Goal: Task Accomplishment & Management: Use online tool/utility

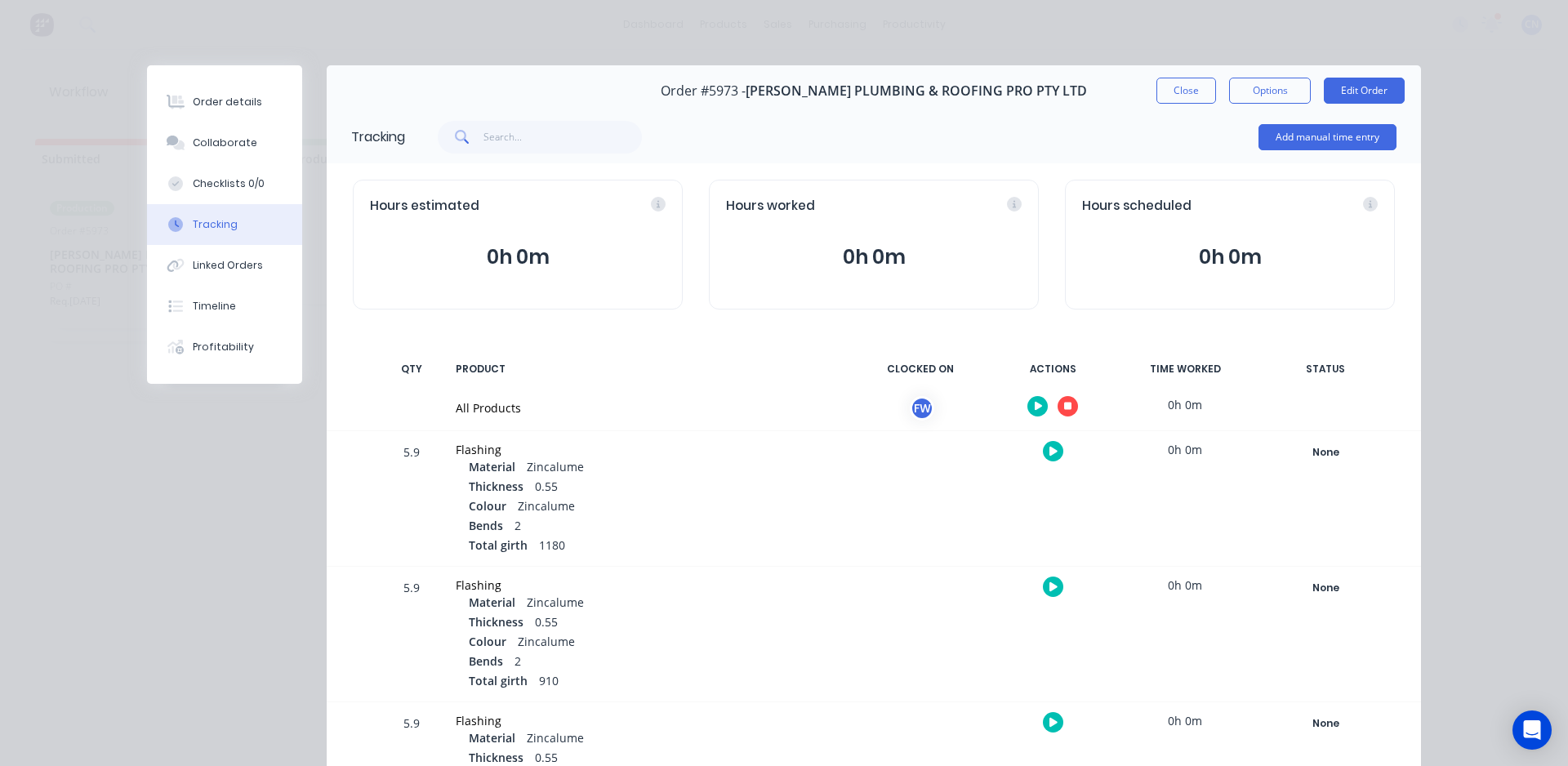
click at [1064, 404] on icon "button" at bounding box center [1068, 407] width 9 height 9
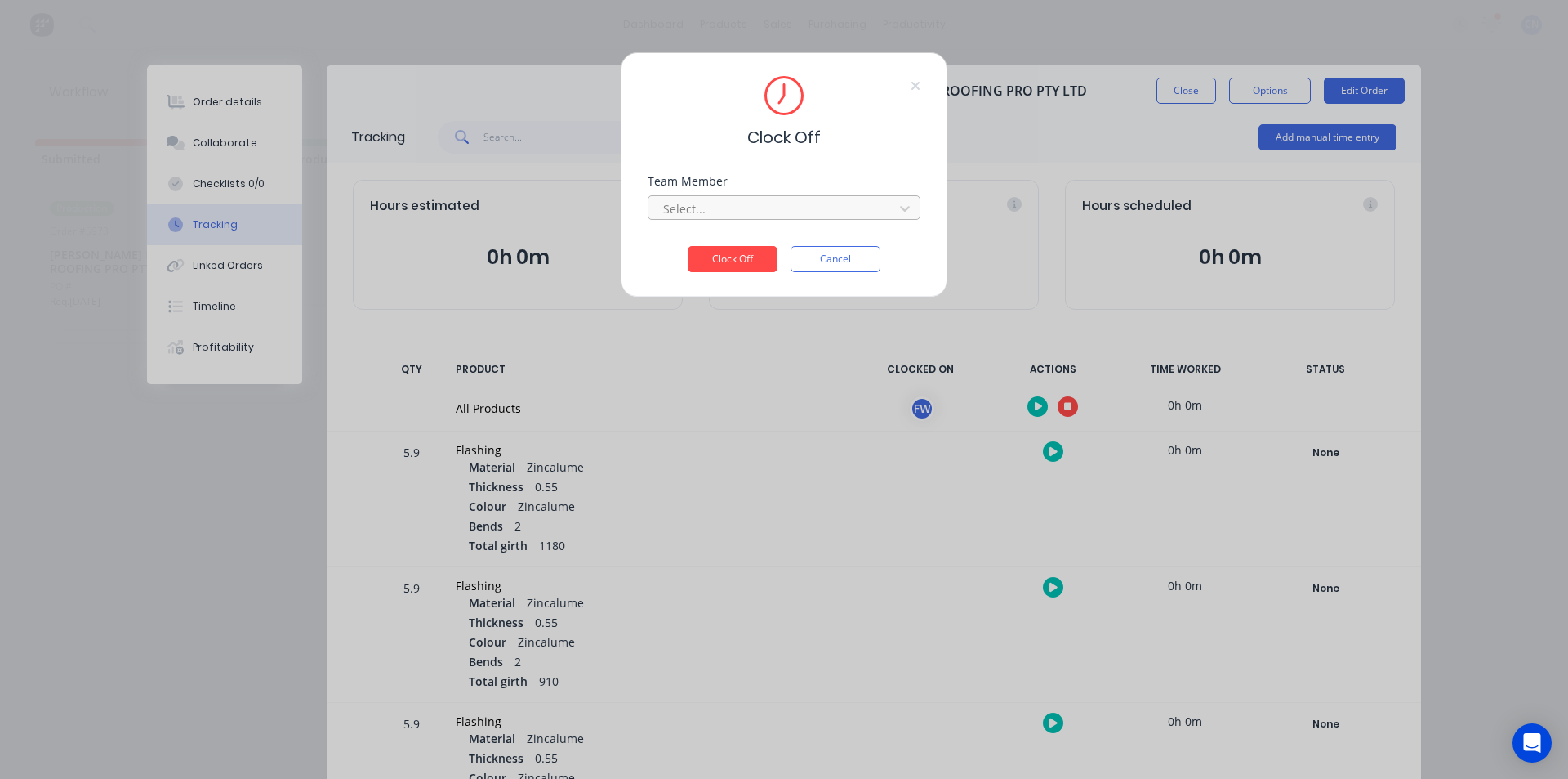
click at [764, 209] on div at bounding box center [773, 209] width 224 height 21
click at [721, 255] on div "Fabrication Workshop" at bounding box center [784, 244] width 272 height 30
click at [732, 254] on button "Clock Off" at bounding box center [733, 259] width 90 height 27
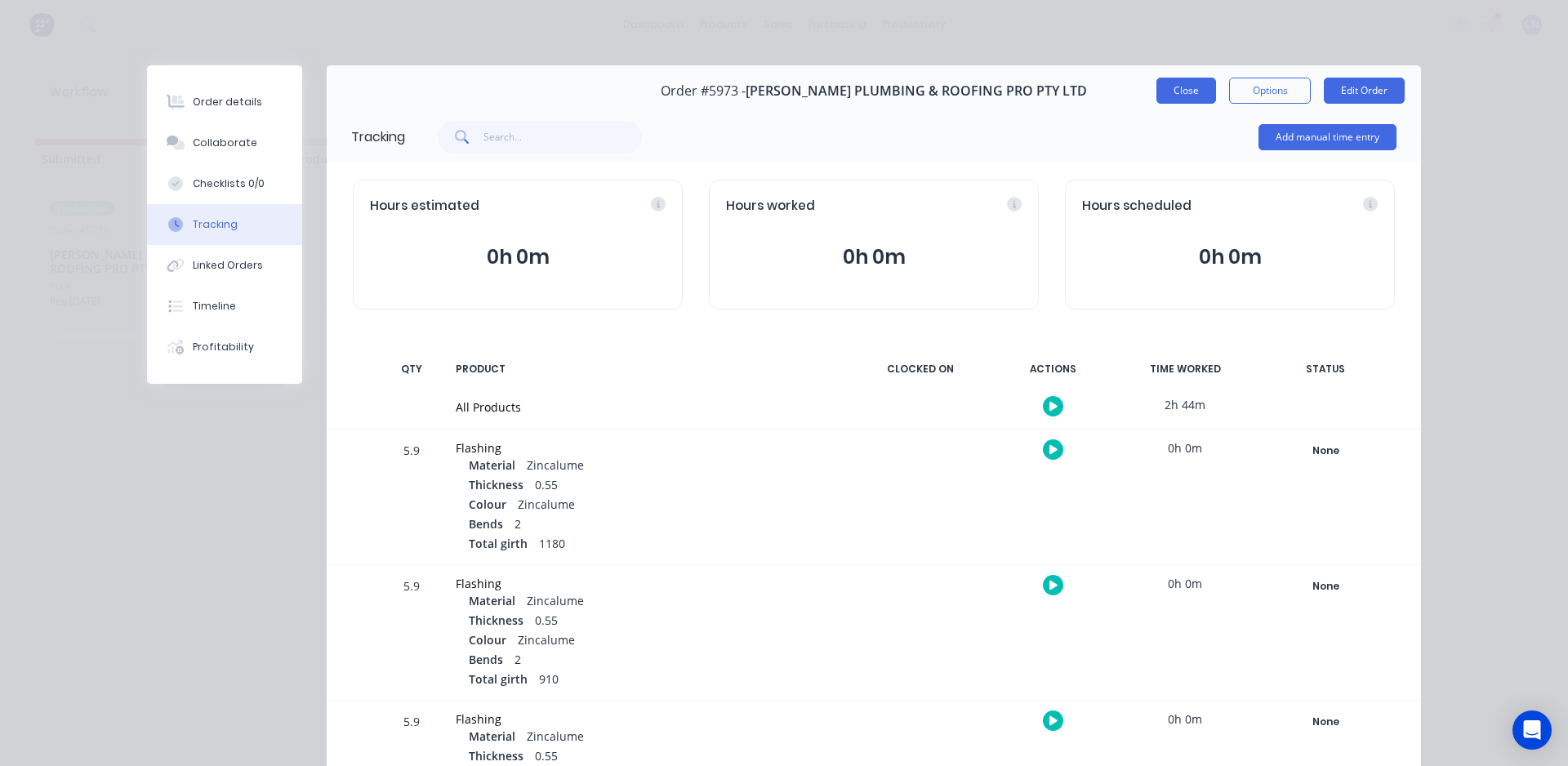
click at [1161, 93] on button "Close" at bounding box center [1187, 91] width 60 height 27
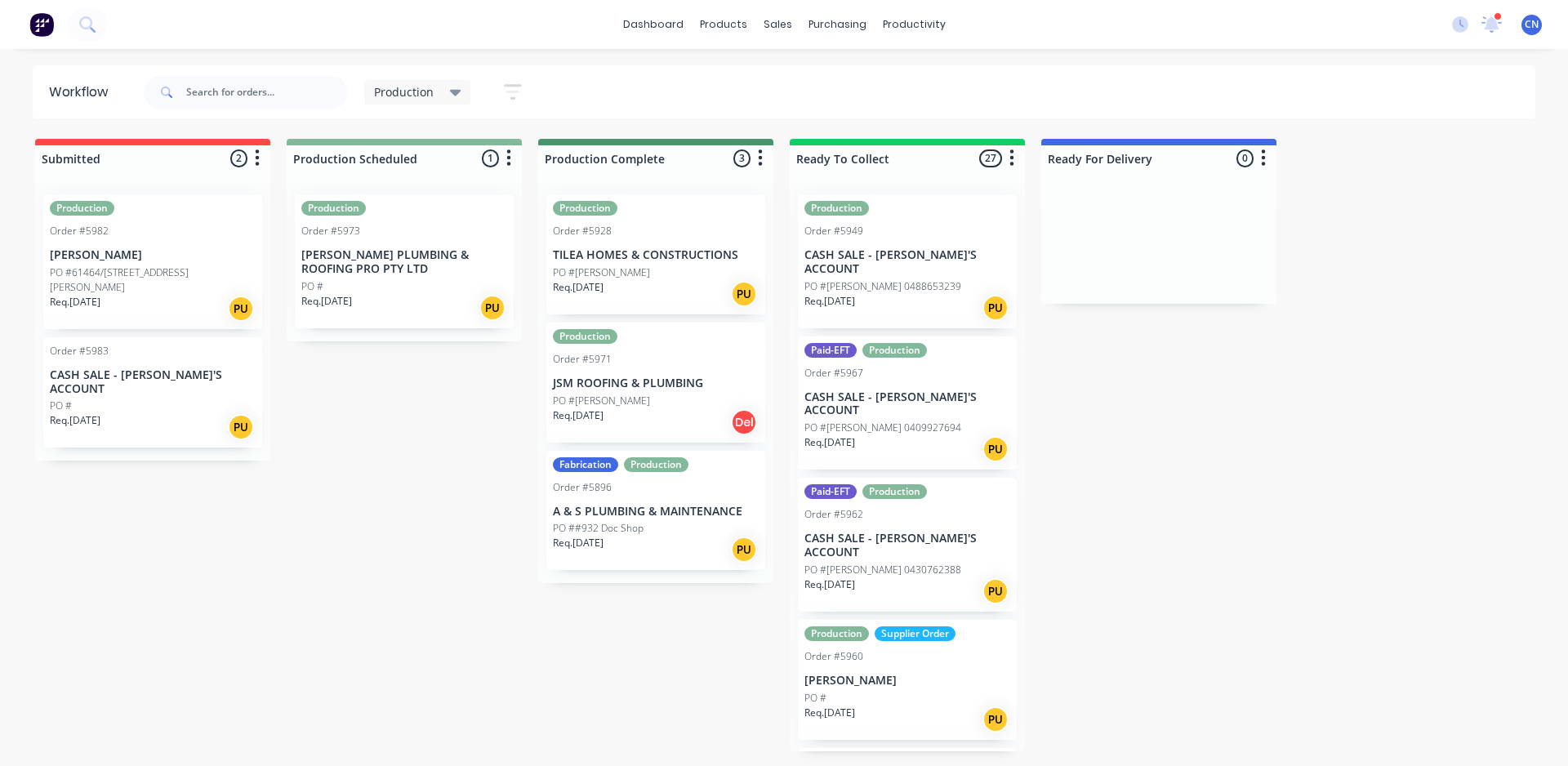
click at [132, 295] on div "Req. [DATE] PU" at bounding box center [153, 308] width 206 height 27
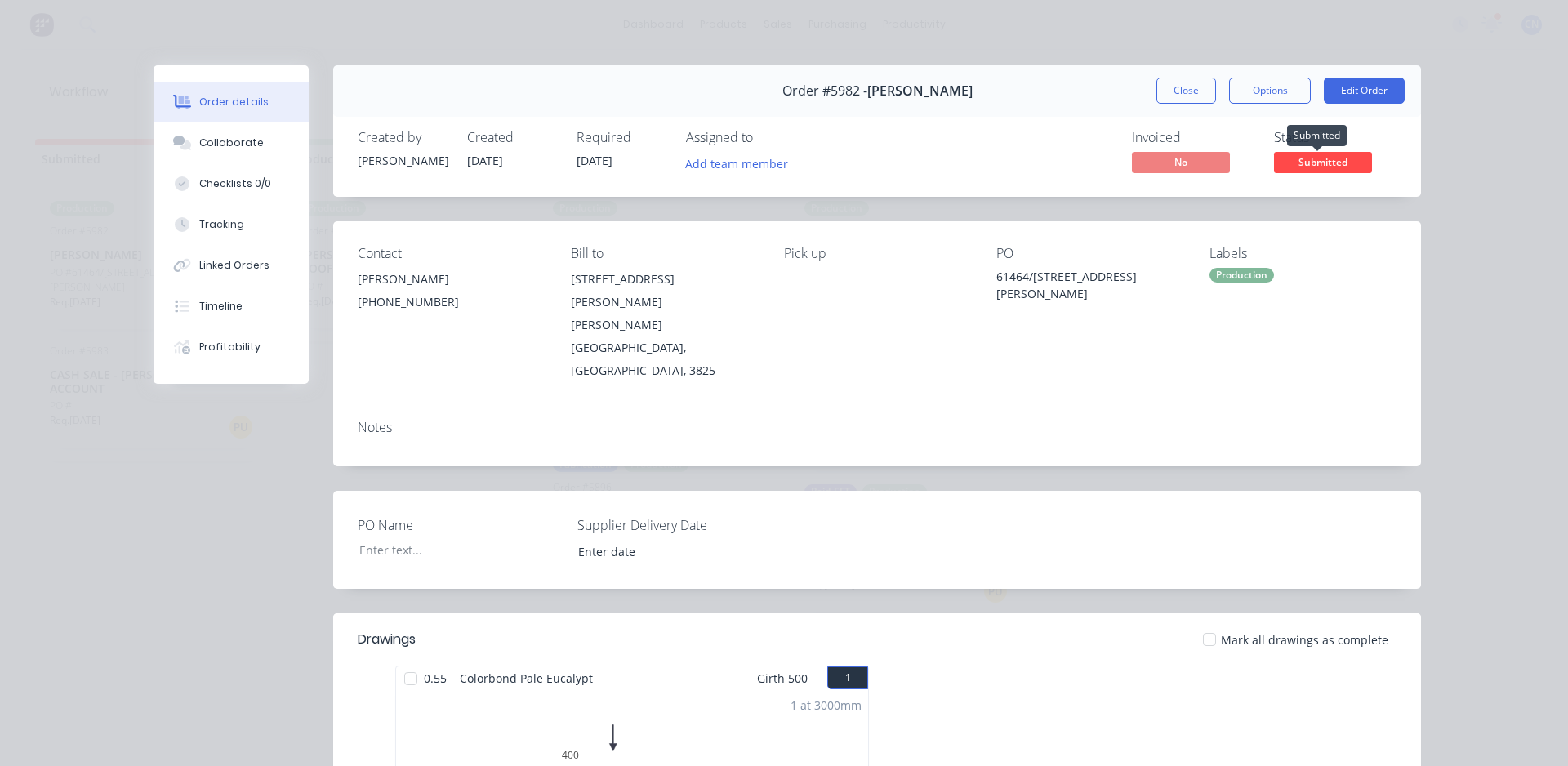
click at [1308, 163] on span "Submitted" at bounding box center [1323, 162] width 98 height 21
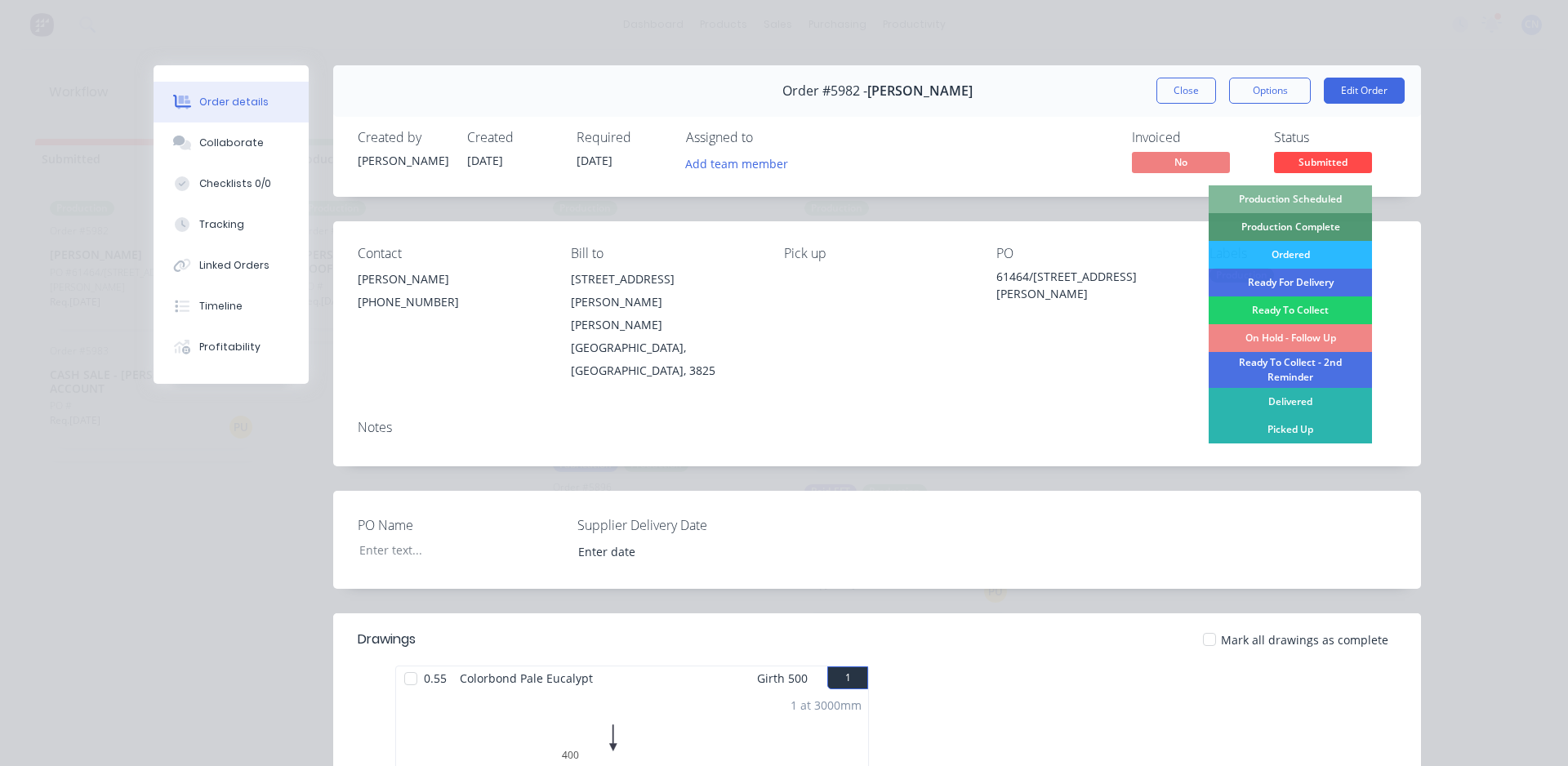
click at [1296, 201] on div "Production Scheduled" at bounding box center [1290, 199] width 164 height 27
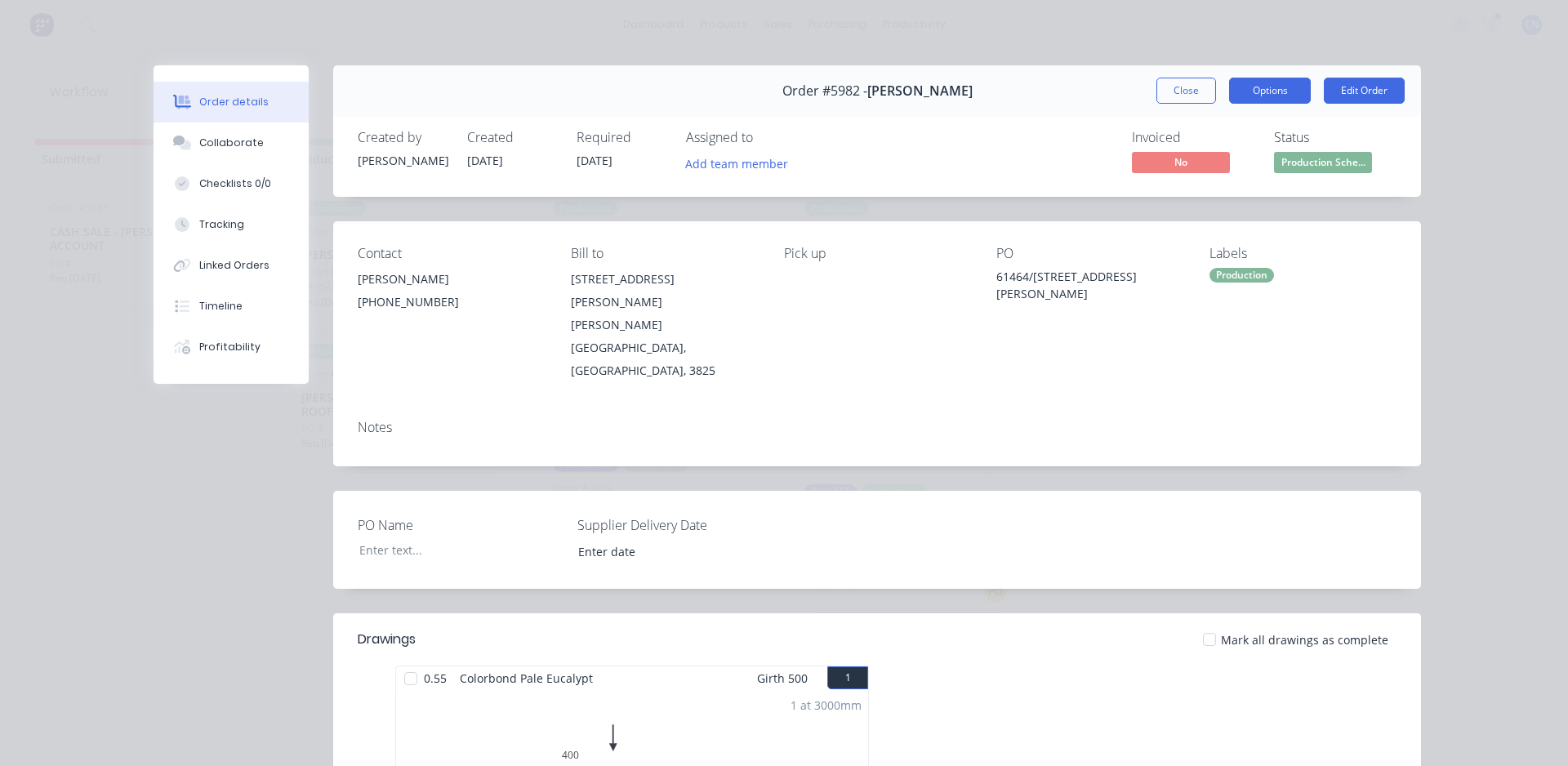
click at [1265, 85] on button "Options" at bounding box center [1270, 91] width 81 height 27
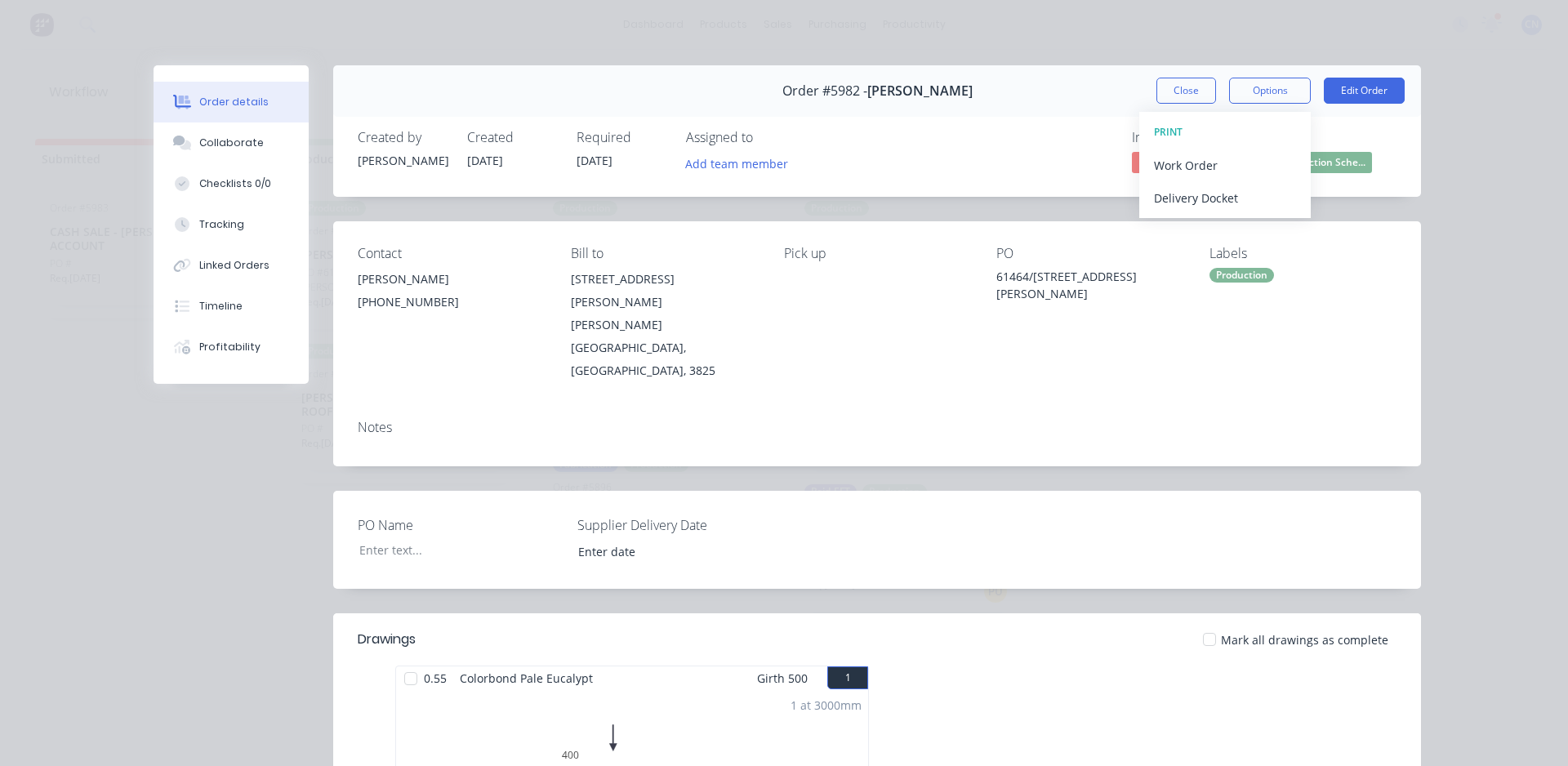
click at [1138, 55] on div "Order details Collaborate Checklists 0/0 Tracking Linked Orders Timeline Profit…" at bounding box center [784, 383] width 1568 height 766
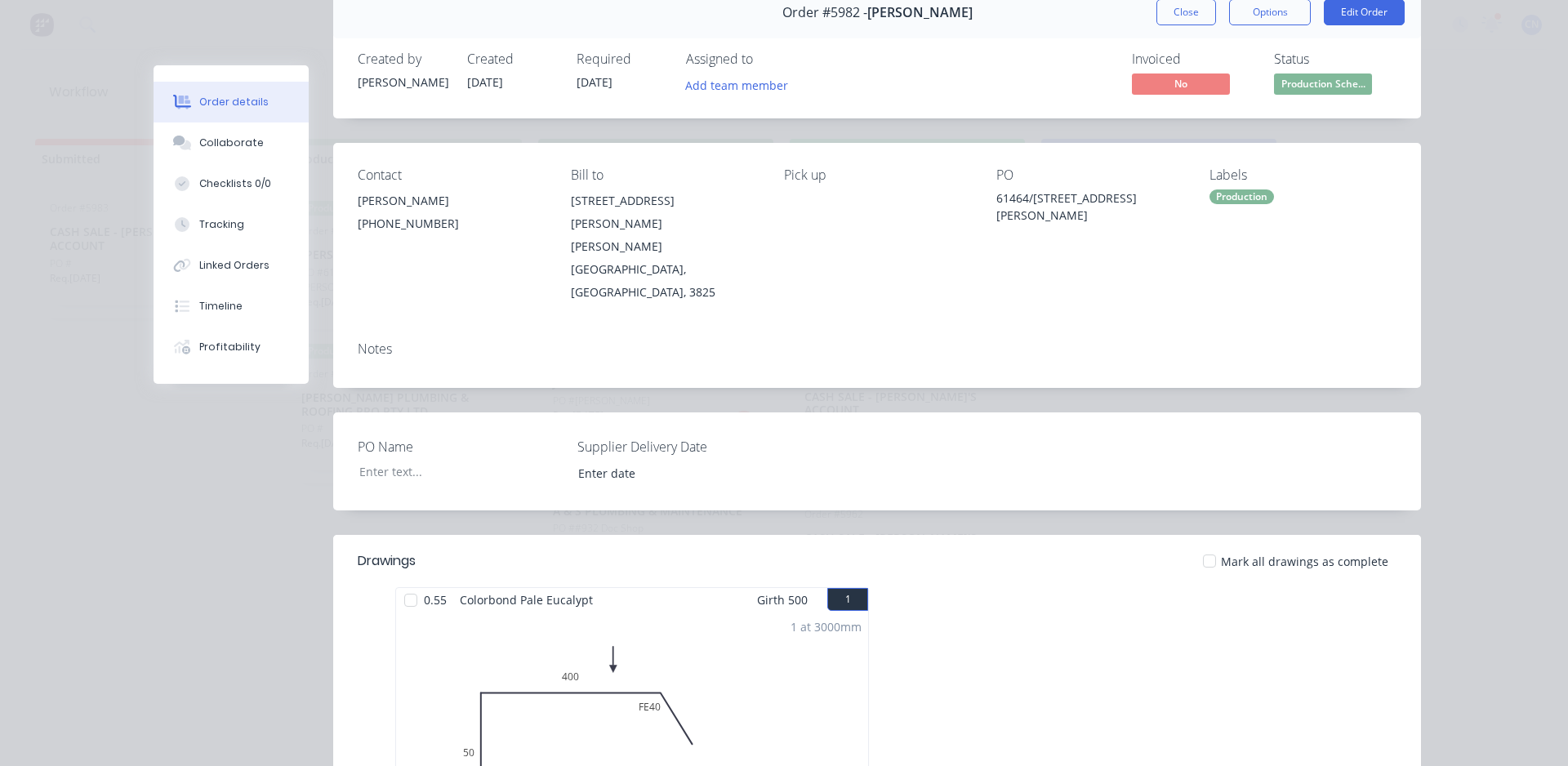
scroll to position [164, 0]
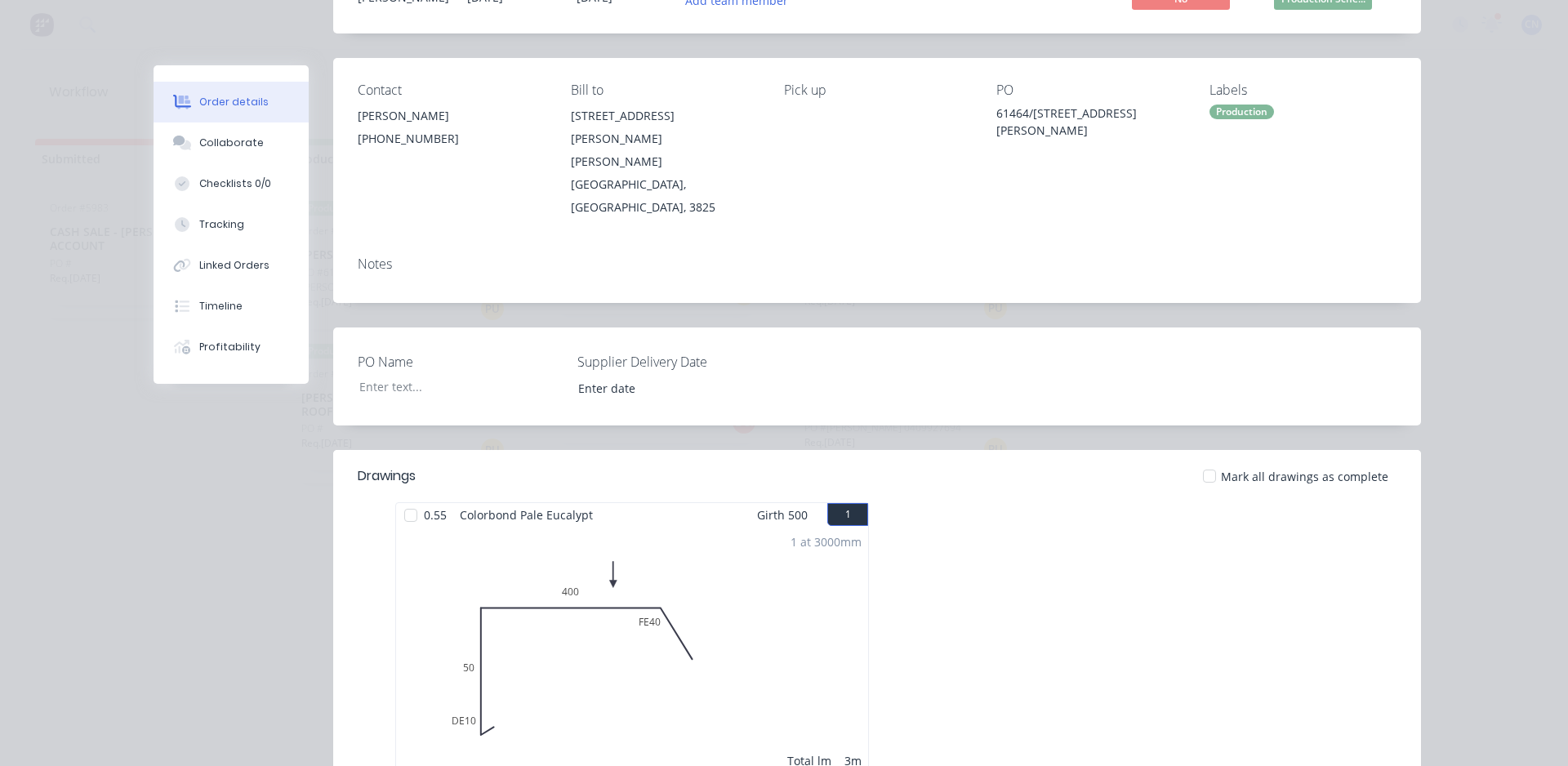
click at [410, 500] on div at bounding box center [410, 516] width 33 height 33
click at [206, 224] on div "Tracking" at bounding box center [222, 224] width 45 height 15
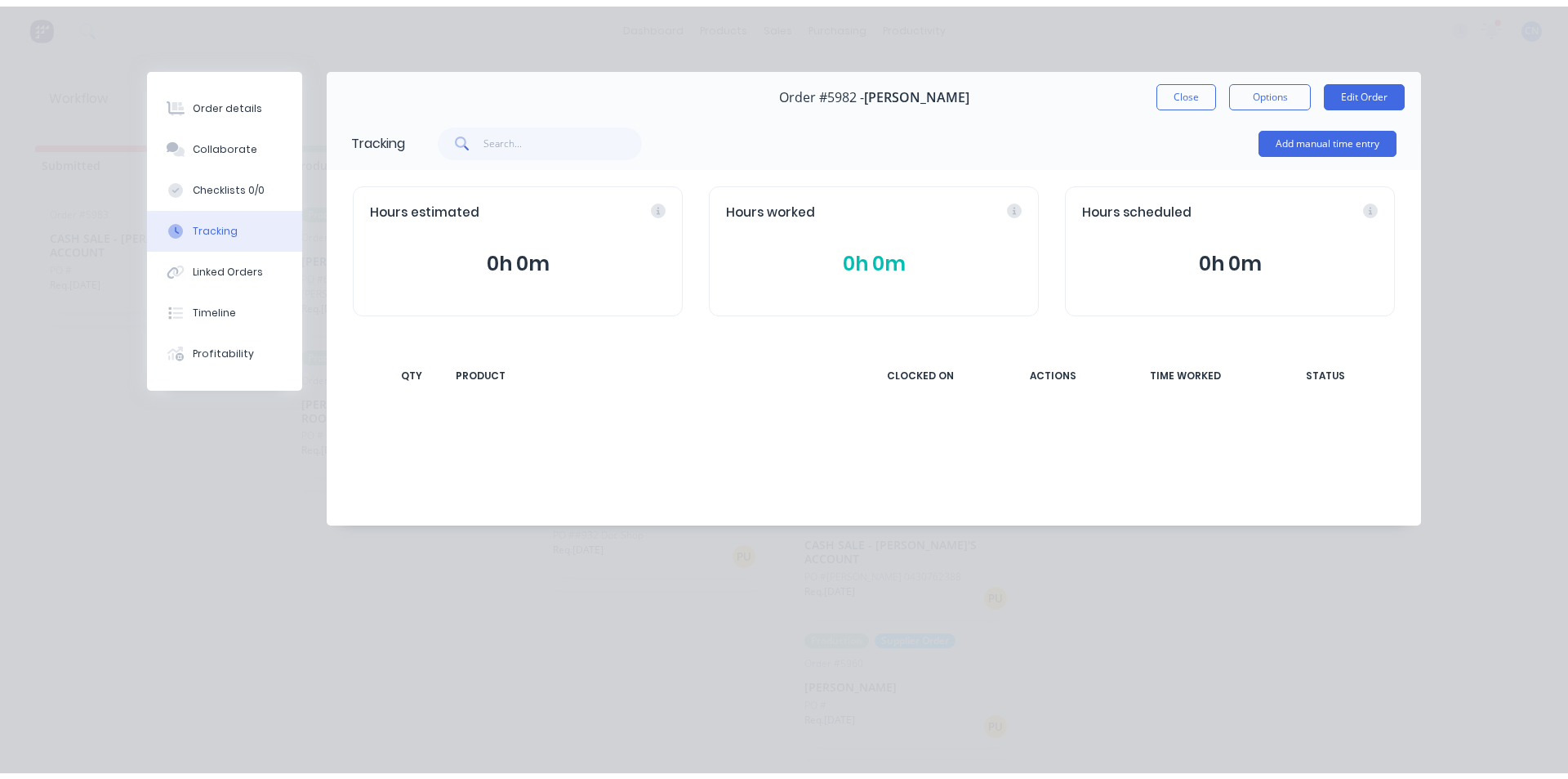
scroll to position [0, 0]
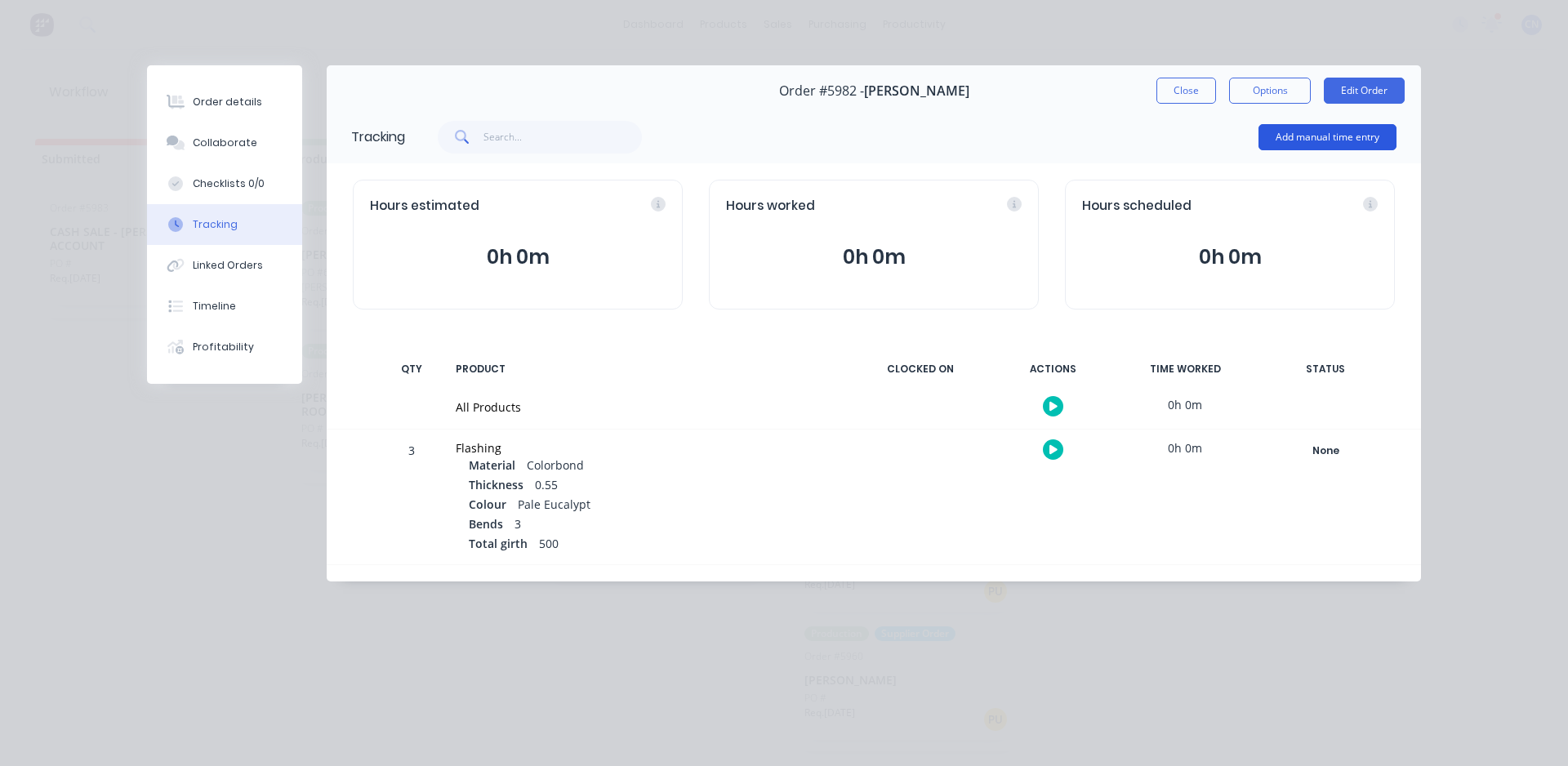
click at [1328, 149] on button "Add manual time entry" at bounding box center [1327, 137] width 138 height 27
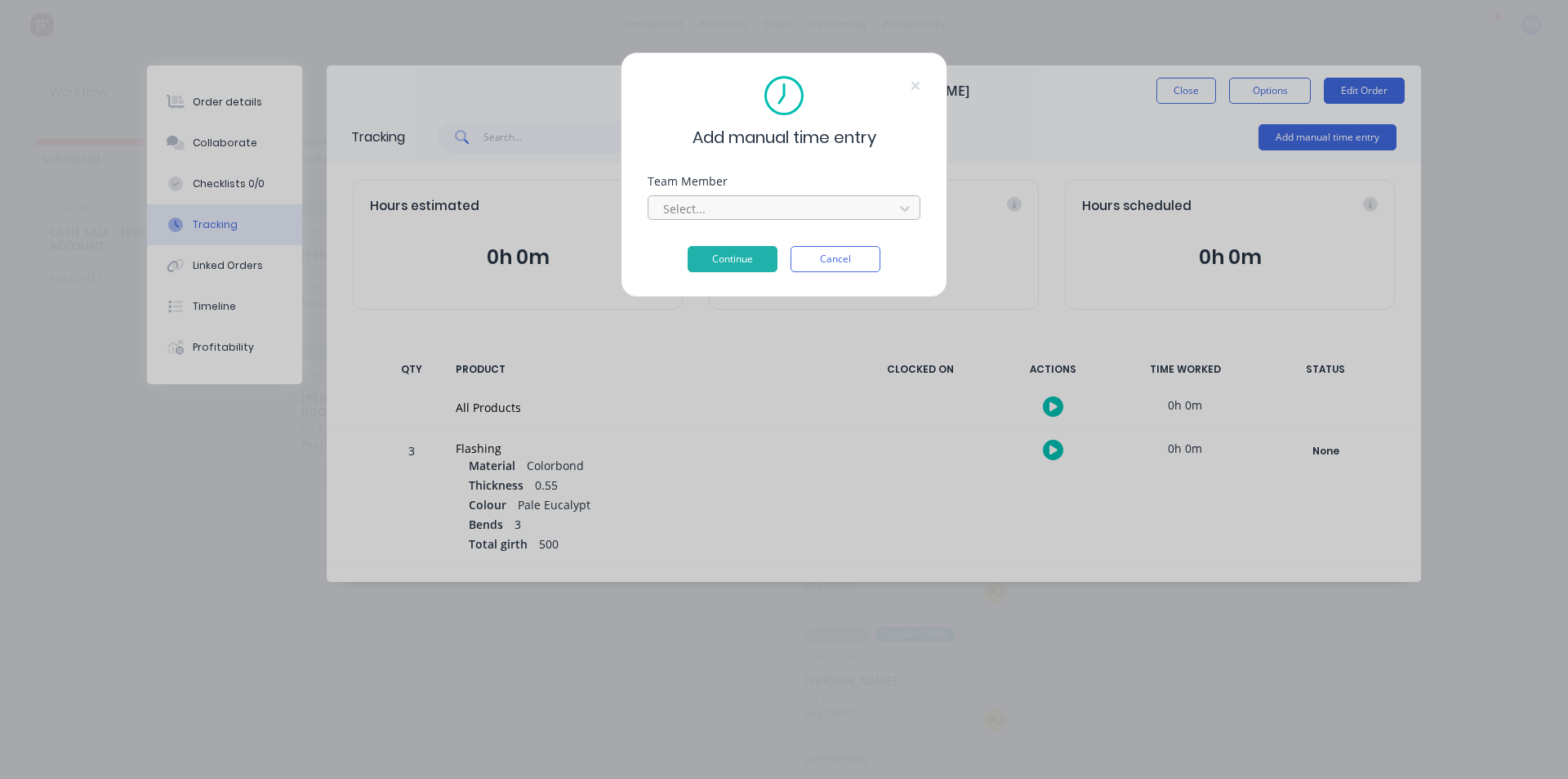
click at [836, 195] on div "Select..." at bounding box center [784, 205] width 272 height 28
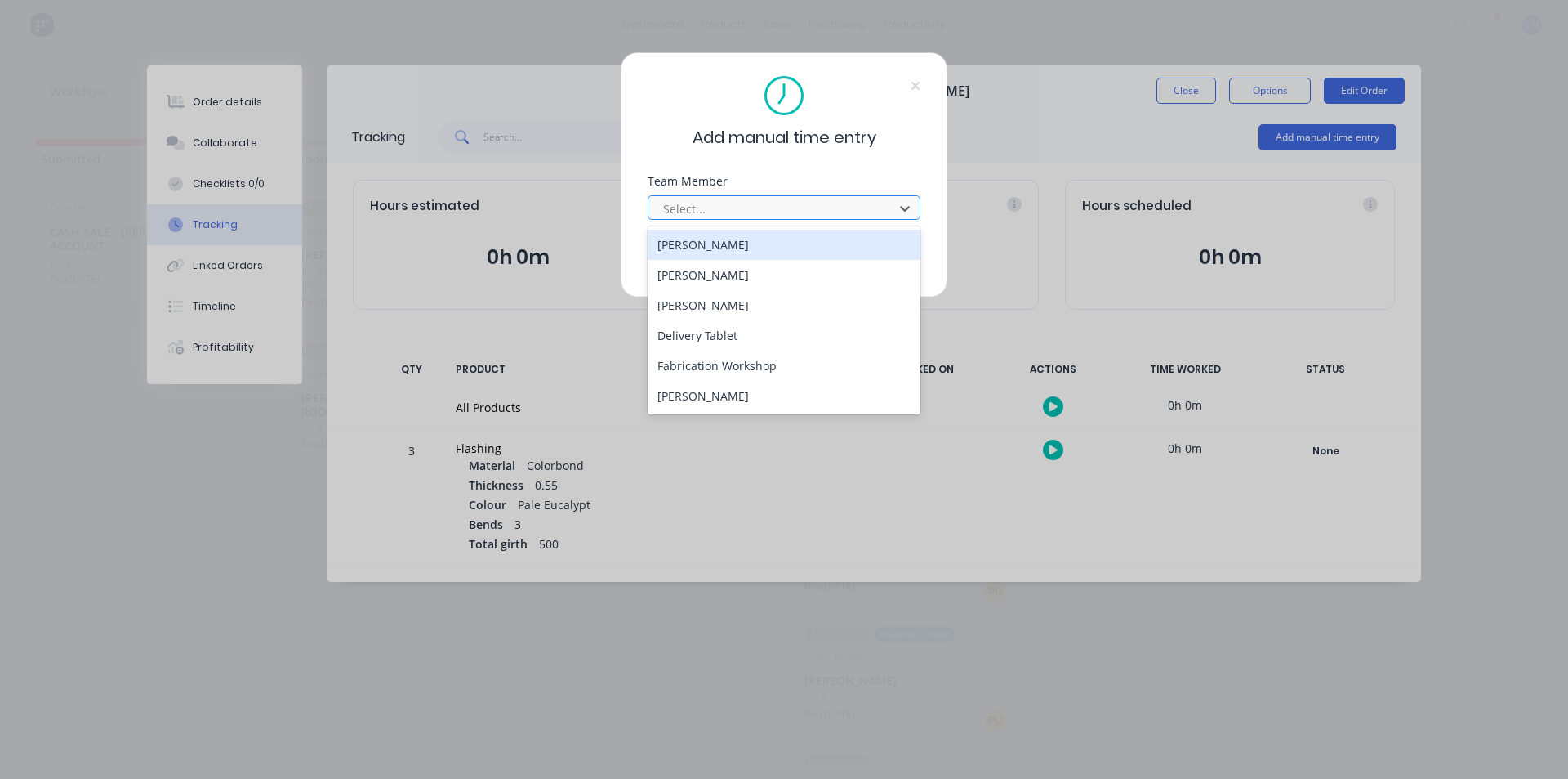
click at [824, 218] on div at bounding box center [773, 209] width 224 height 21
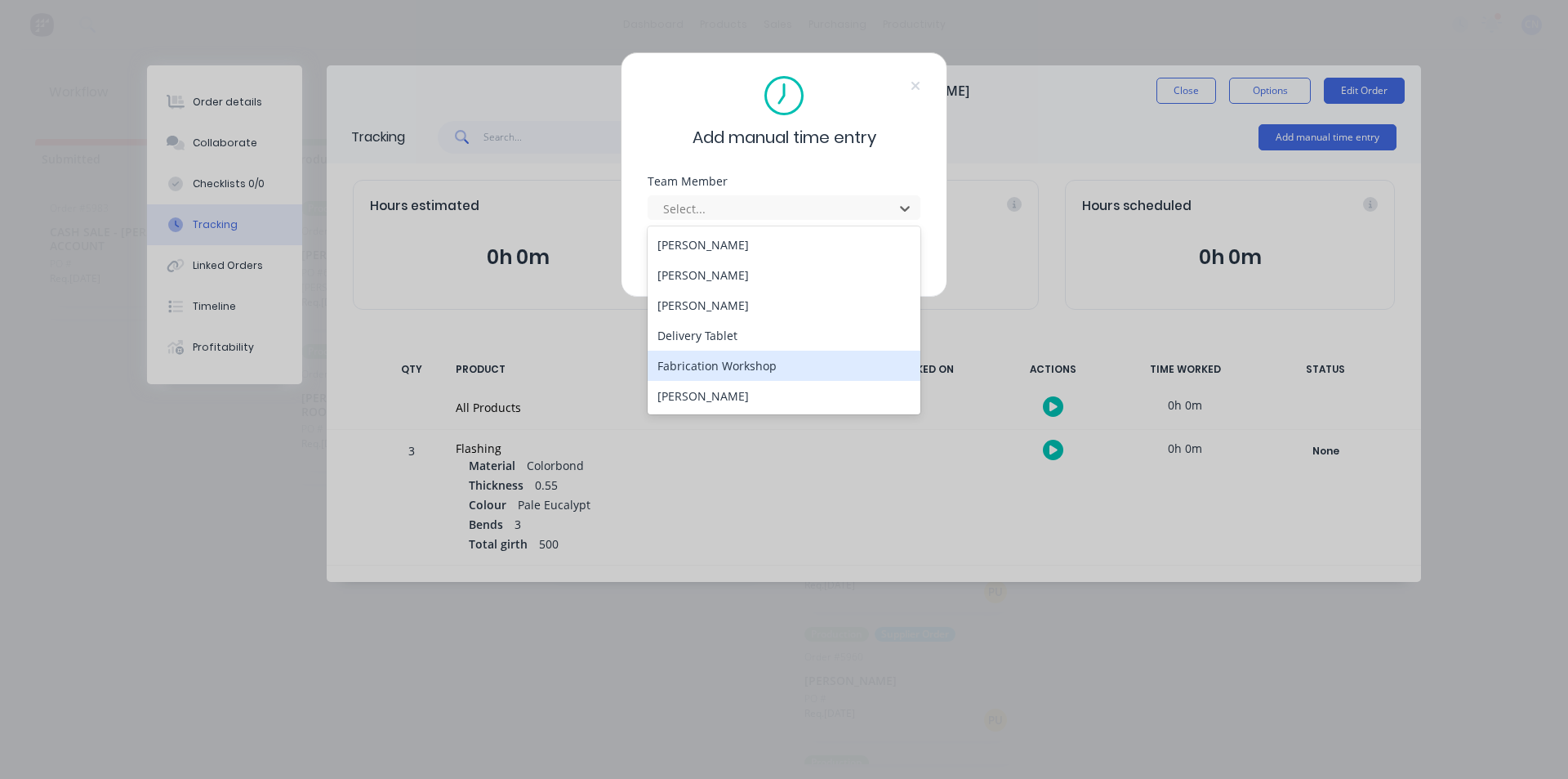
click at [763, 366] on div "Fabrication Workshop" at bounding box center [784, 365] width 272 height 30
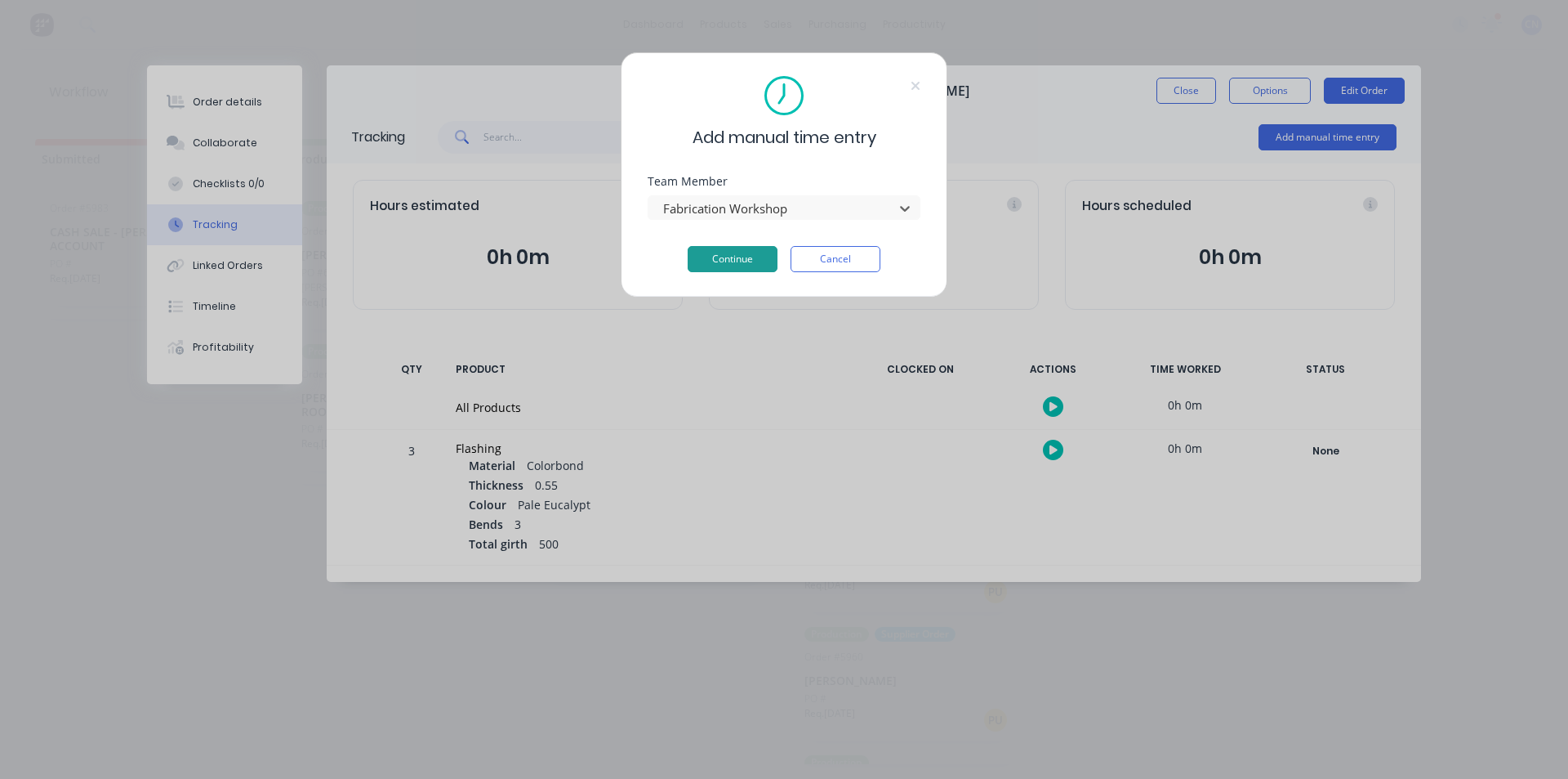
click at [765, 269] on button "Continue" at bounding box center [733, 259] width 90 height 27
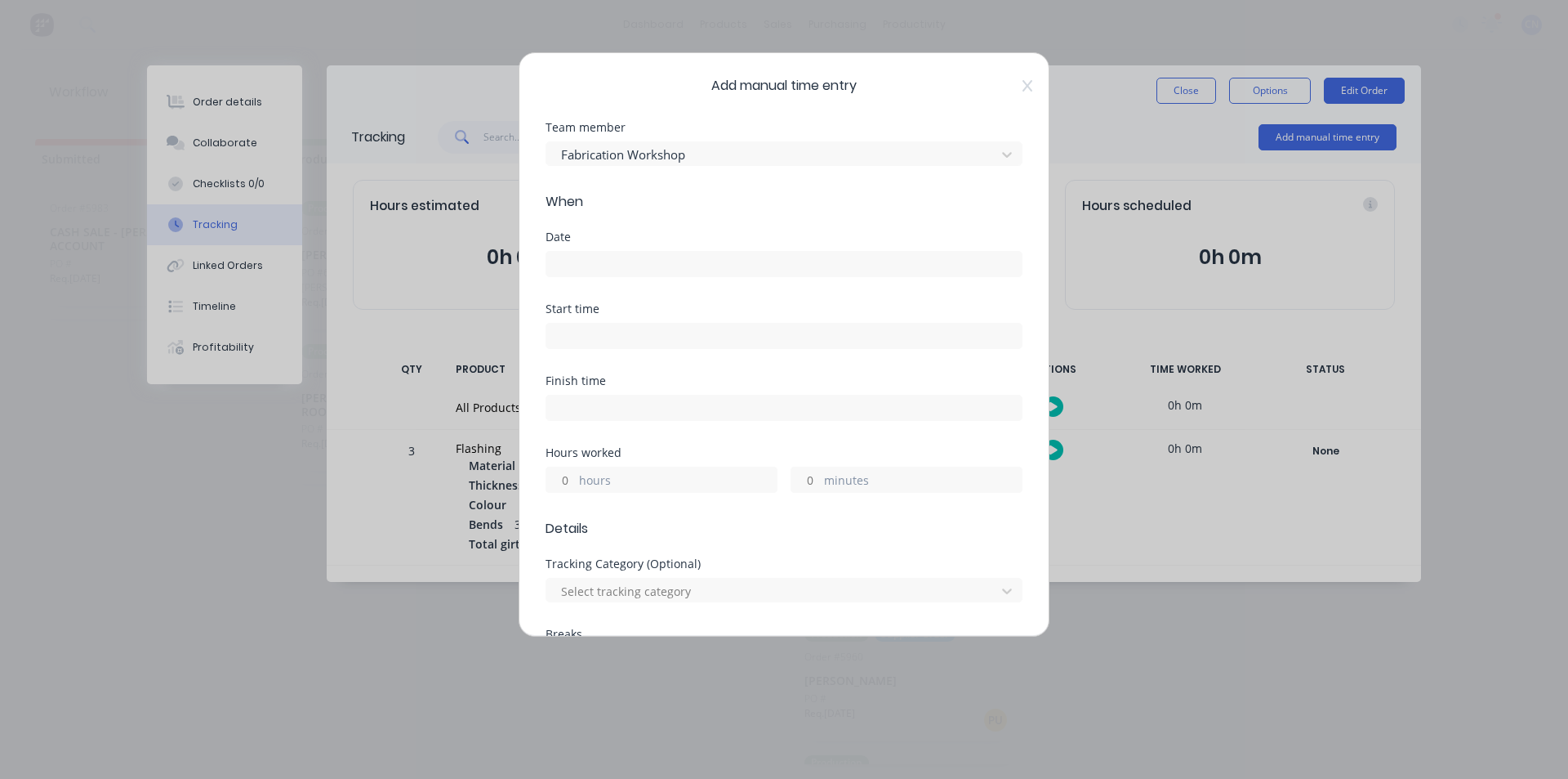
click at [647, 275] on label at bounding box center [784, 264] width 477 height 27
click at [647, 275] on input at bounding box center [784, 264] width 476 height 25
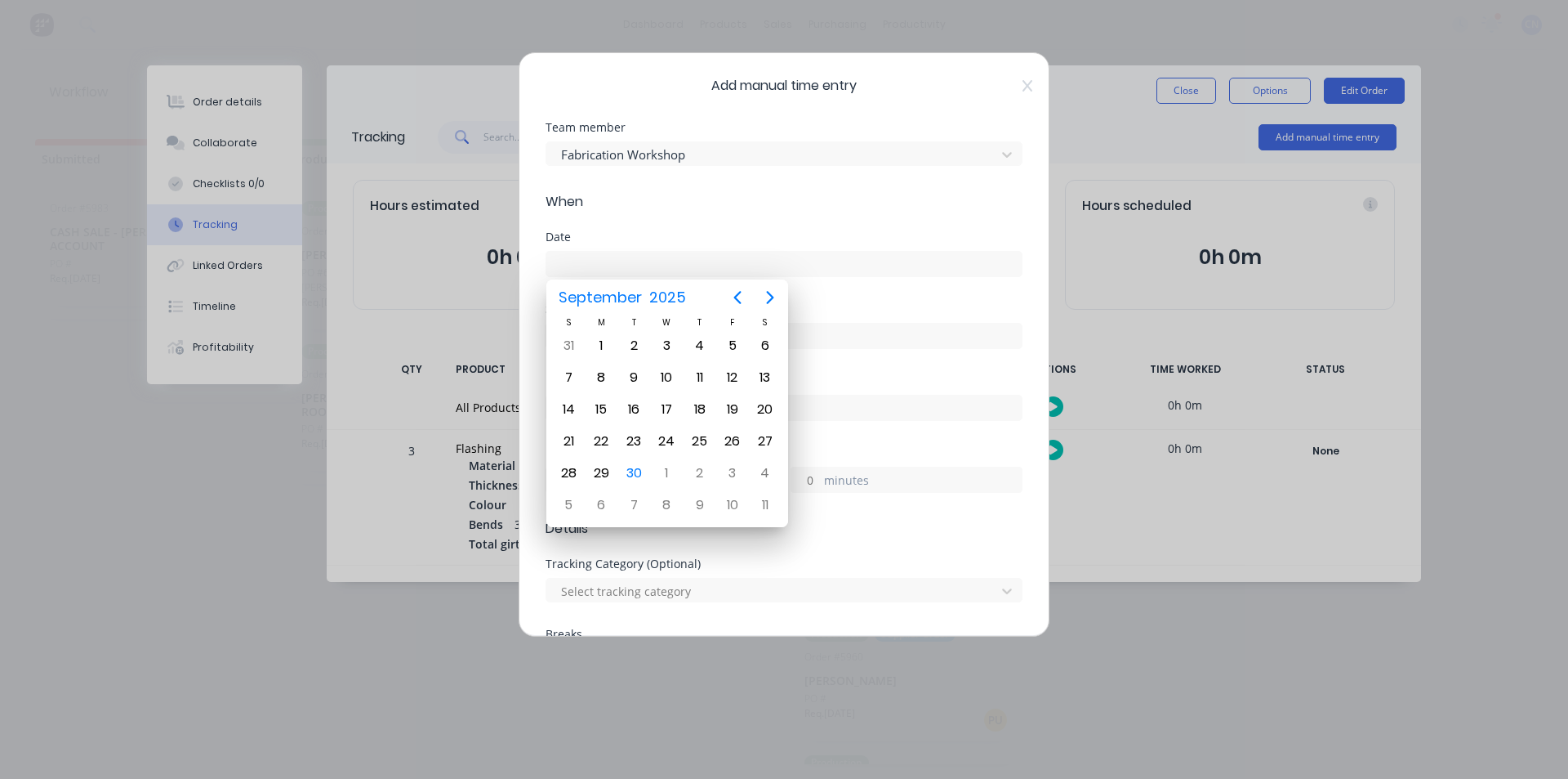
click at [671, 260] on input at bounding box center [784, 264] width 476 height 25
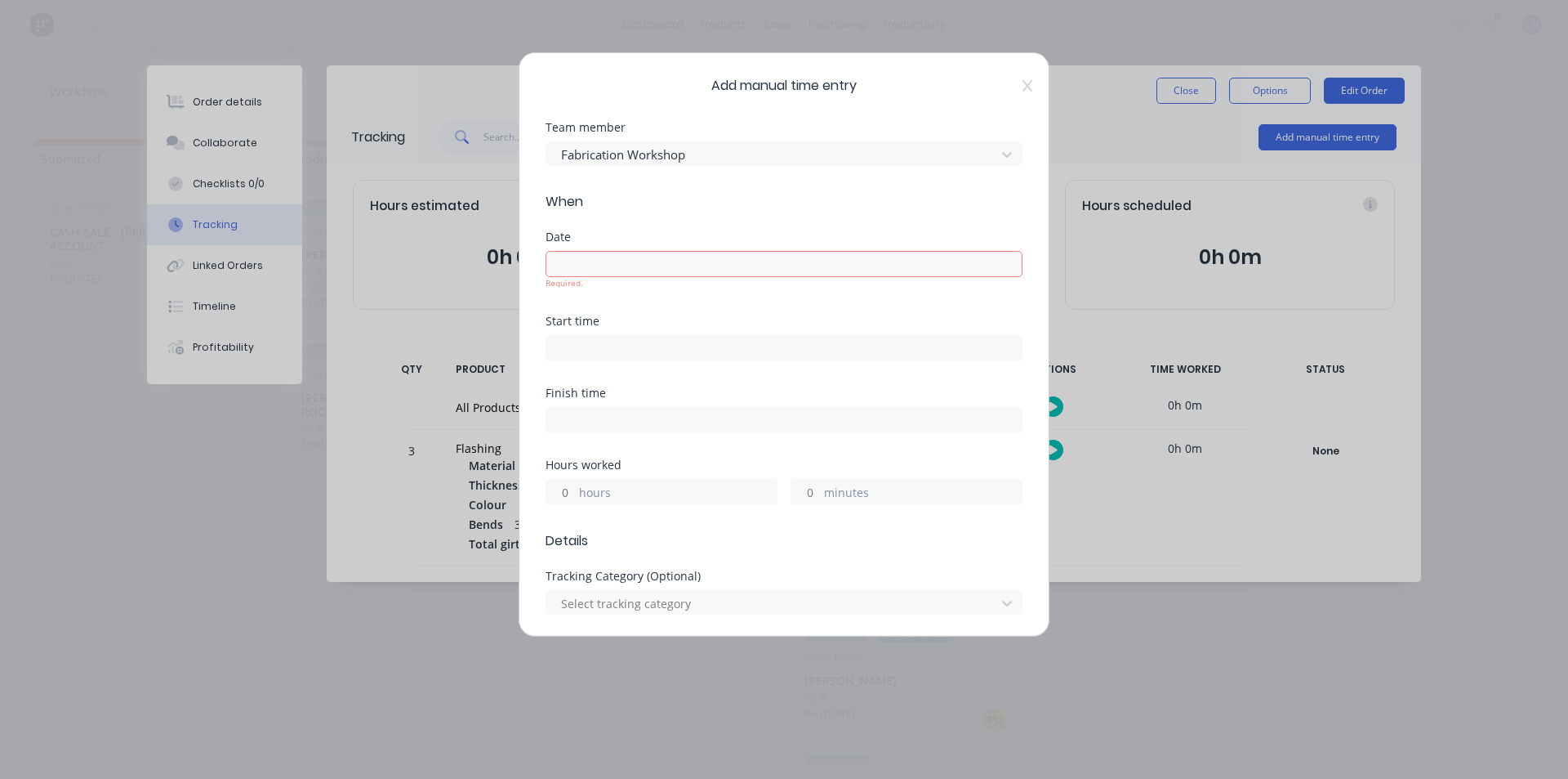
click at [671, 260] on input at bounding box center [784, 264] width 476 height 25
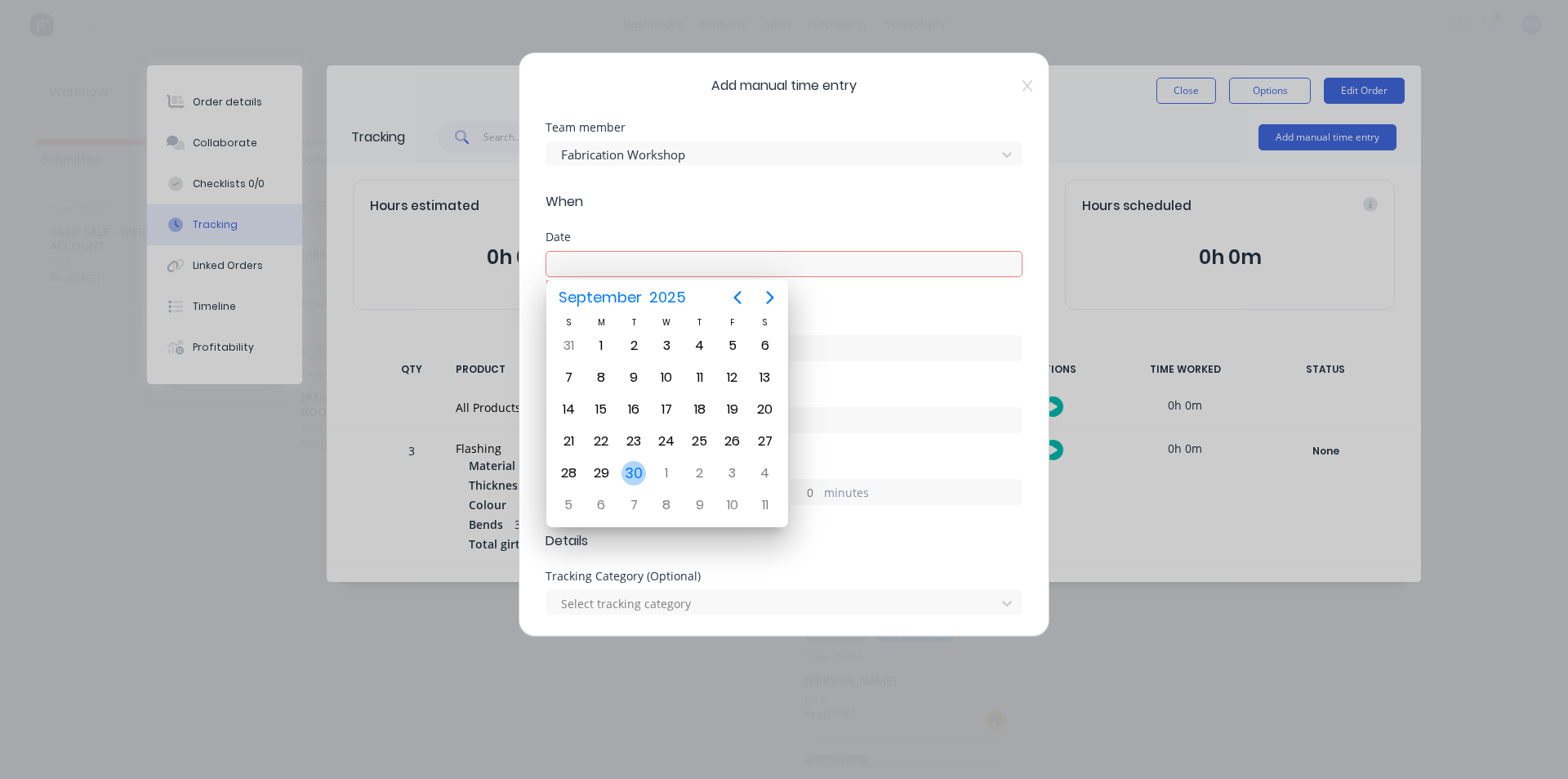
click at [640, 470] on div "30" at bounding box center [634, 473] width 25 height 25
type input "30/09/2025"
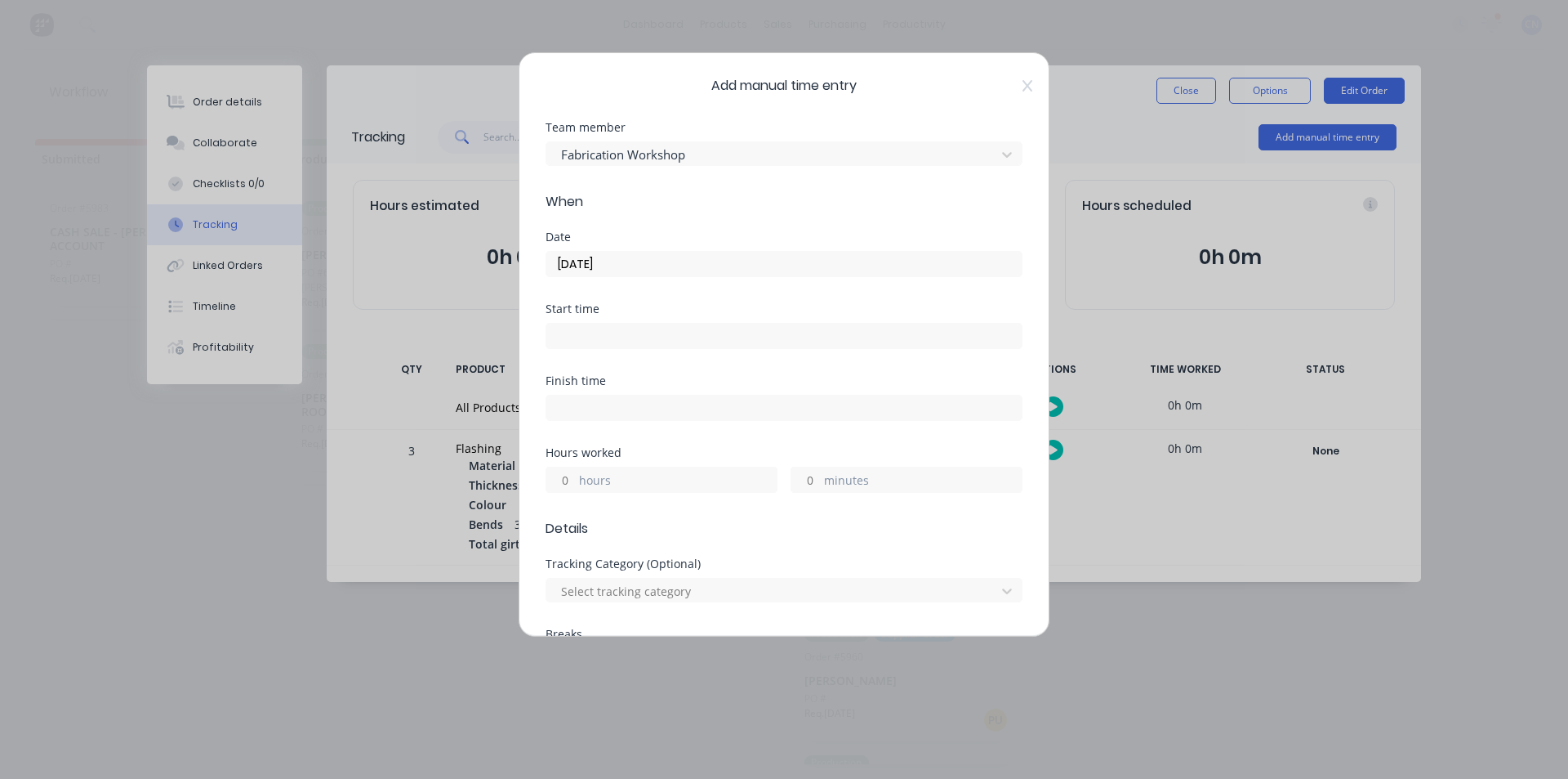
click at [614, 343] on input at bounding box center [784, 336] width 476 height 25
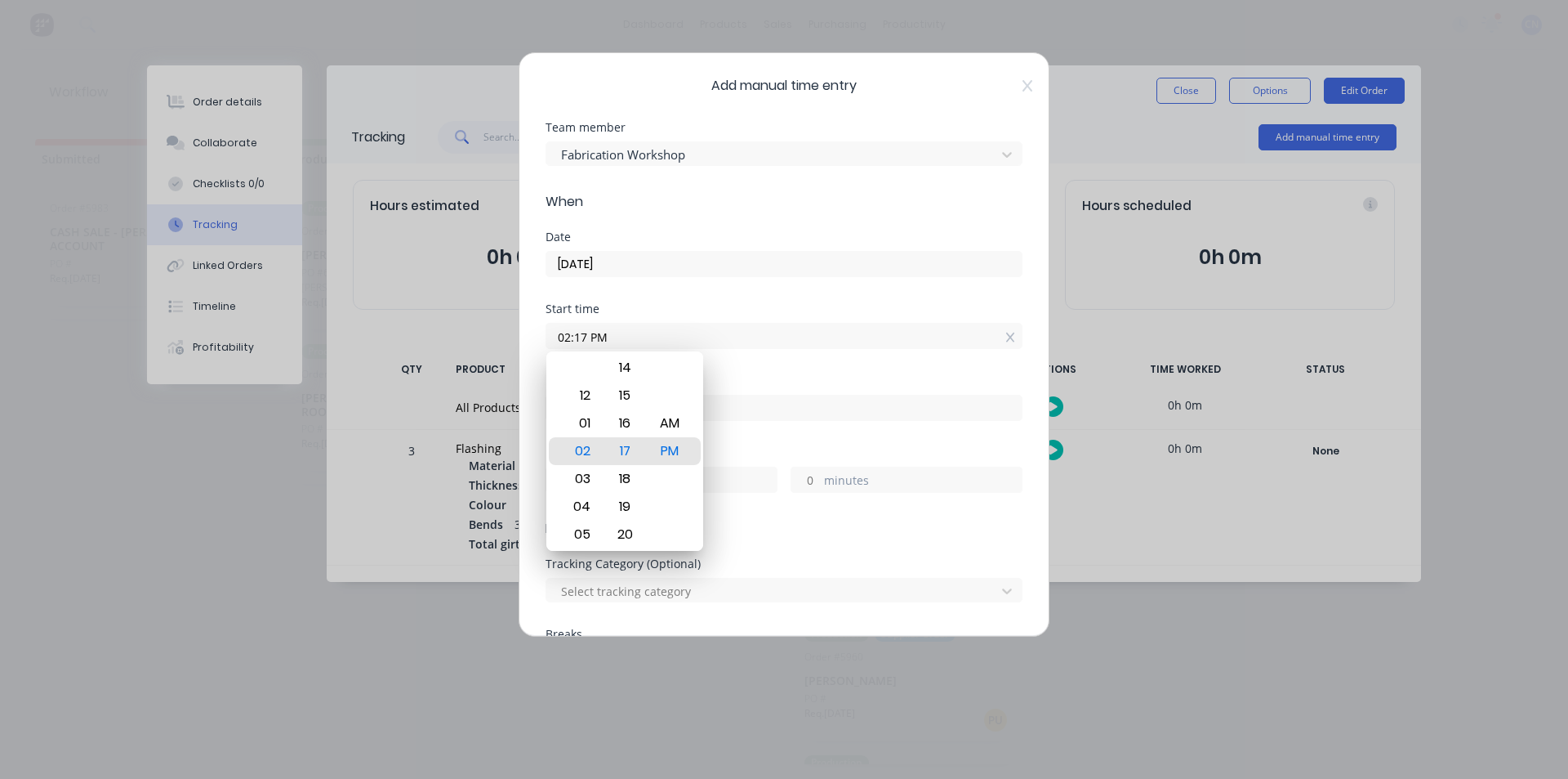
click at [806, 289] on div "Date 30/09/2025" at bounding box center [784, 267] width 477 height 72
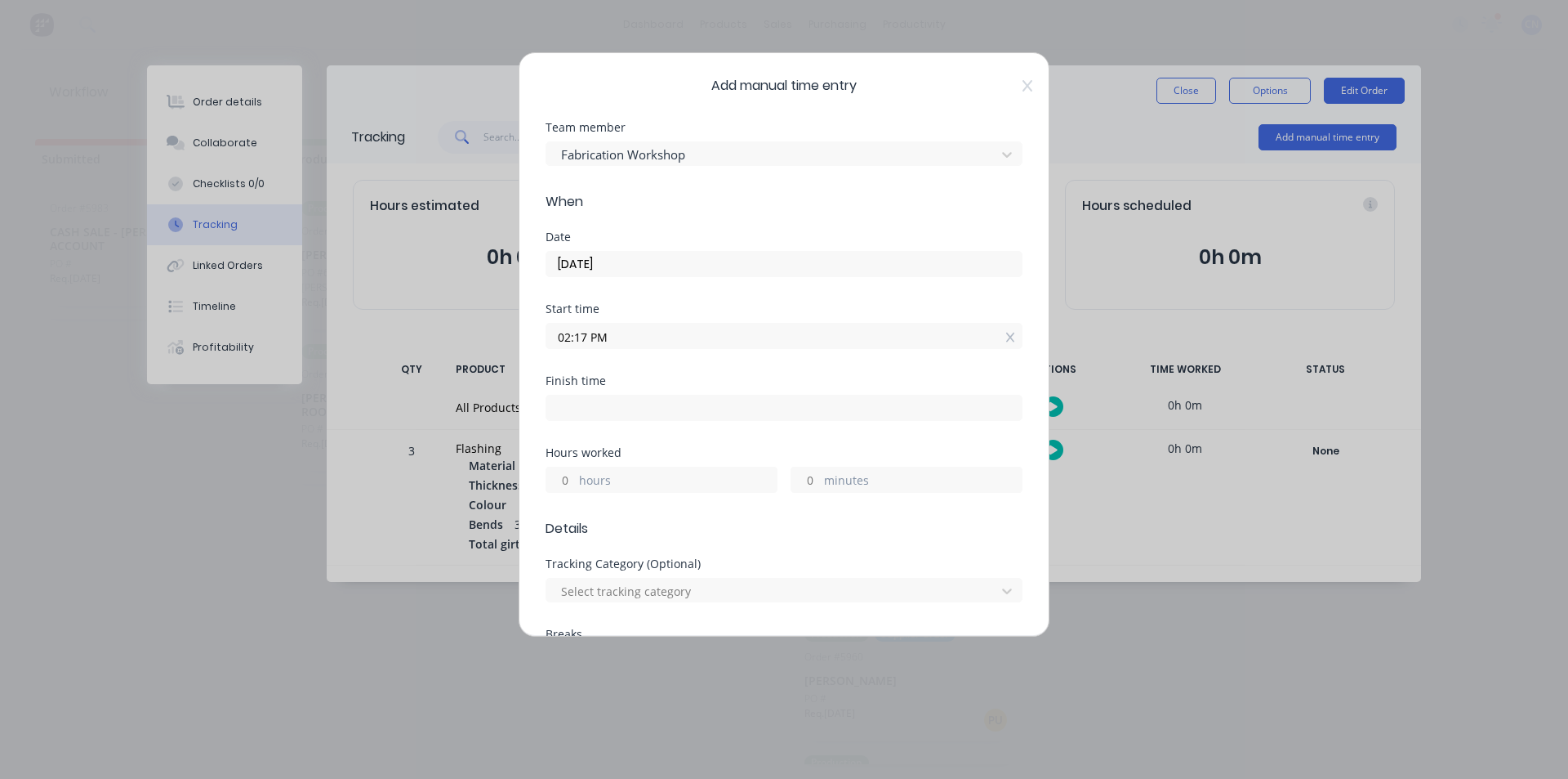
click at [577, 342] on input "02:17 PM" at bounding box center [784, 336] width 476 height 25
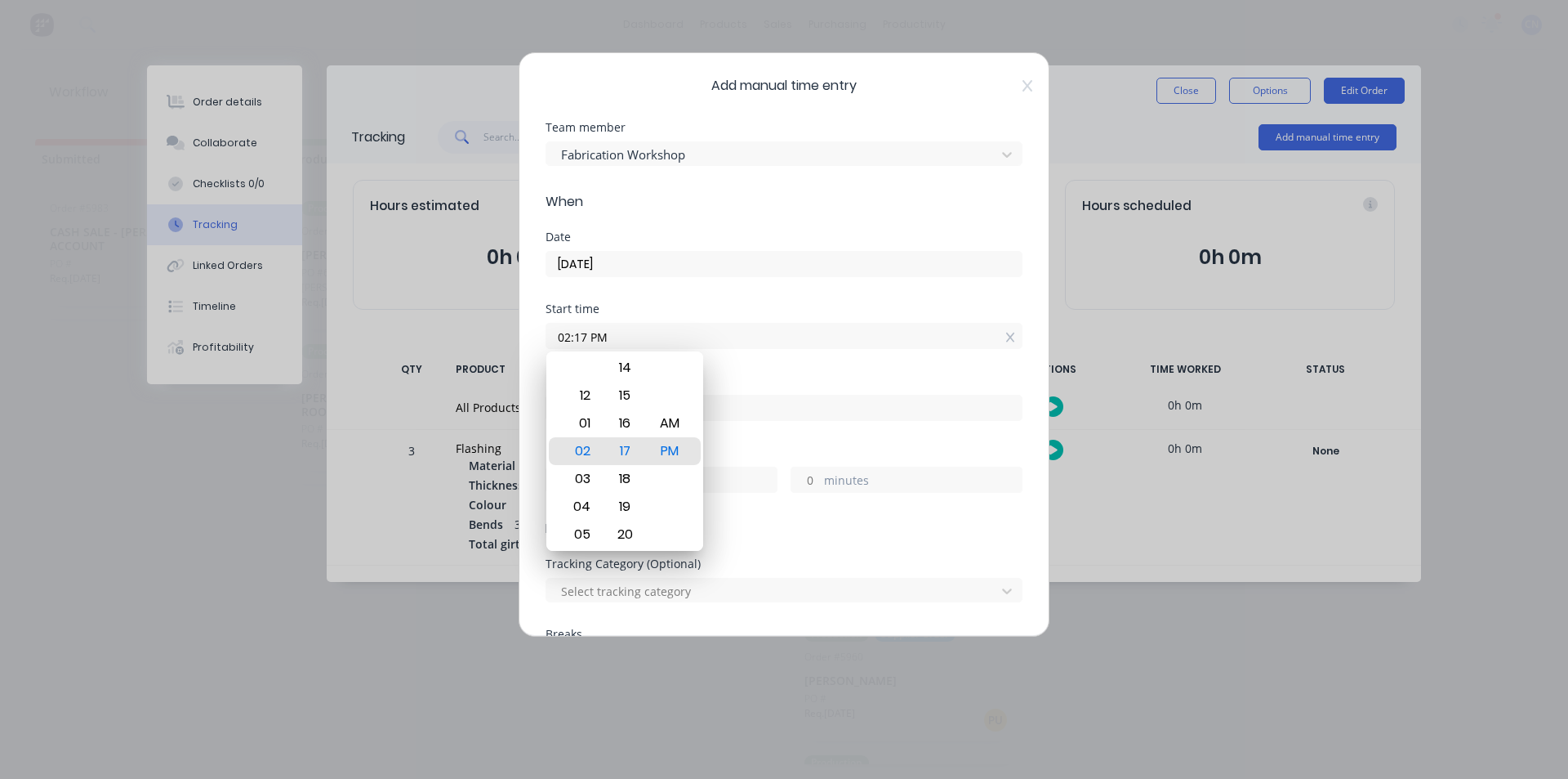
click at [584, 343] on input "02:17 PM" at bounding box center [784, 336] width 476 height 25
drag, startPoint x: 624, startPoint y: 445, endPoint x: 637, endPoint y: 732, distance: 287.3
click at [637, 680] on body "dashboard products sales purchasing productivity dashboard products Product Cat…" at bounding box center [784, 340] width 1568 height 680
type input "02:06 PM"
click at [747, 356] on div "Start time 02:06 PM" at bounding box center [784, 339] width 477 height 72
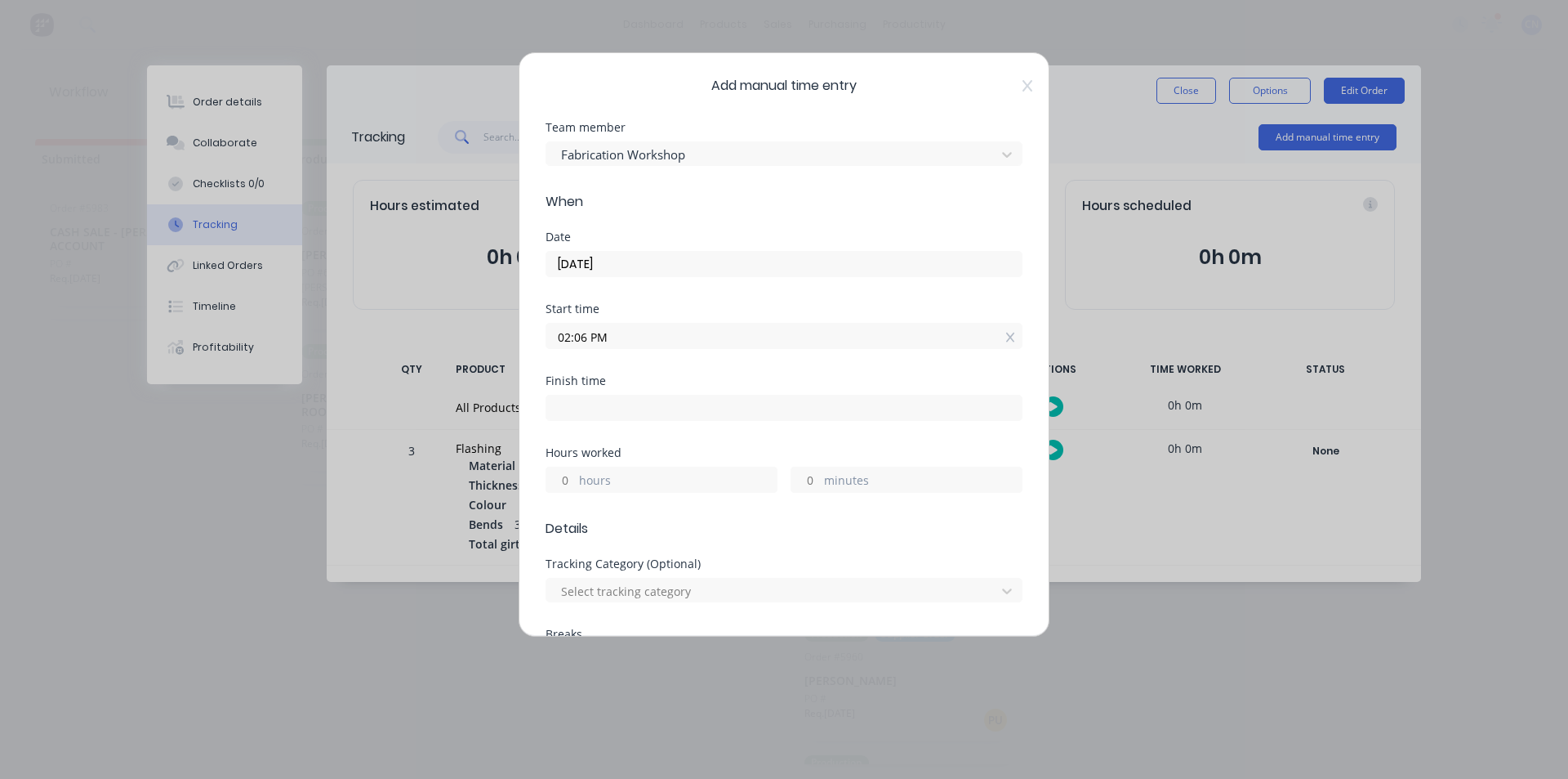
click at [611, 416] on input at bounding box center [784, 407] width 476 height 25
type input "02:17 PM"
type input "0"
type input "11"
click at [787, 354] on div "Start time 02:06 PM" at bounding box center [784, 339] width 477 height 72
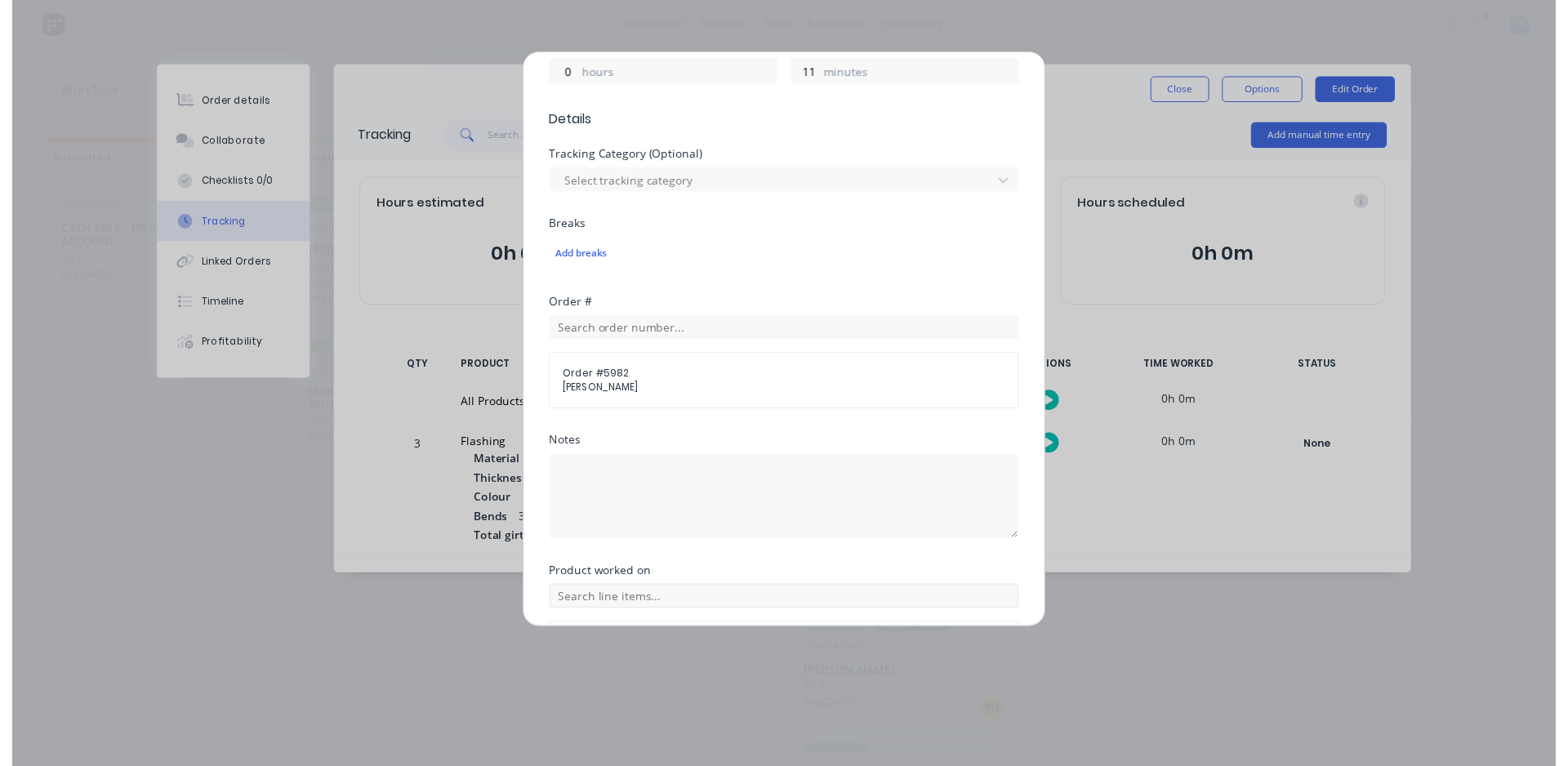
scroll to position [520, 0]
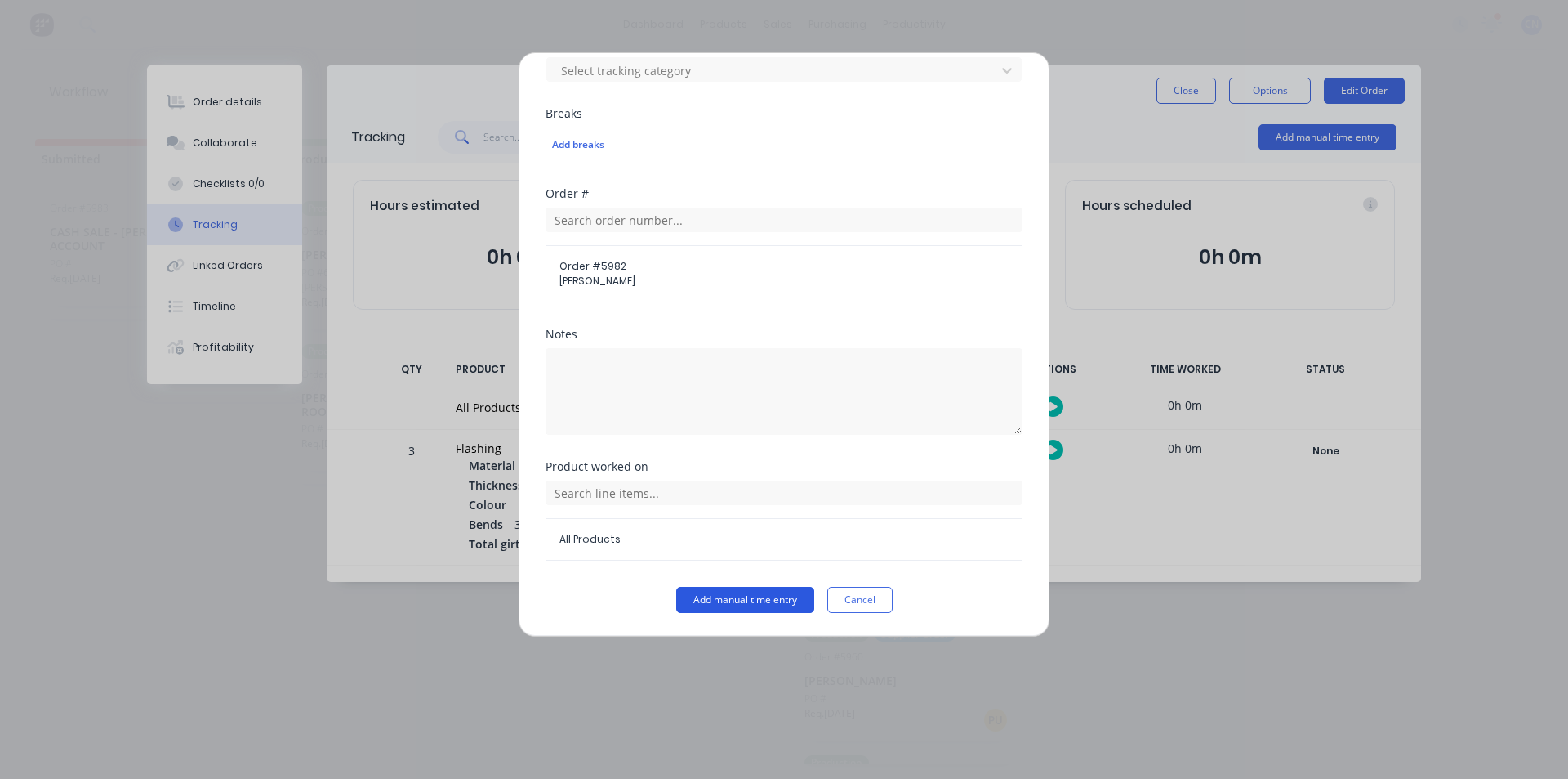
click at [722, 599] on button "Add manual time entry" at bounding box center [745, 600] width 138 height 27
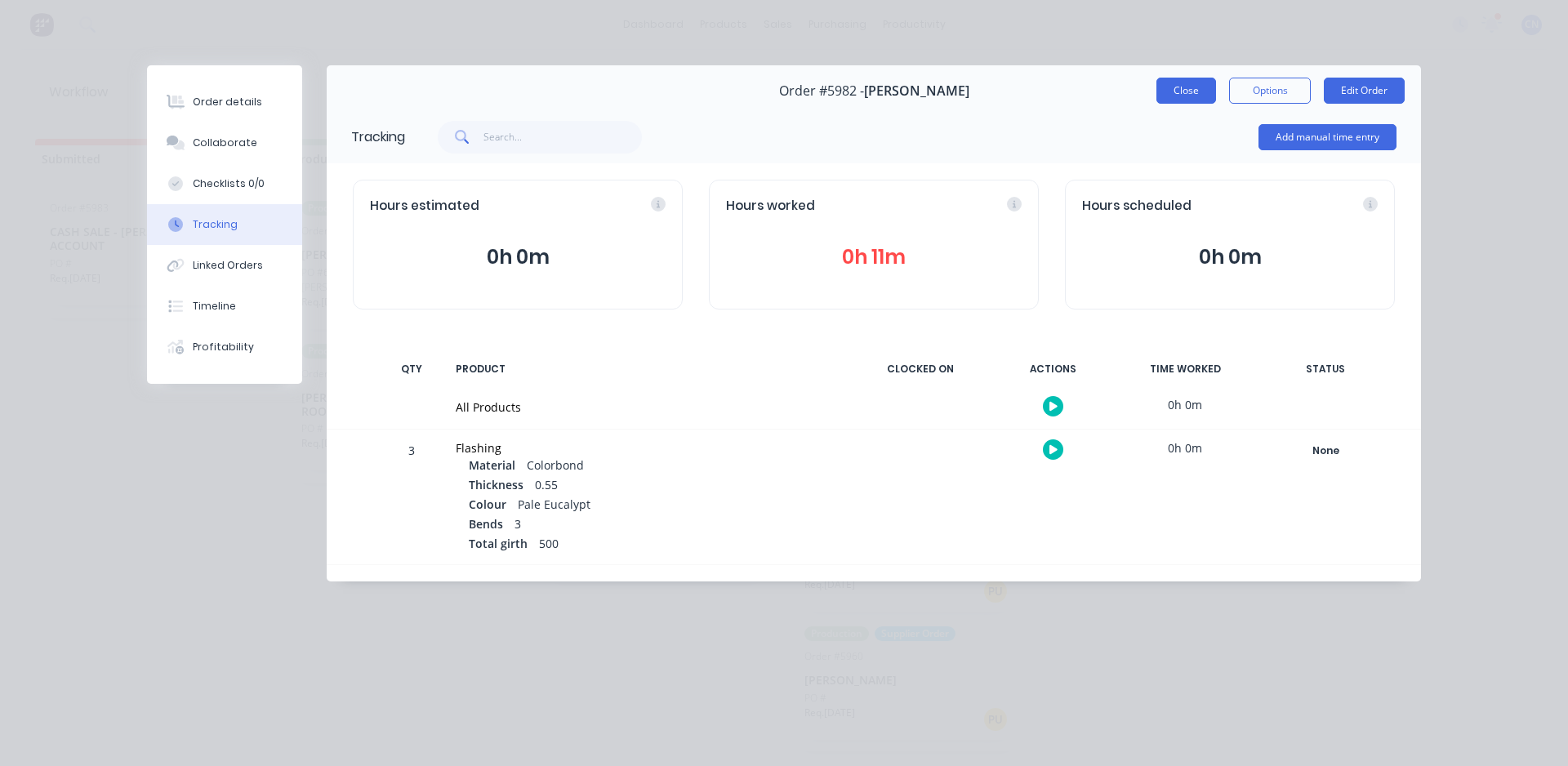
click at [1187, 99] on button "Close" at bounding box center [1187, 91] width 60 height 27
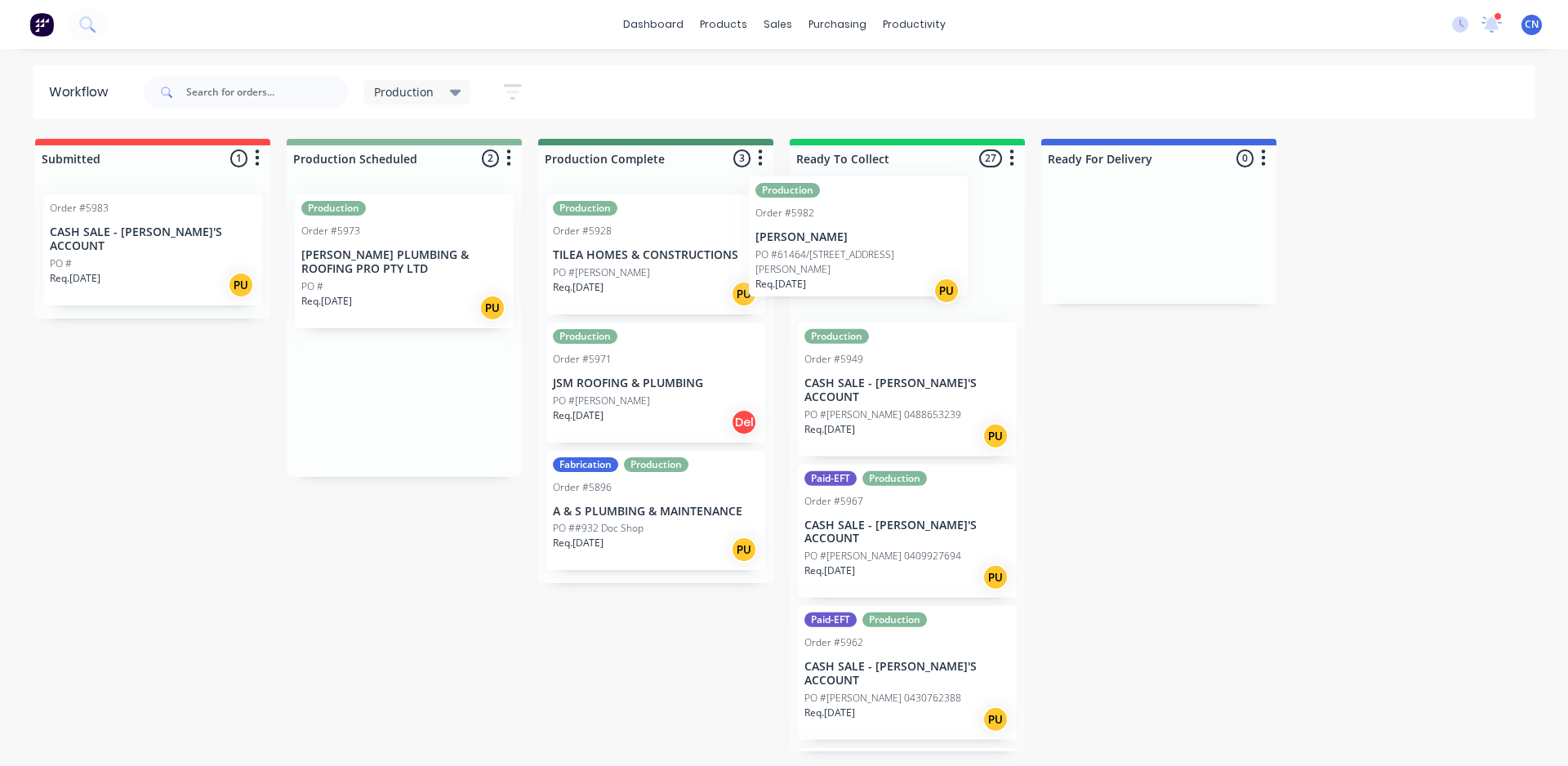
drag, startPoint x: 352, startPoint y: 271, endPoint x: 812, endPoint y: 253, distance: 460.4
click at [812, 253] on div "Submitted 1 Summaries Total order value Invoiced to date To be invoiced Order #…" at bounding box center [1231, 445] width 2487 height 613
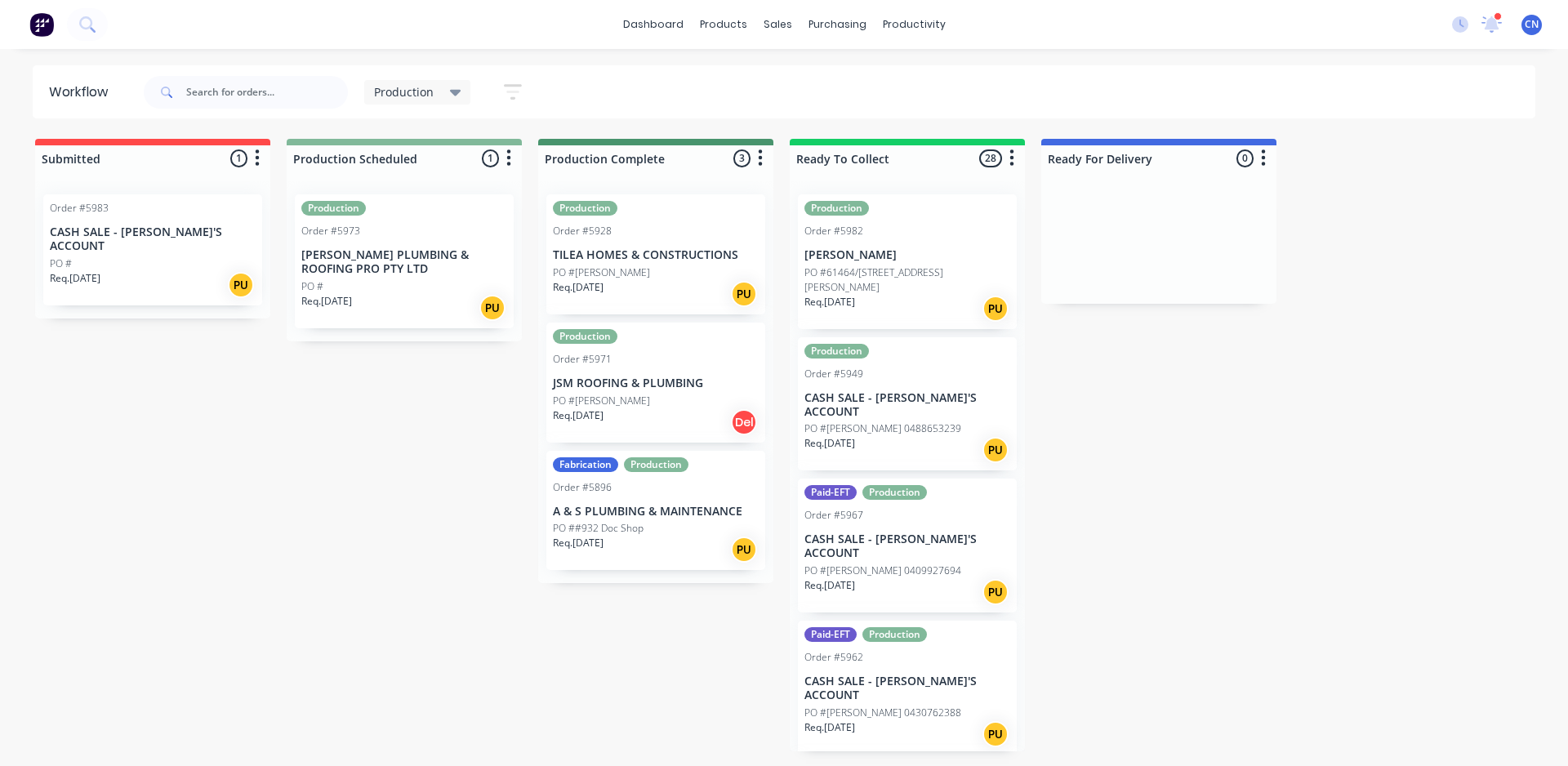
click at [100, 272] on p "Req. 01/10/25" at bounding box center [75, 278] width 51 height 15
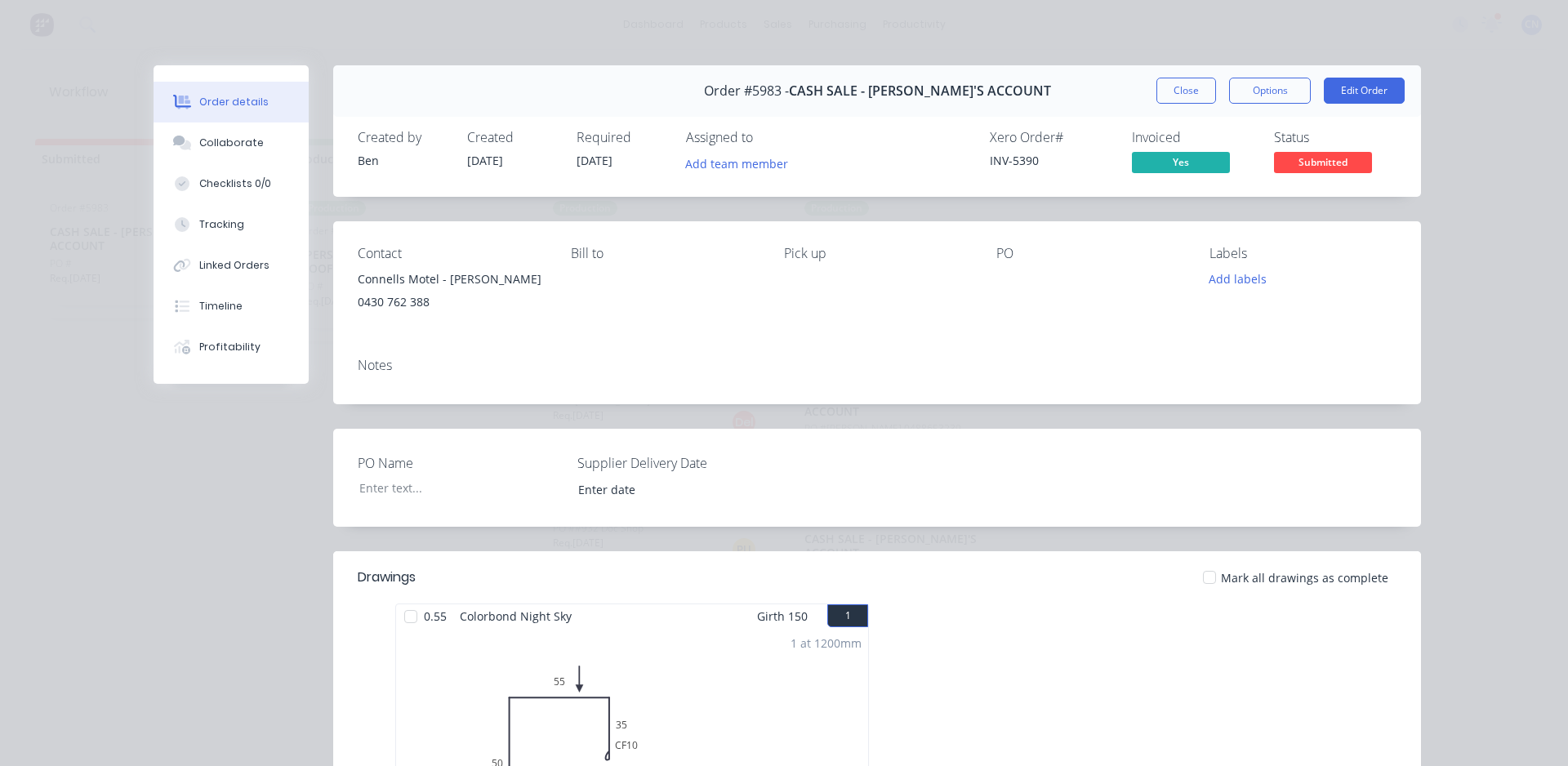
click at [1326, 155] on span "Submitted" at bounding box center [1323, 162] width 98 height 21
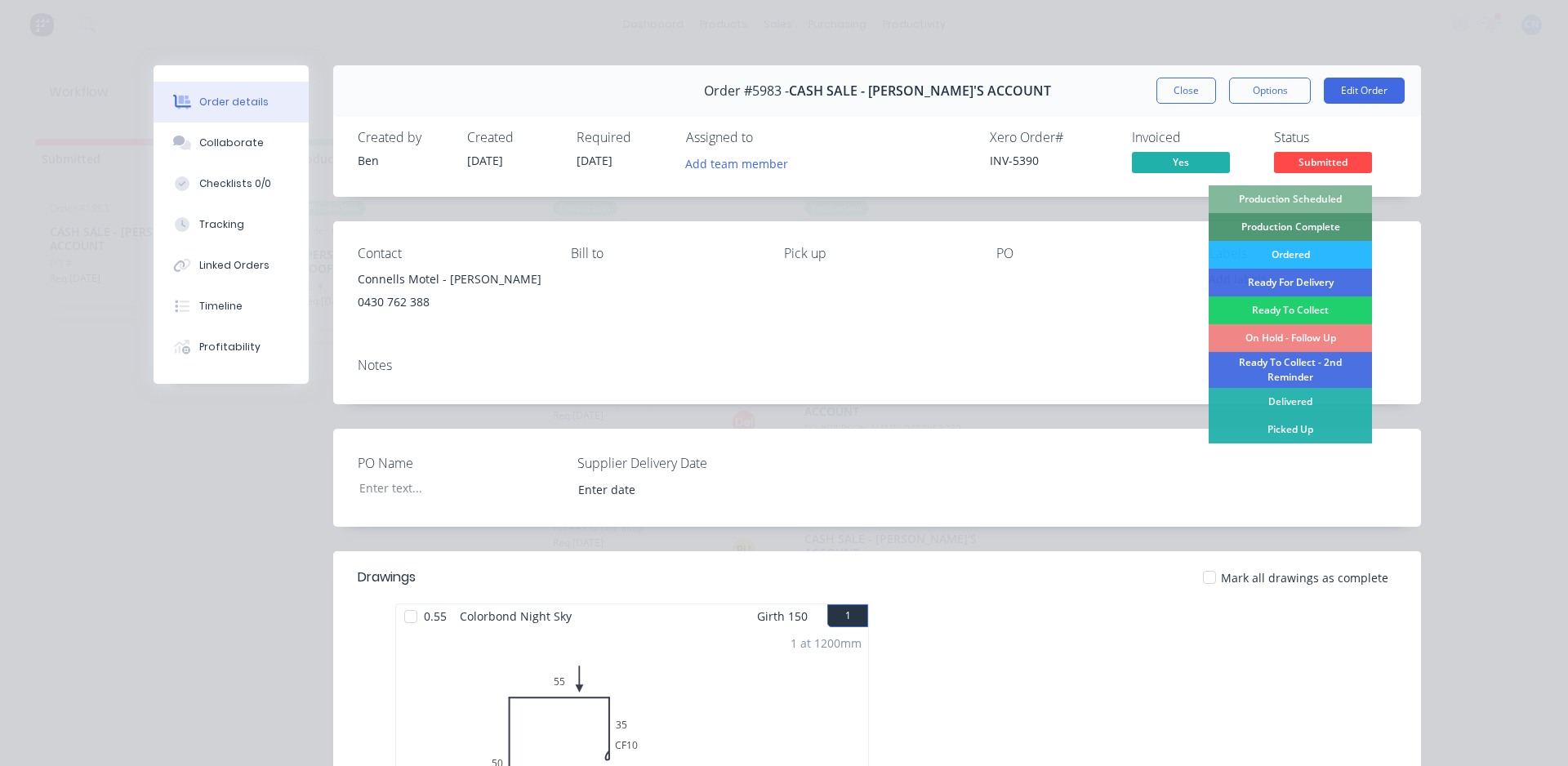
click at [1317, 200] on div "Production Scheduled" at bounding box center [1290, 199] width 164 height 27
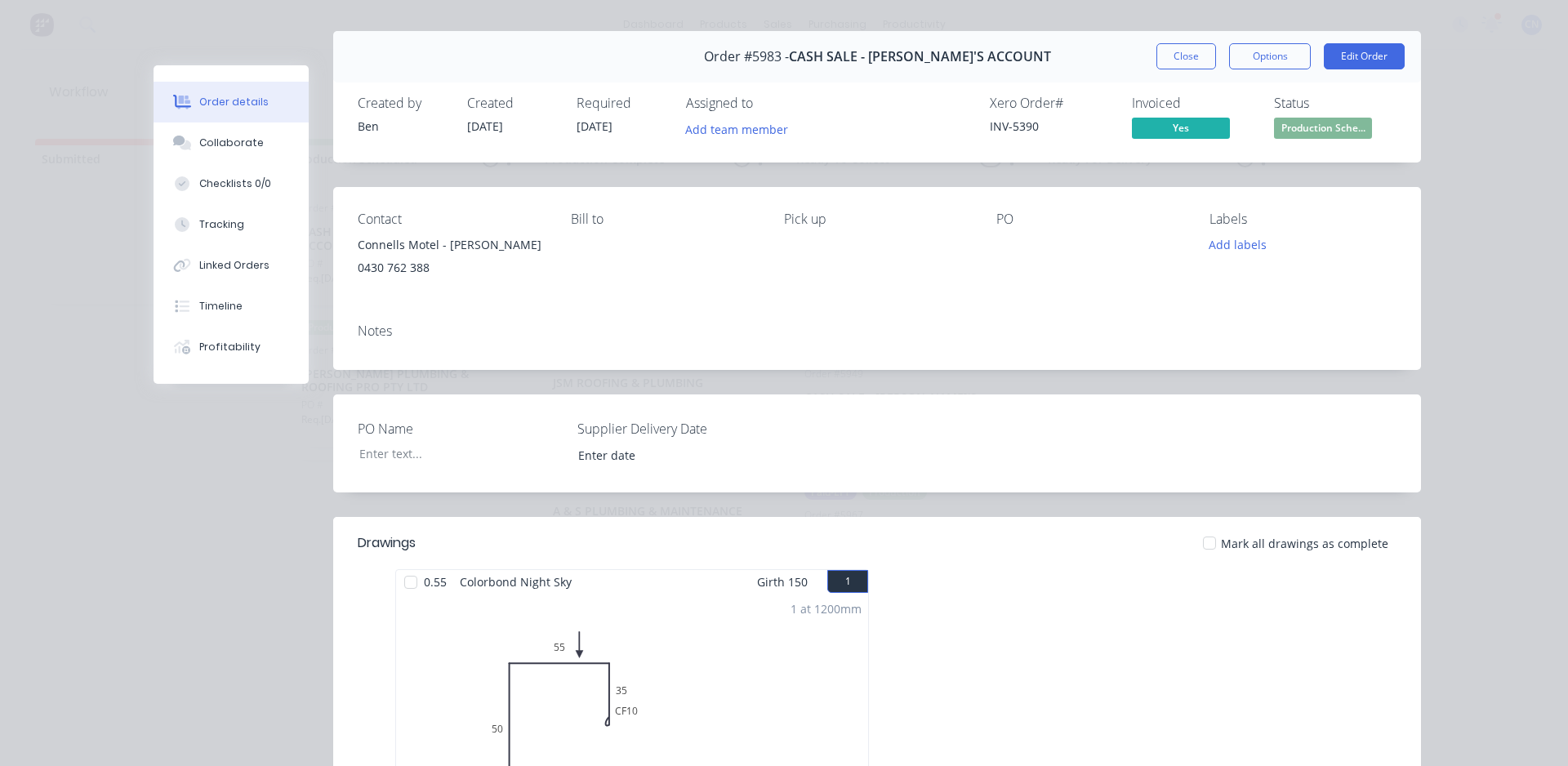
scroll to position [0, 0]
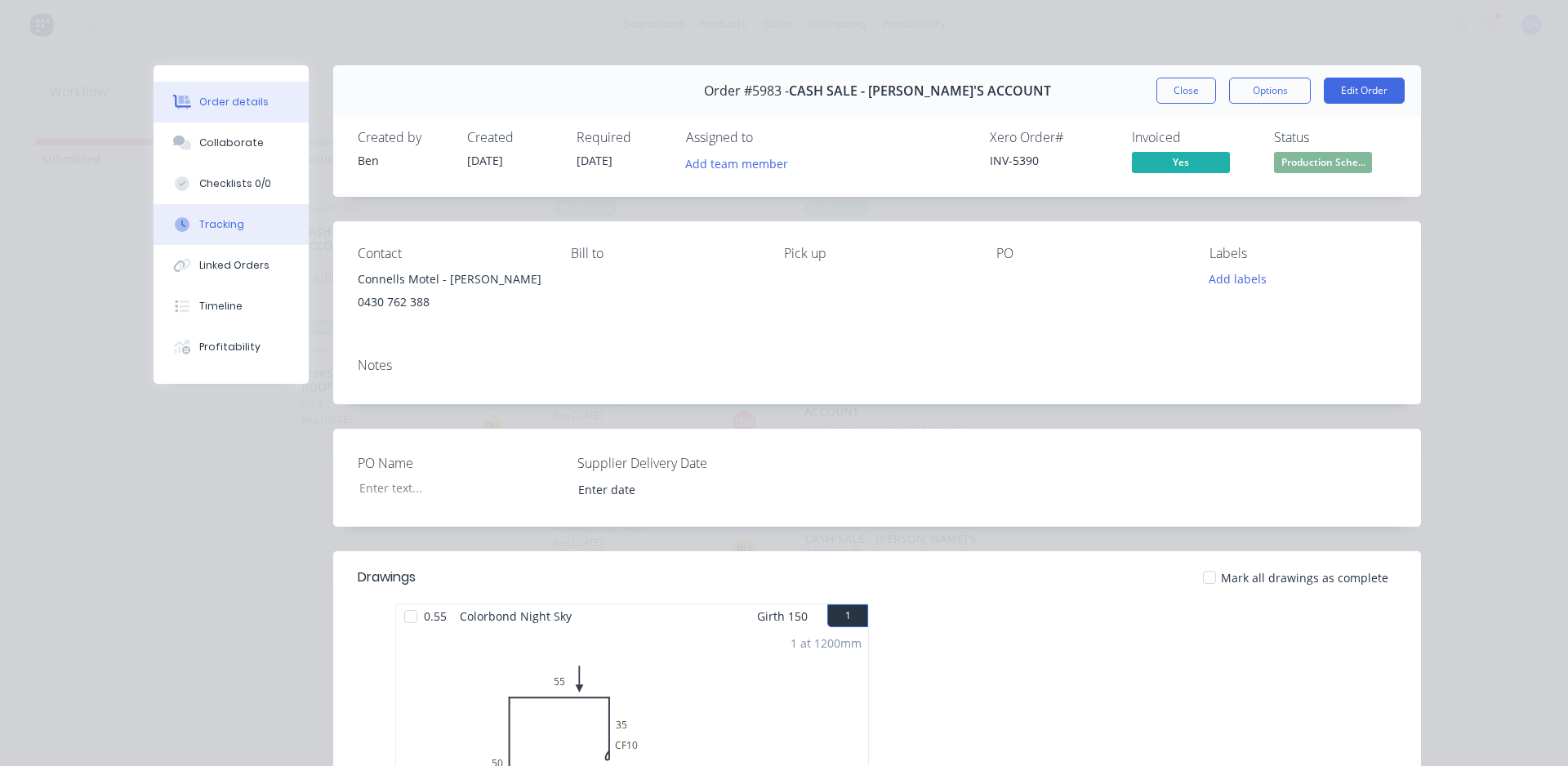
click at [238, 229] on button "Tracking" at bounding box center [230, 224] width 155 height 41
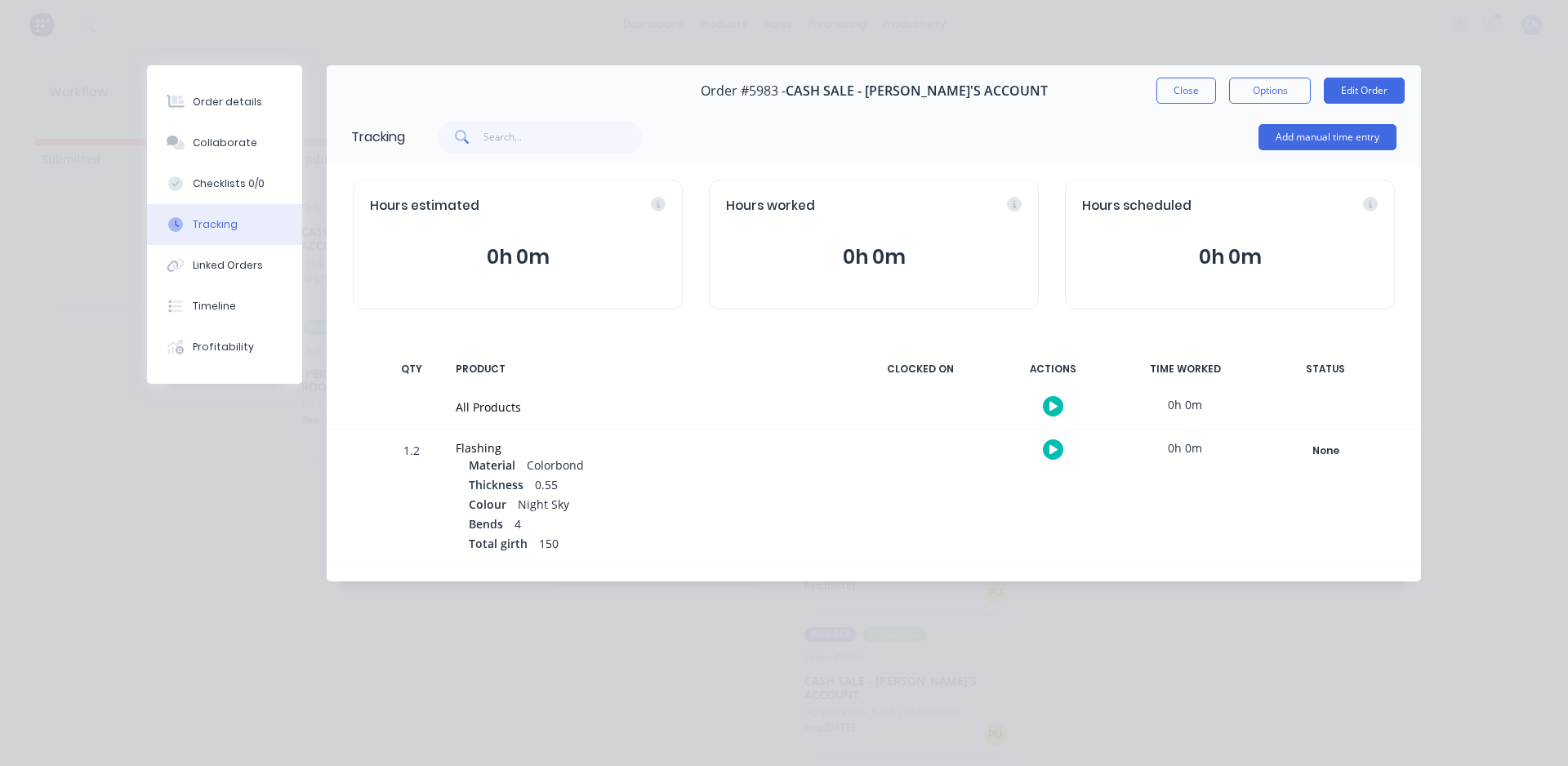
click at [1059, 410] on button "button" at bounding box center [1053, 406] width 21 height 21
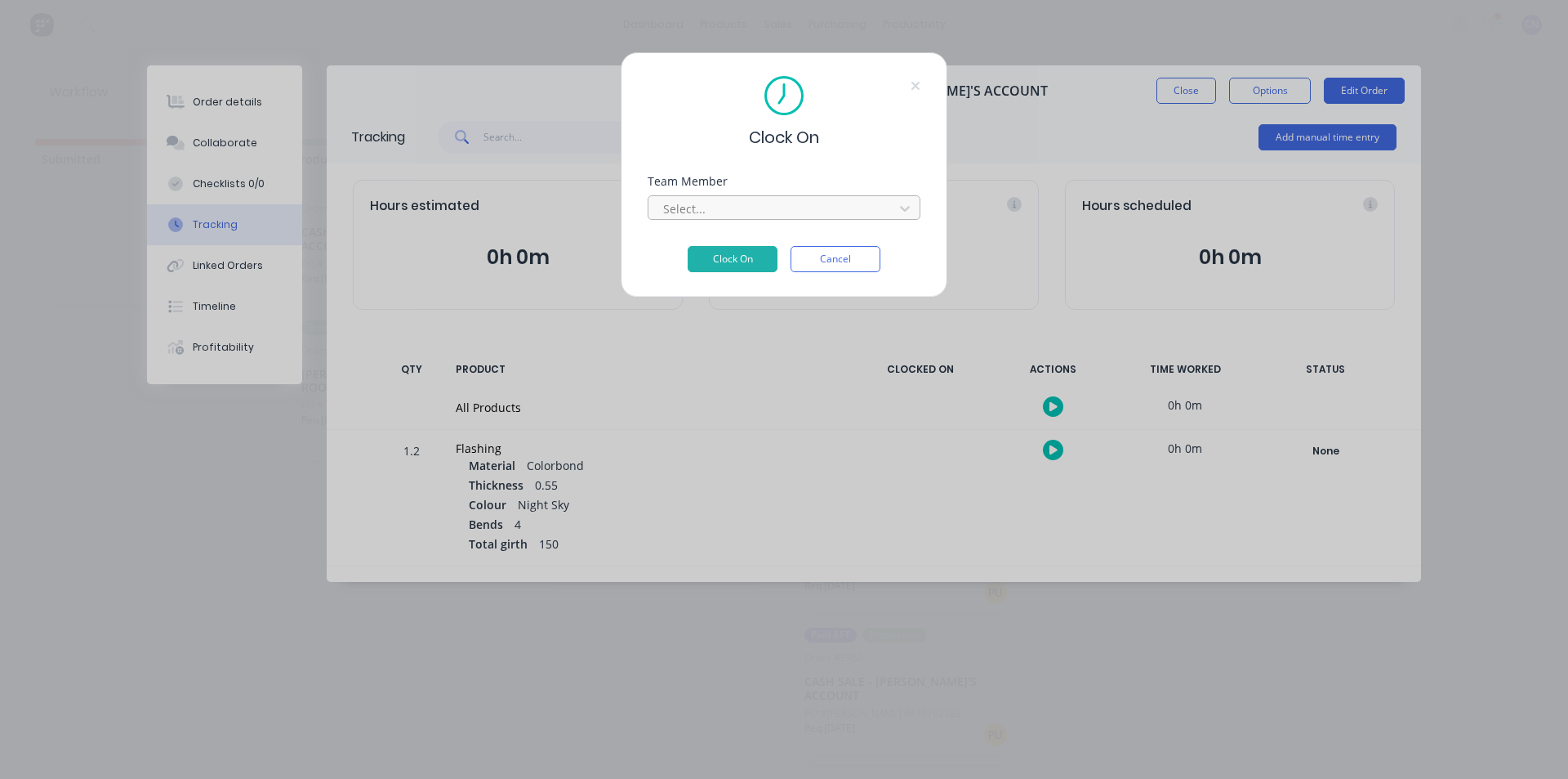
click at [712, 213] on div at bounding box center [773, 209] width 224 height 21
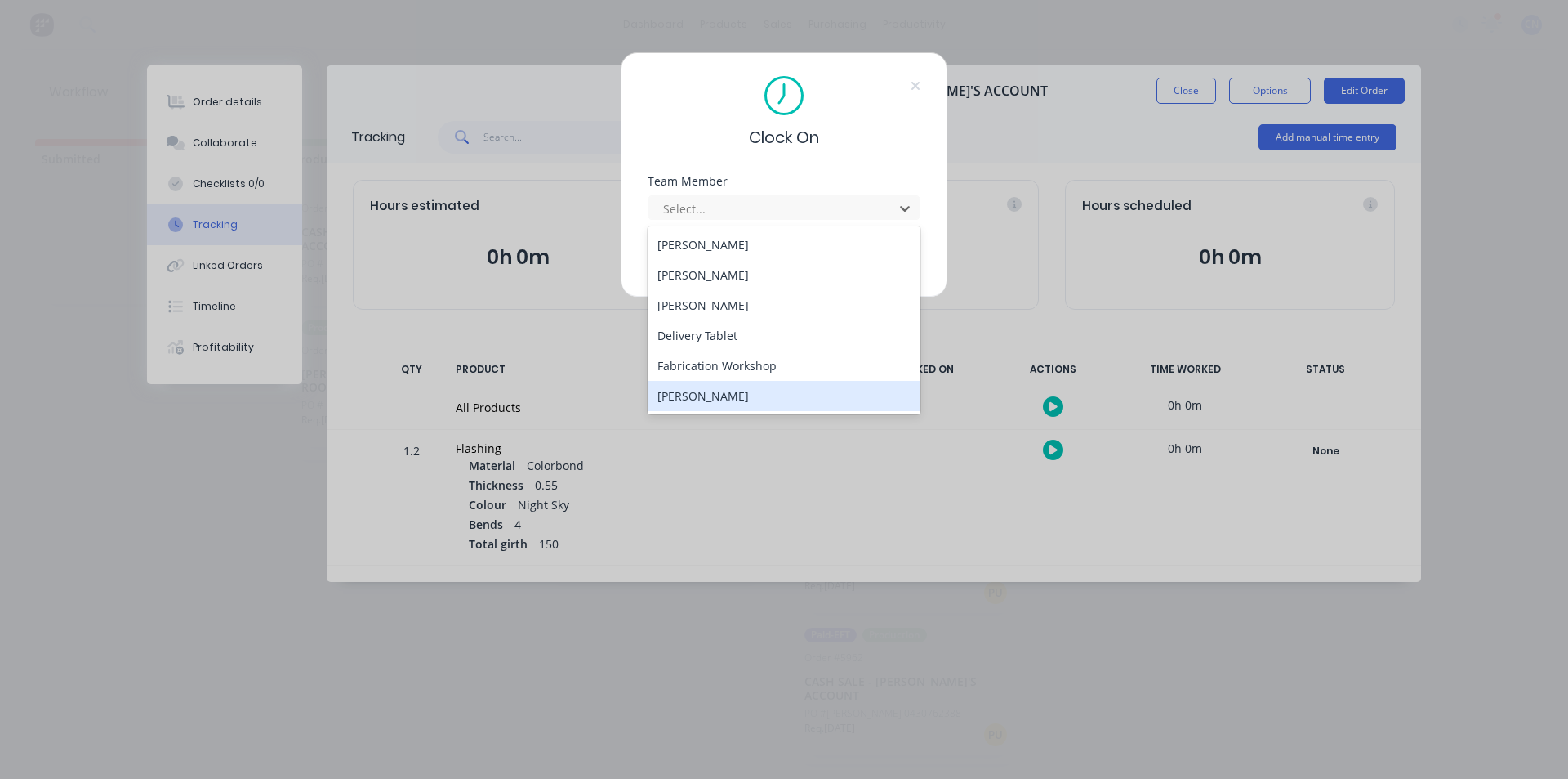
click at [691, 381] on div "[PERSON_NAME]" at bounding box center [784, 395] width 272 height 30
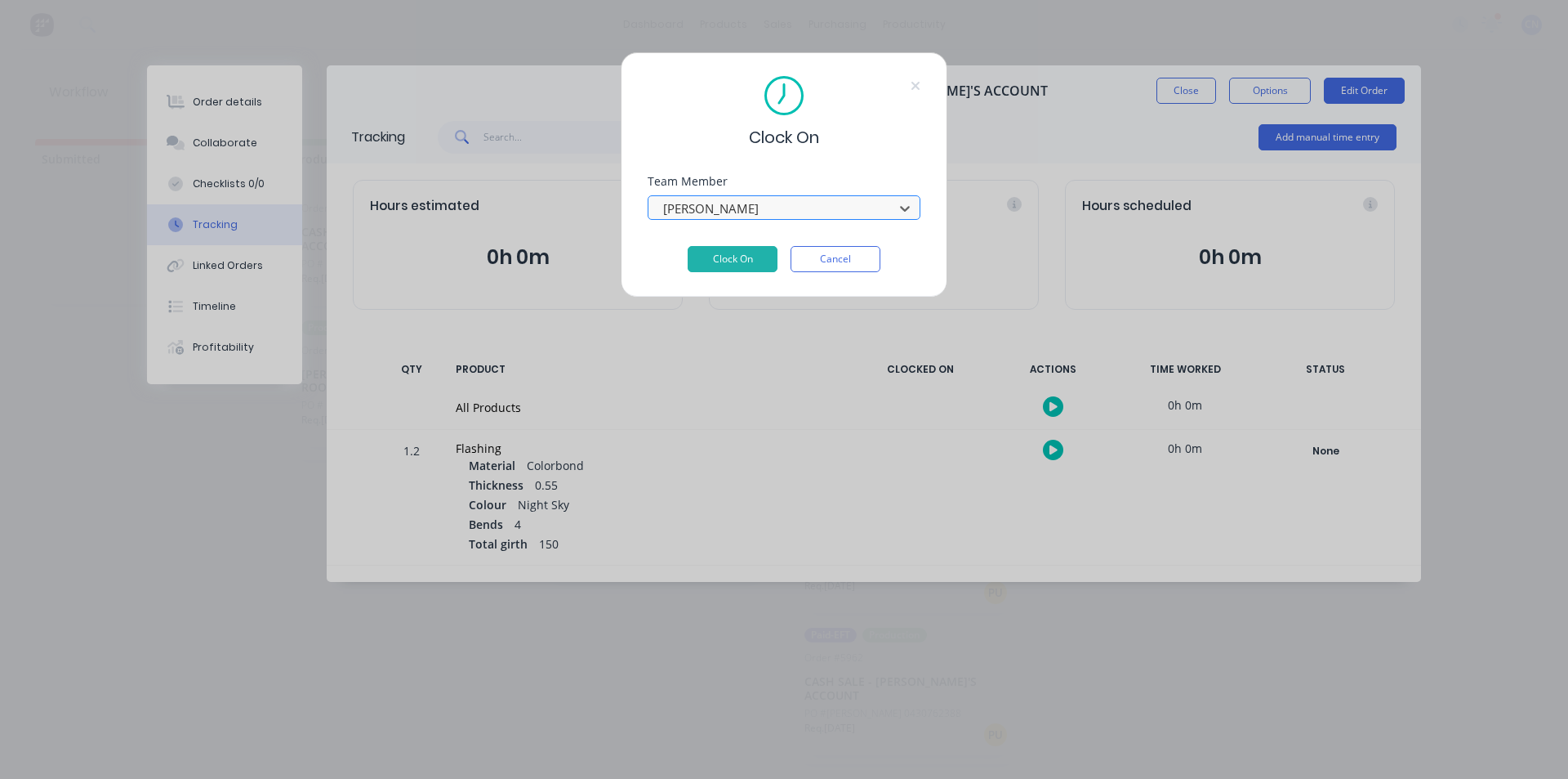
click at [729, 205] on div at bounding box center [773, 209] width 224 height 21
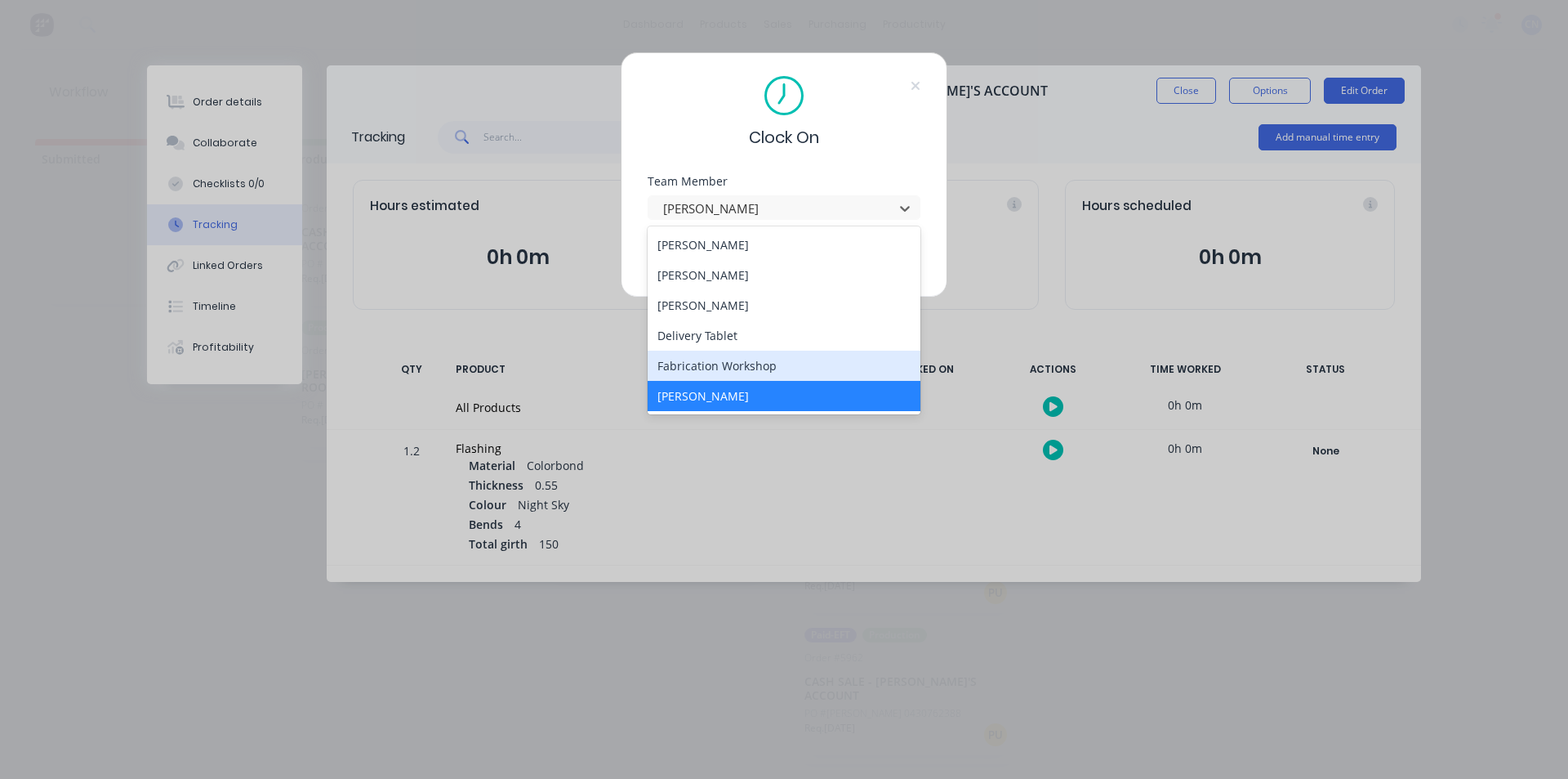
click at [743, 362] on div "Fabrication Workshop" at bounding box center [784, 365] width 272 height 30
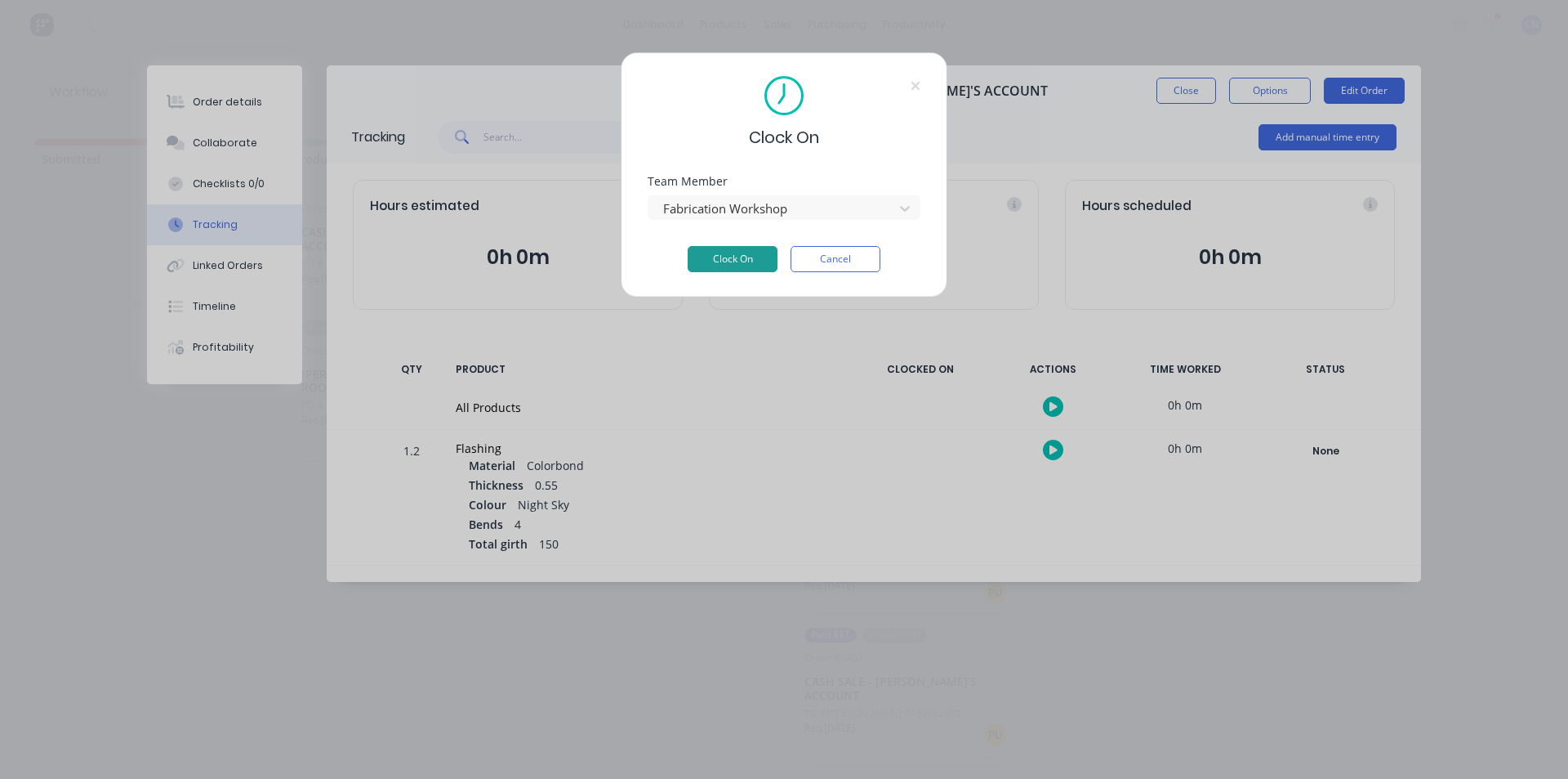
click at [698, 255] on button "Clock On" at bounding box center [733, 259] width 90 height 27
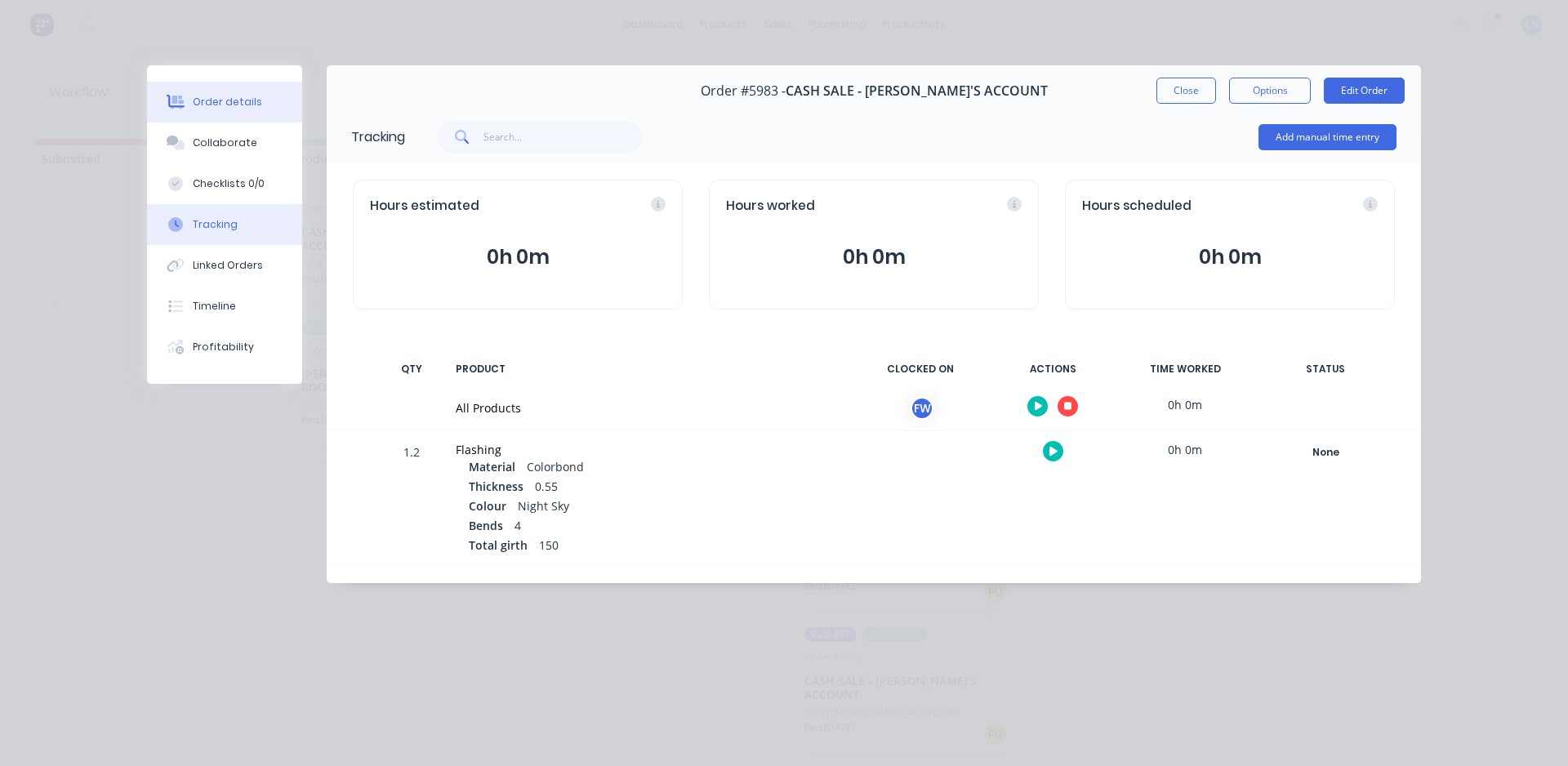
click at [249, 106] on div "Order details" at bounding box center [227, 102] width 69 height 15
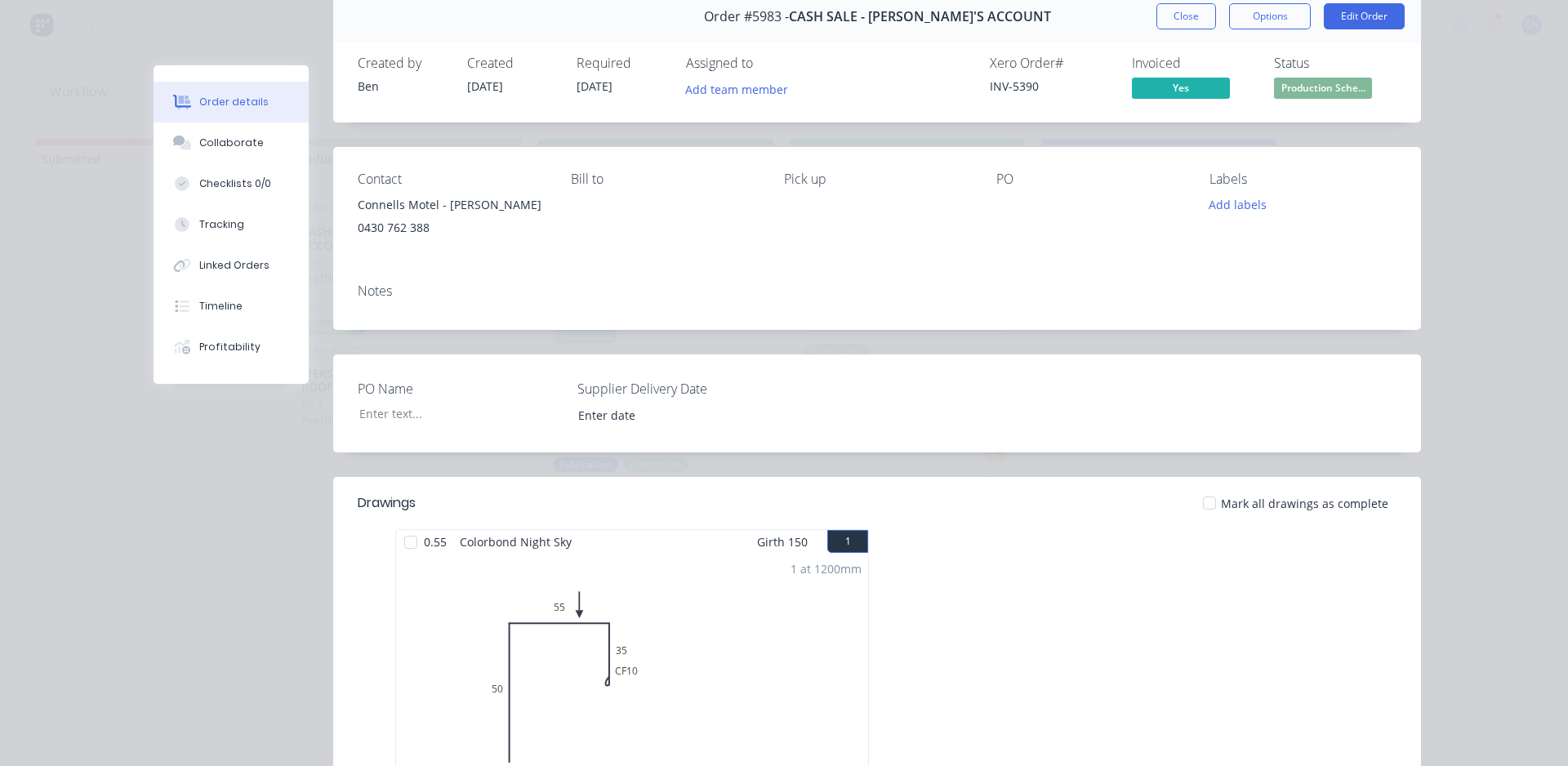
scroll to position [164, 0]
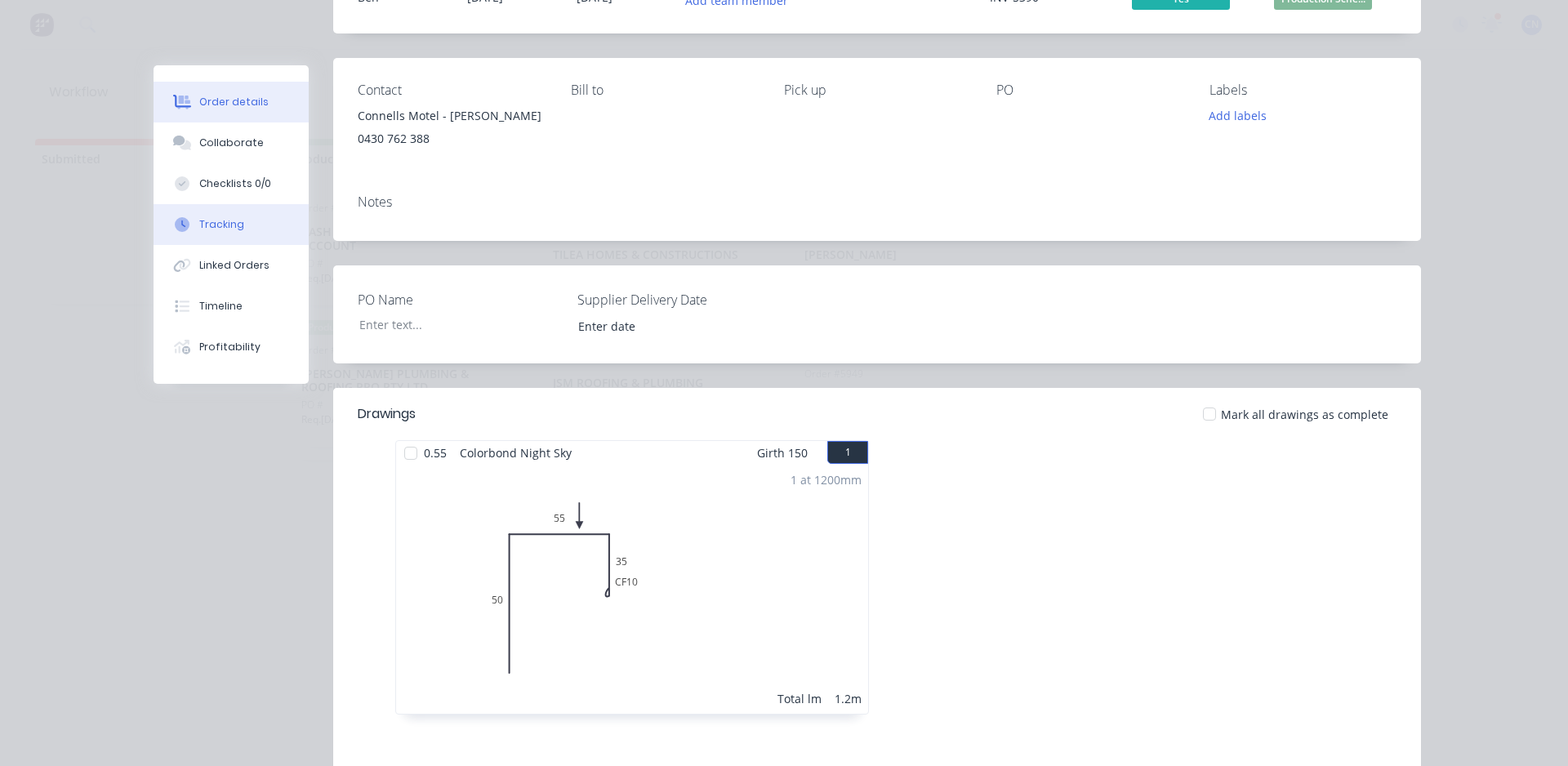
click at [224, 220] on div "Tracking" at bounding box center [222, 224] width 45 height 15
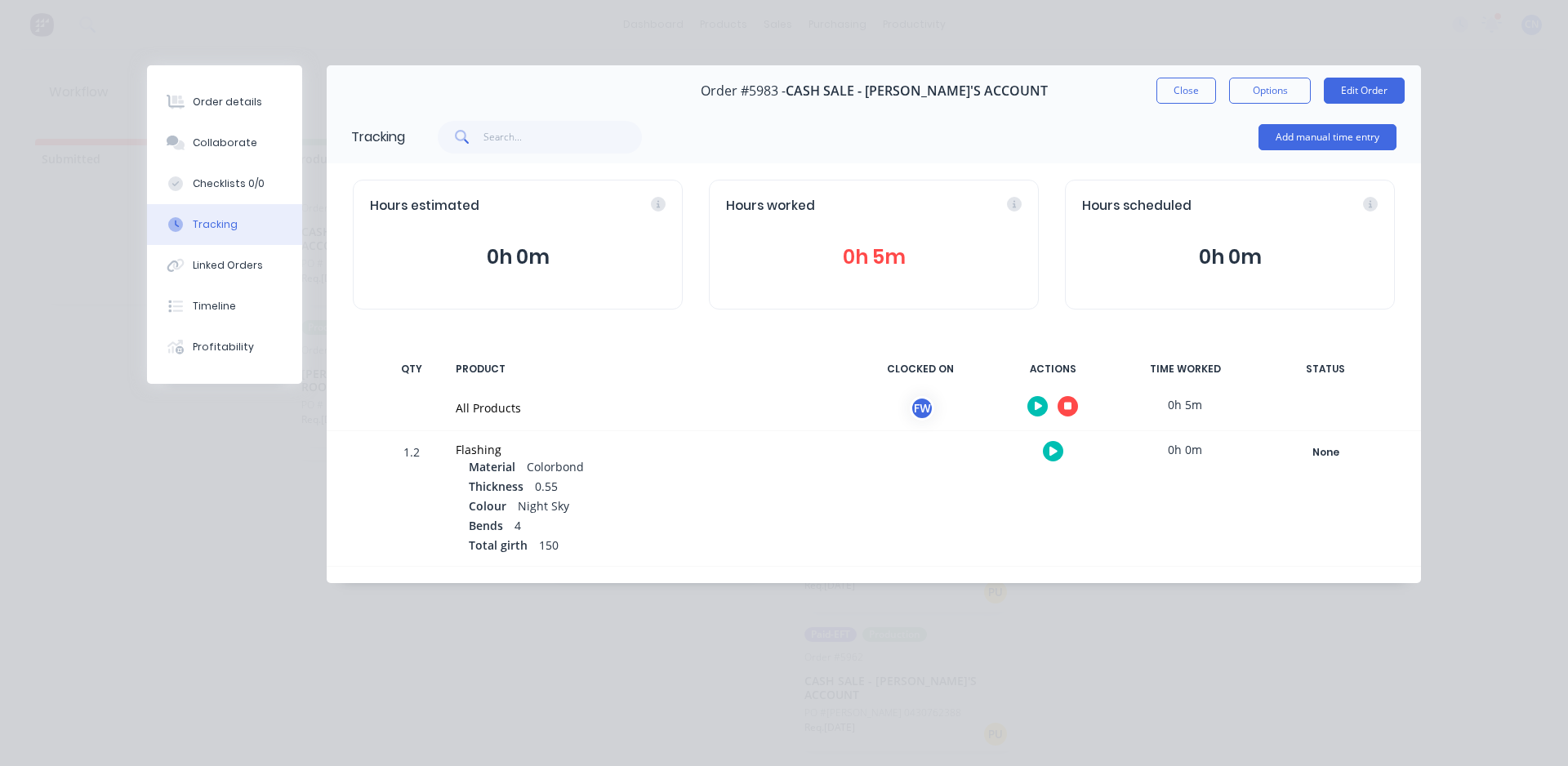
click at [1061, 402] on button "button" at bounding box center [1068, 406] width 21 height 21
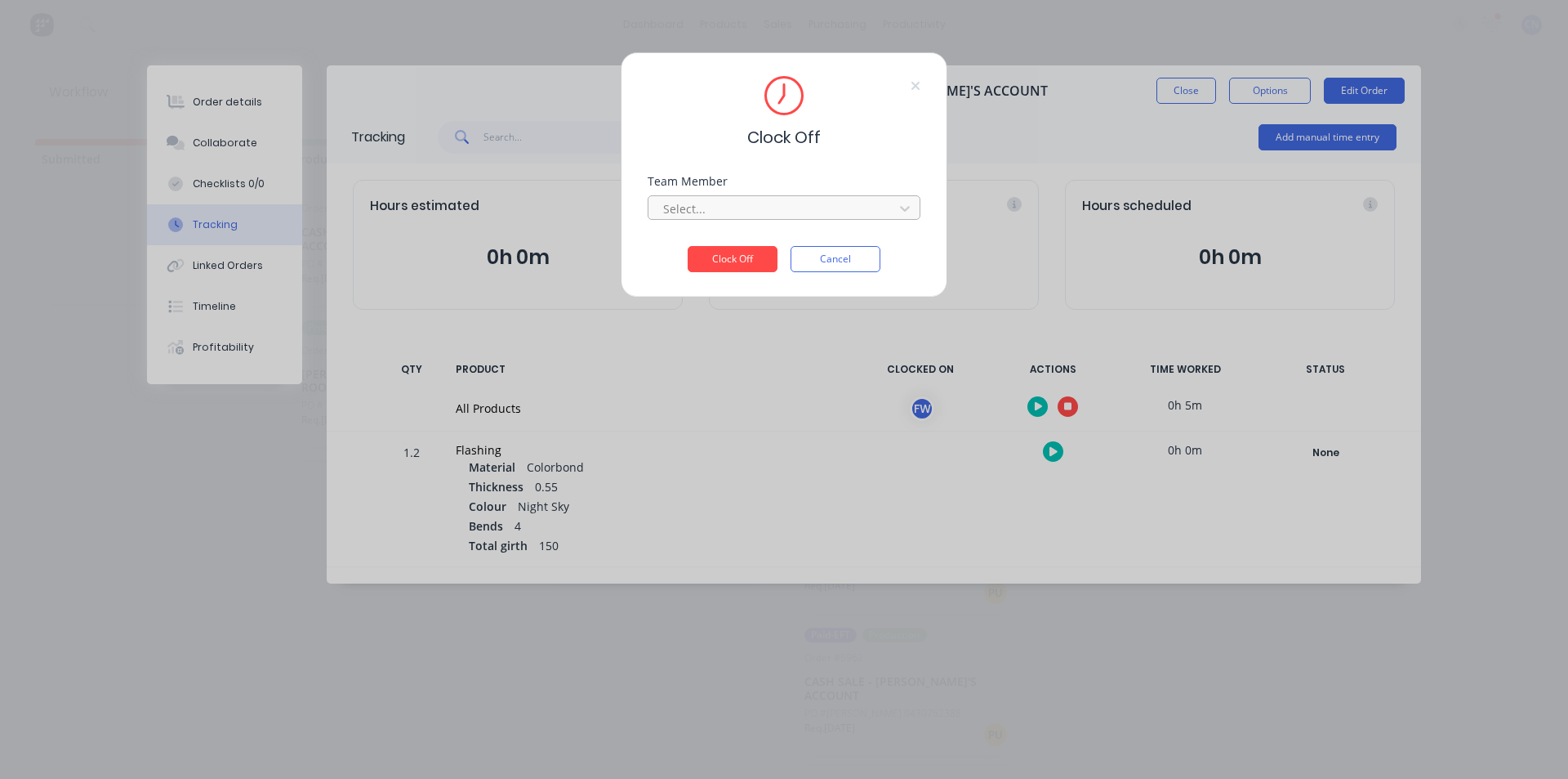
click at [723, 211] on div at bounding box center [773, 209] width 224 height 21
click at [712, 255] on div "Fabrication Workshop" at bounding box center [784, 244] width 272 height 30
click at [729, 261] on button "Clock Off" at bounding box center [733, 259] width 90 height 27
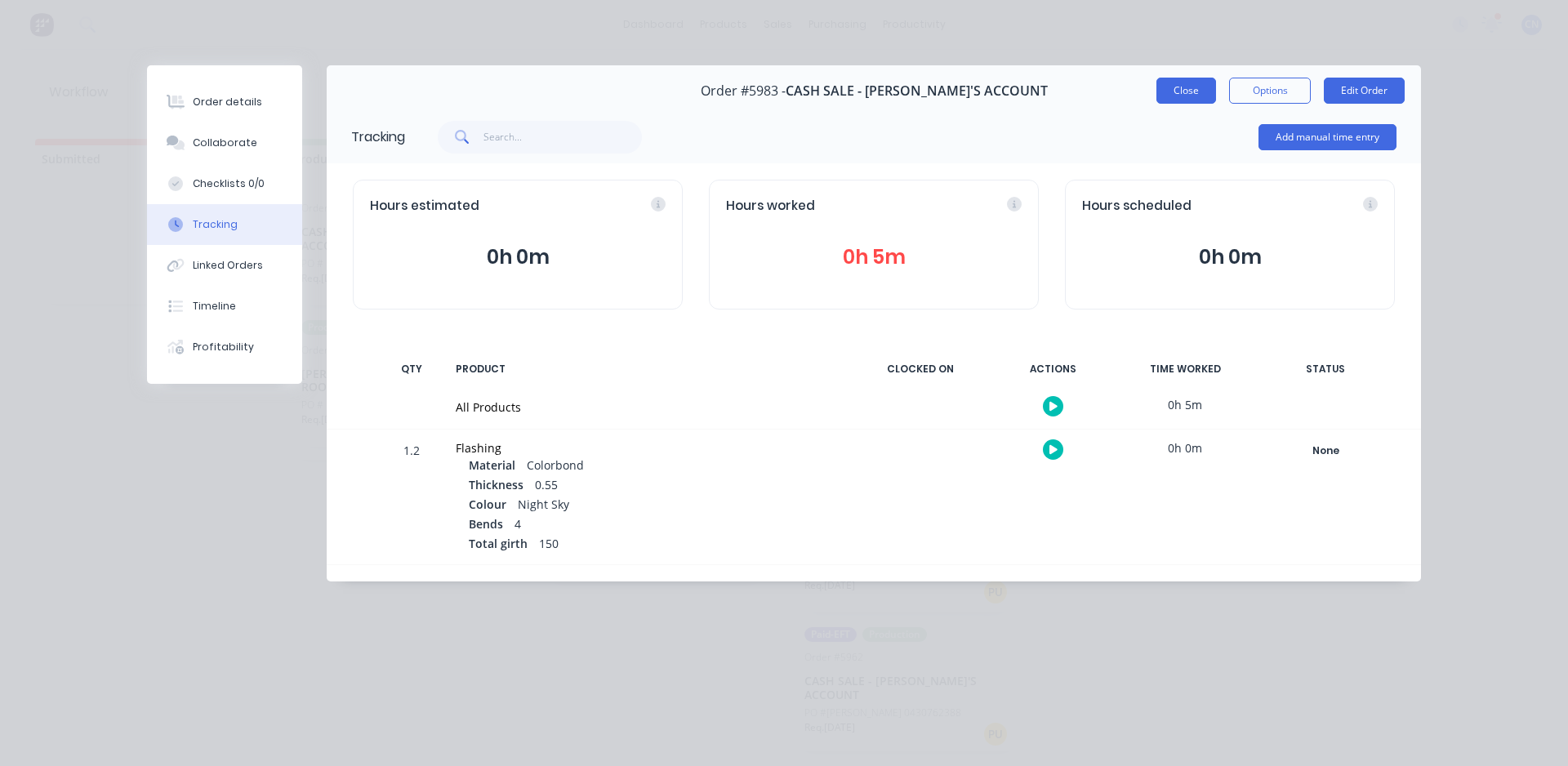
click at [1178, 103] on button "Close" at bounding box center [1187, 91] width 60 height 27
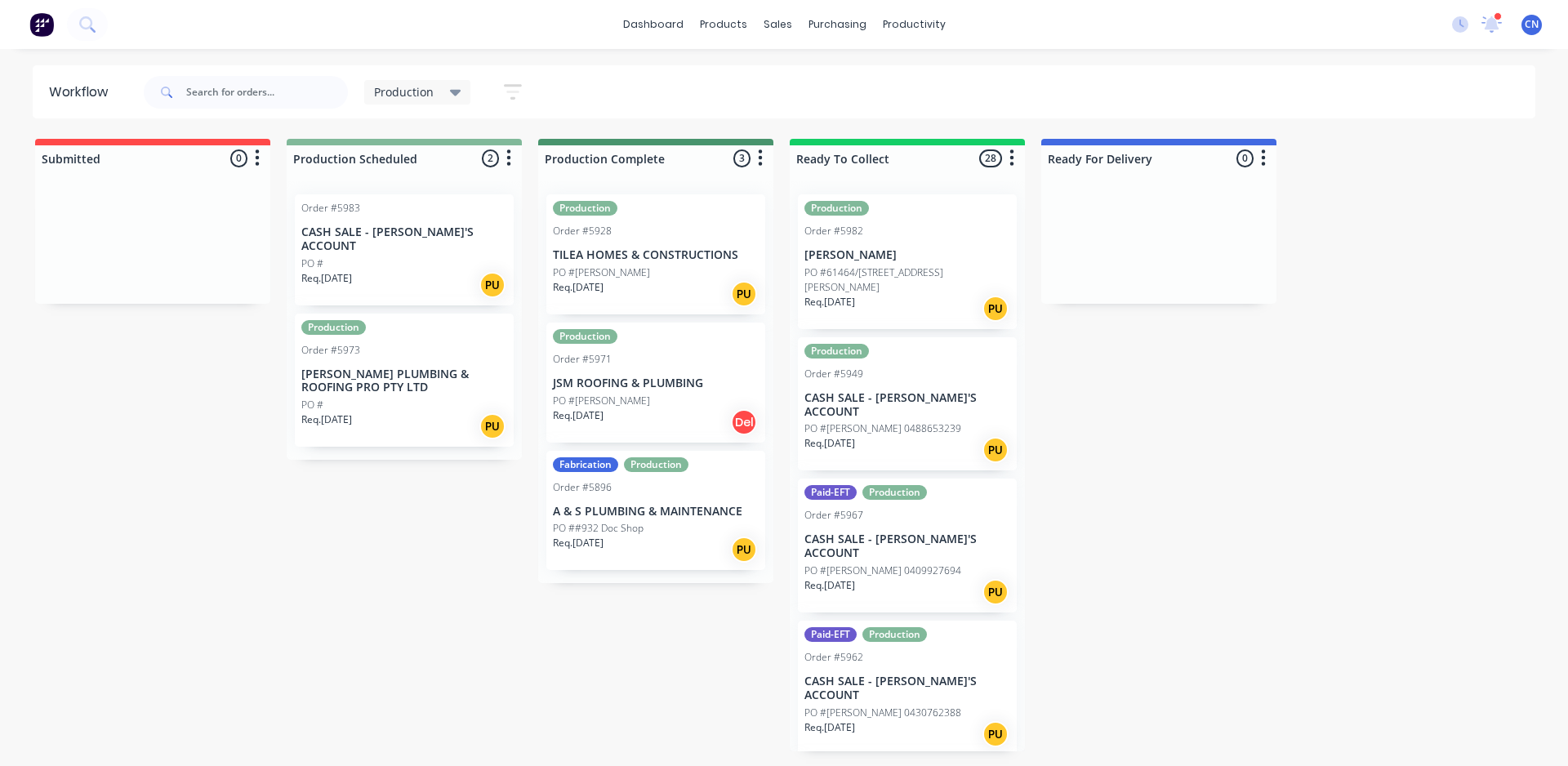
click at [370, 272] on div "Req. 01/10/25 PU" at bounding box center [404, 285] width 206 height 27
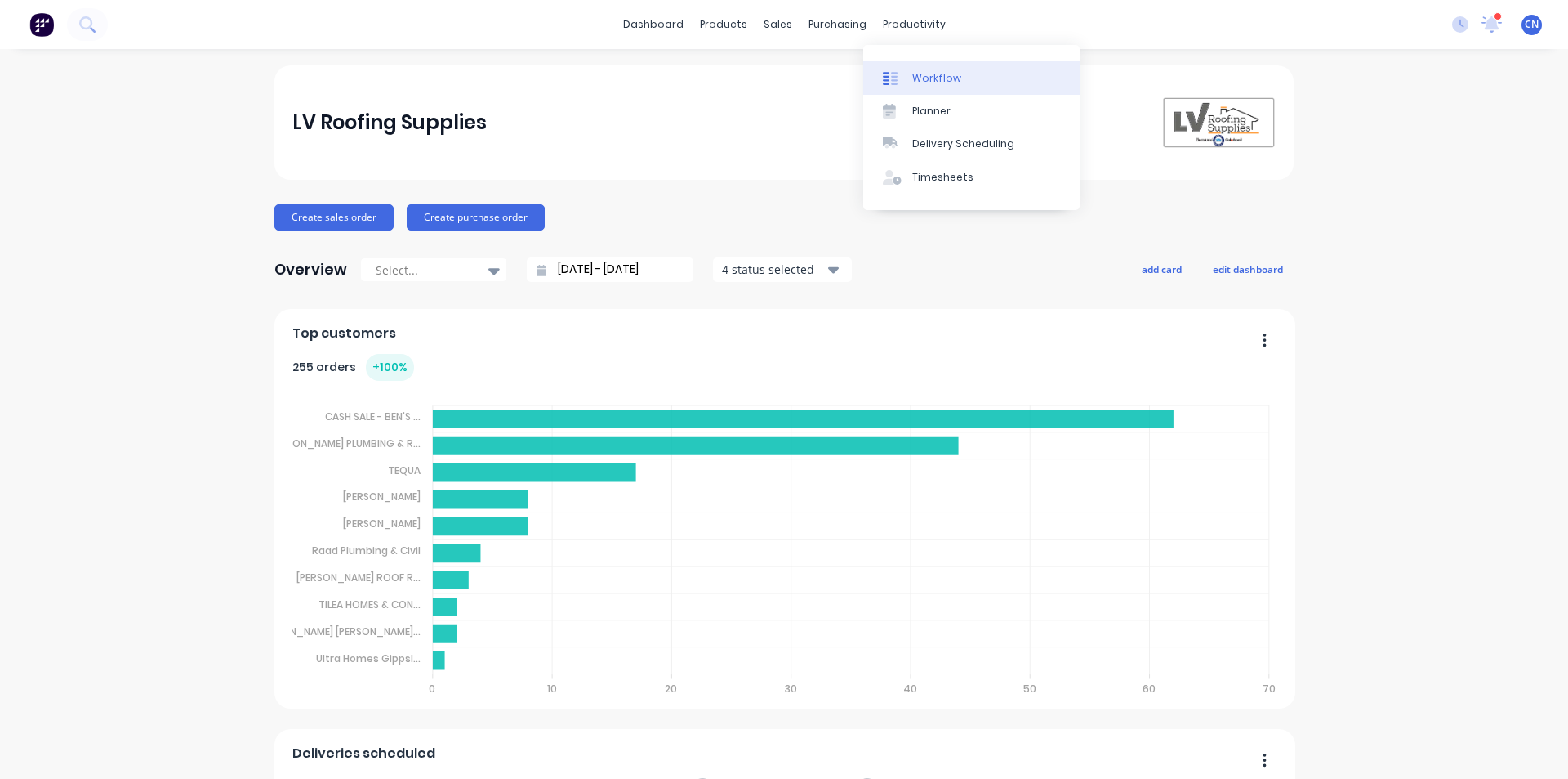
click at [918, 72] on div "Workflow" at bounding box center [937, 78] width 49 height 15
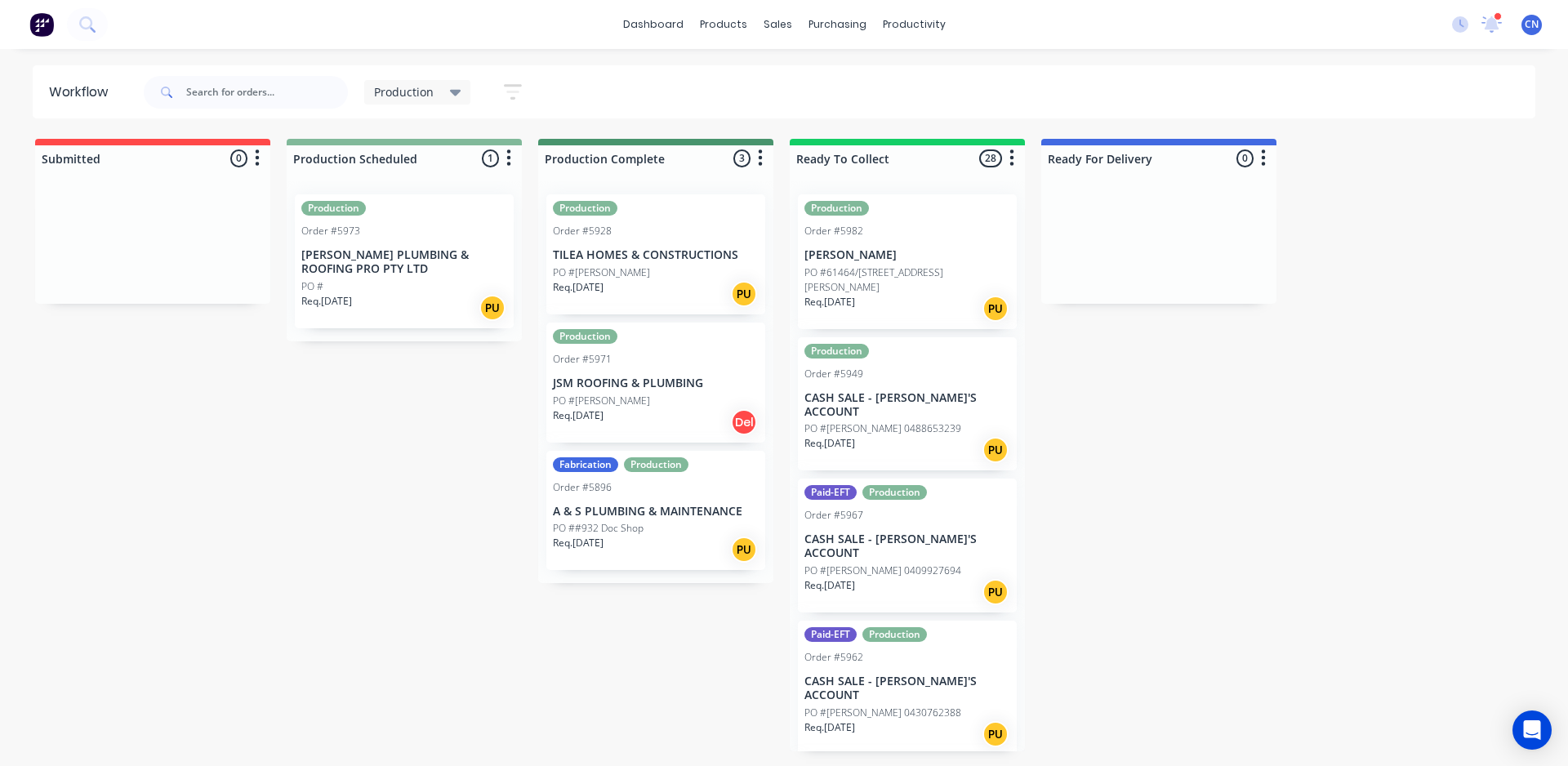
click at [380, 276] on div "Production Order #5973 BOSSE PLUMBING & ROOFING PRO PTY LTD PO # Req. 29/09/25 …" at bounding box center [404, 261] width 219 height 134
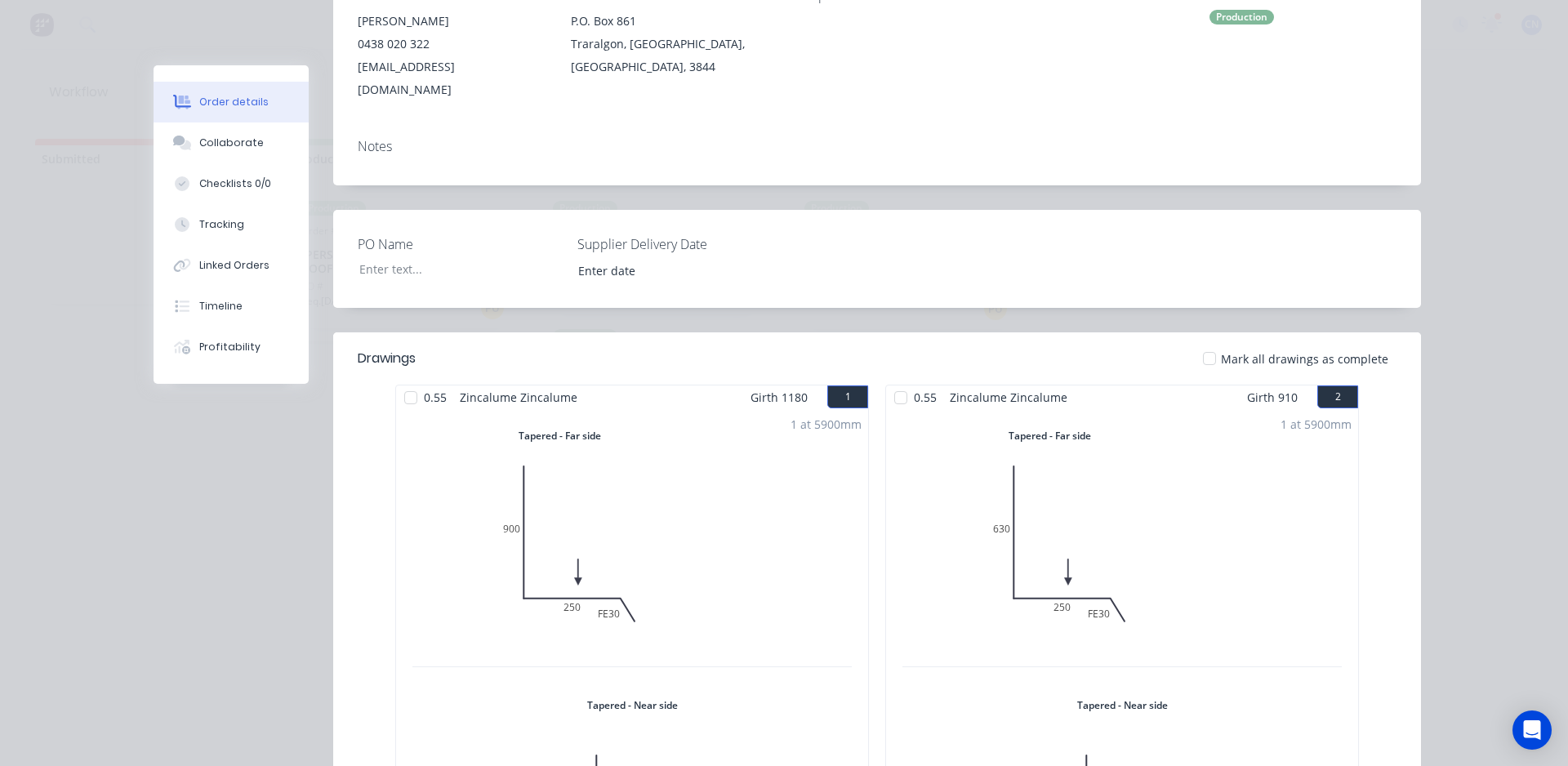
scroll to position [164, 0]
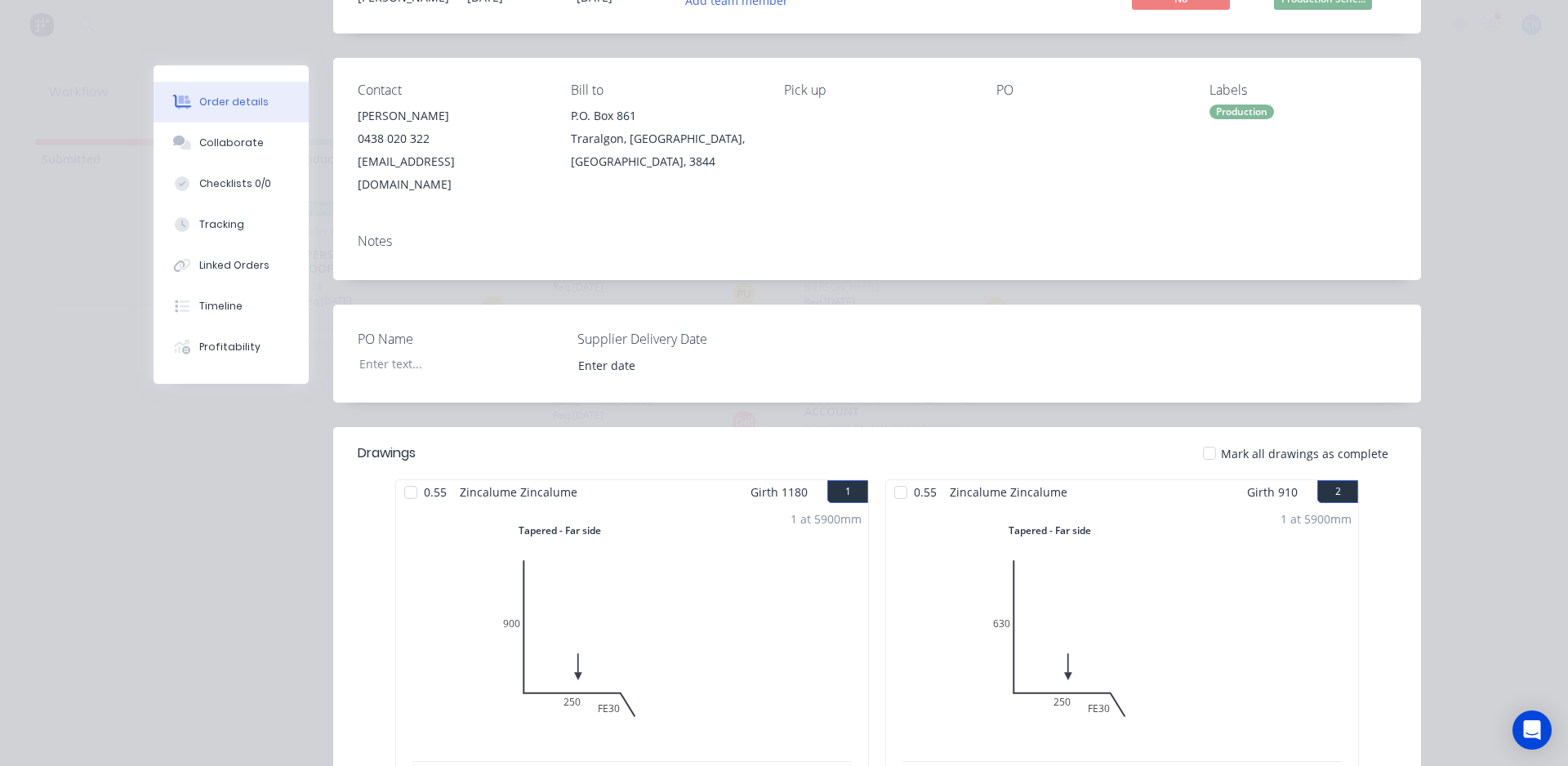
click at [405, 476] on div at bounding box center [410, 493] width 33 height 33
click at [889, 476] on div at bounding box center [901, 493] width 33 height 33
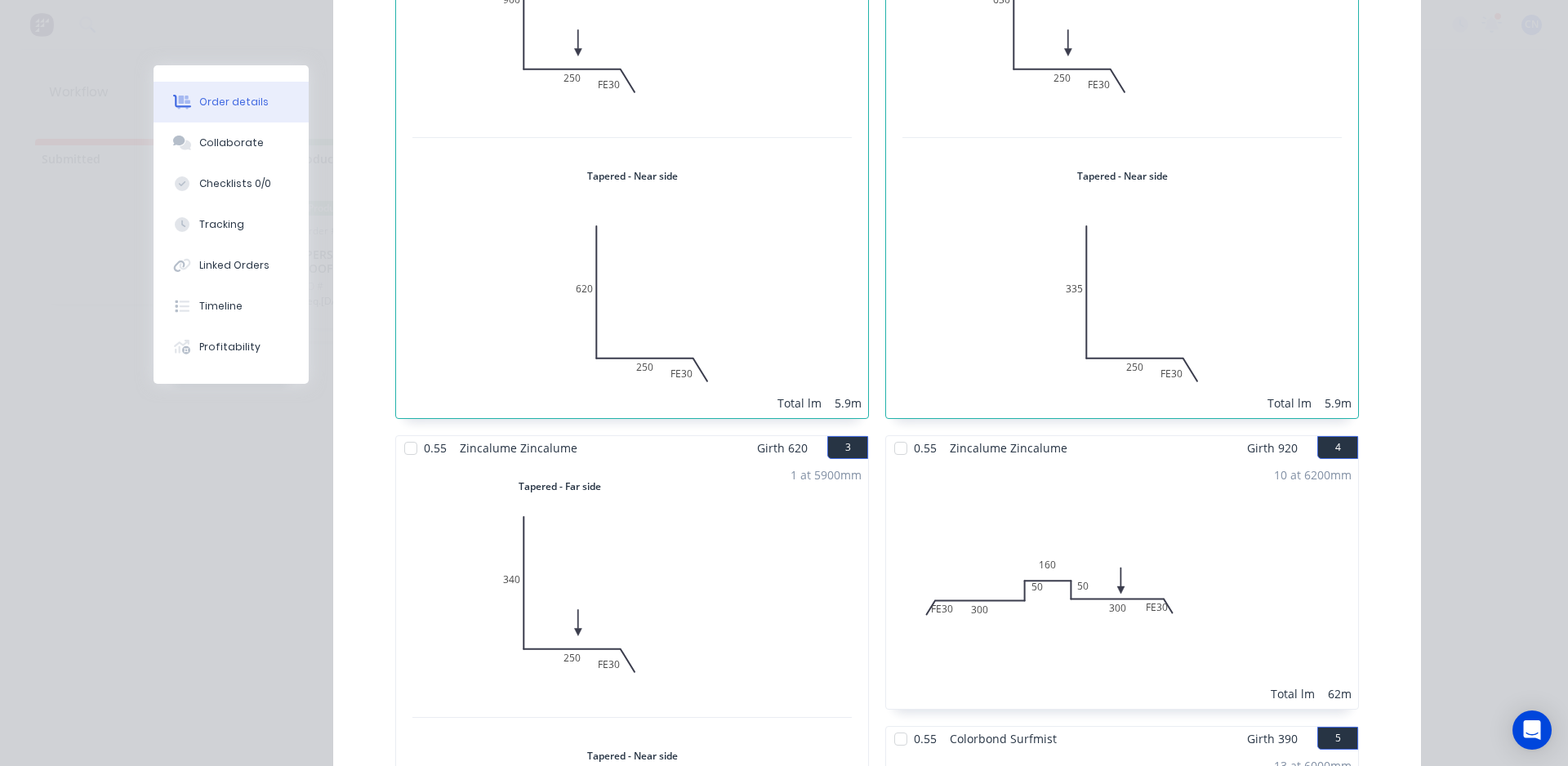
scroll to position [817, 0]
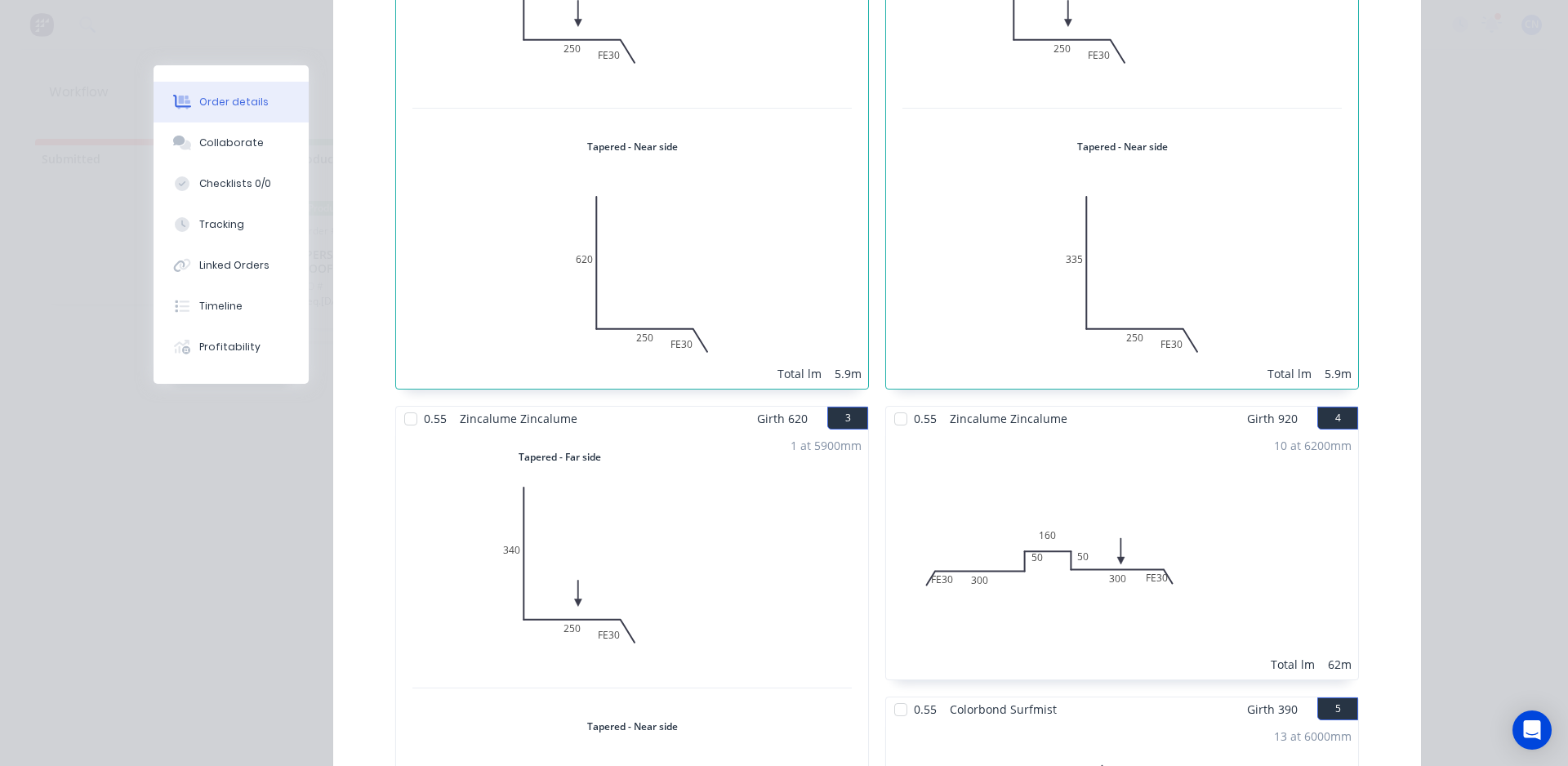
click at [395, 403] on div at bounding box center [410, 419] width 33 height 33
click at [891, 403] on div at bounding box center [901, 419] width 33 height 33
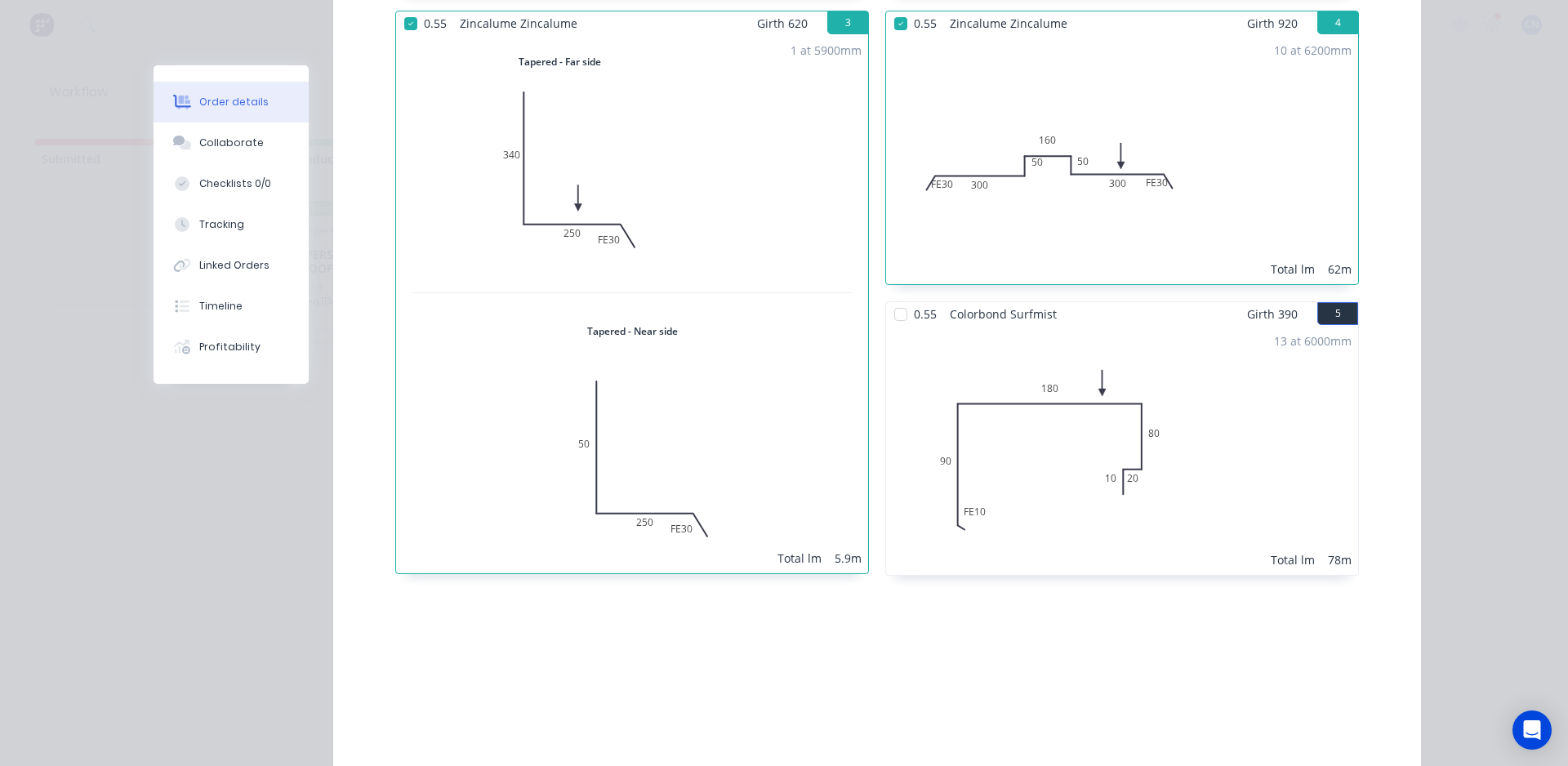
scroll to position [1225, 0]
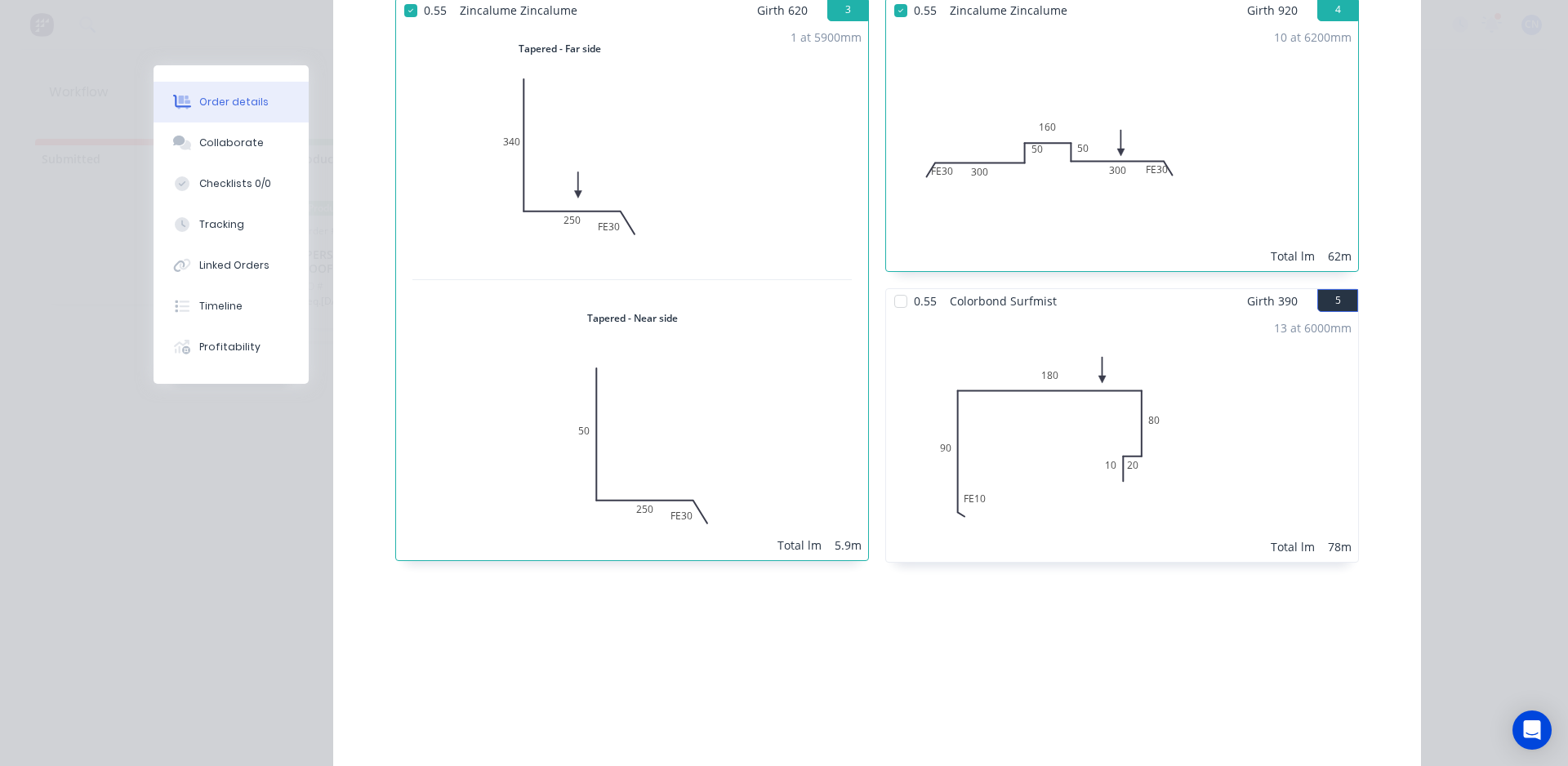
click at [900, 285] on div at bounding box center [901, 302] width 33 height 33
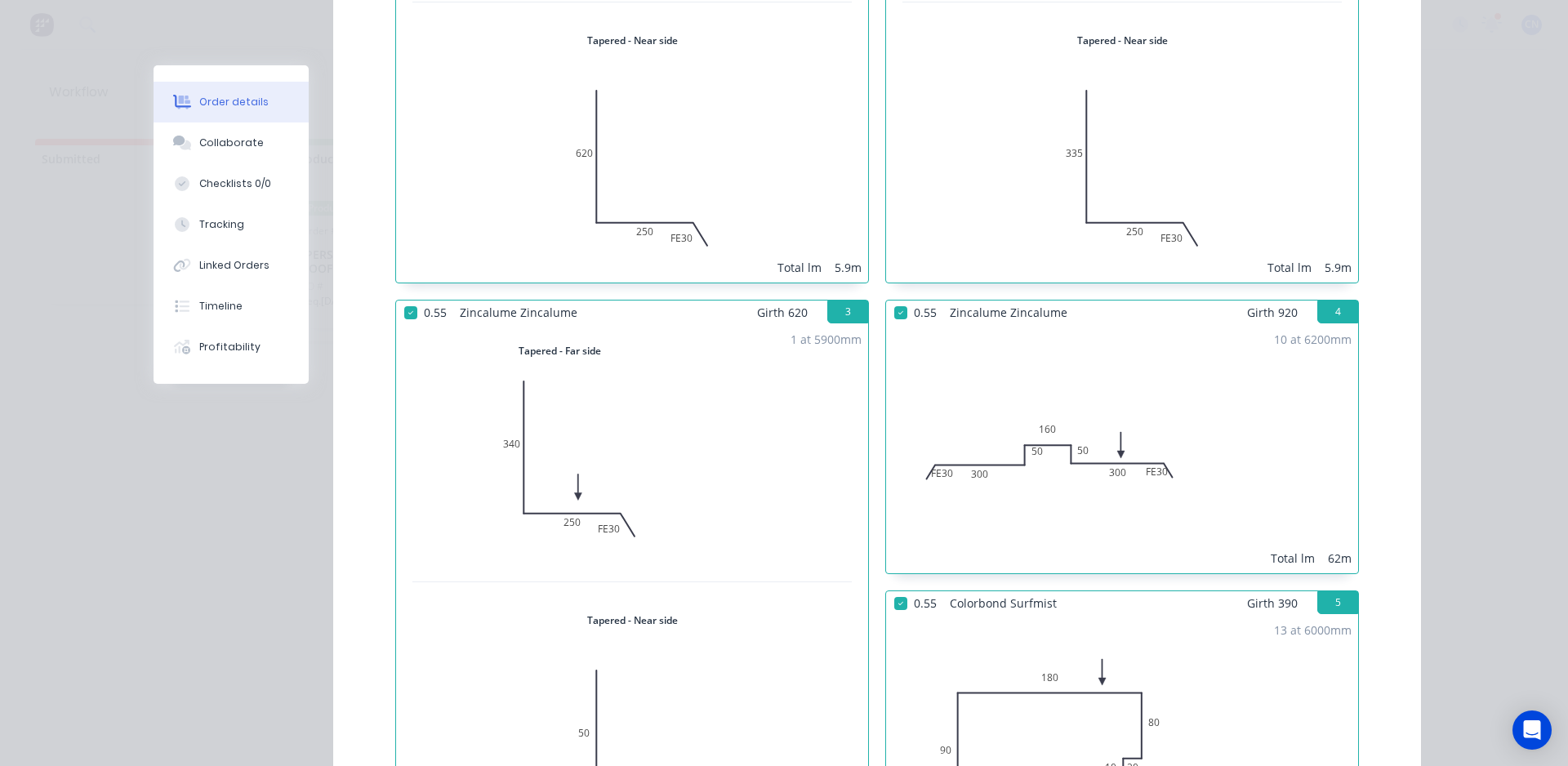
scroll to position [899, 0]
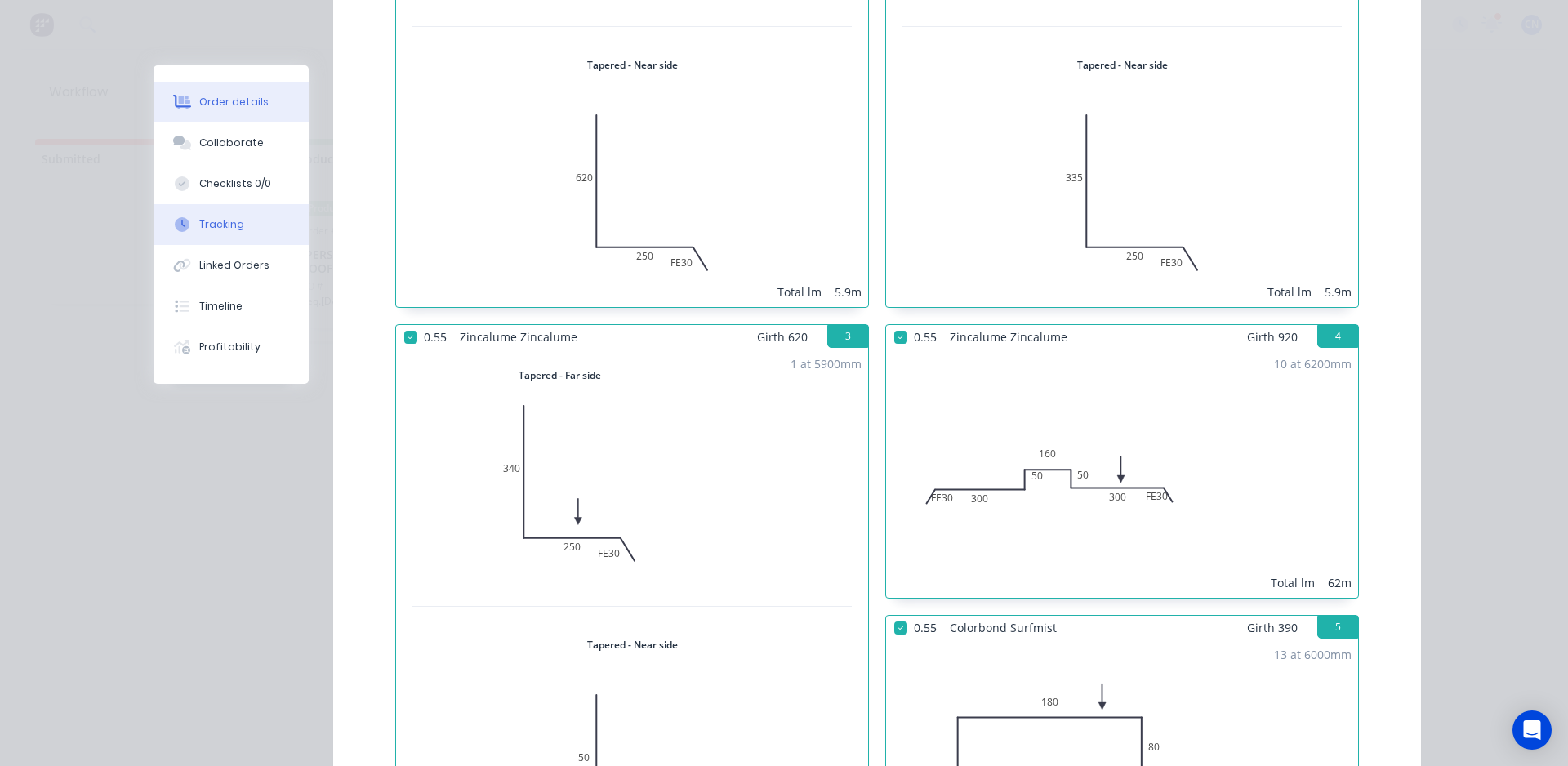
click at [179, 216] on button "Tracking" at bounding box center [230, 224] width 155 height 41
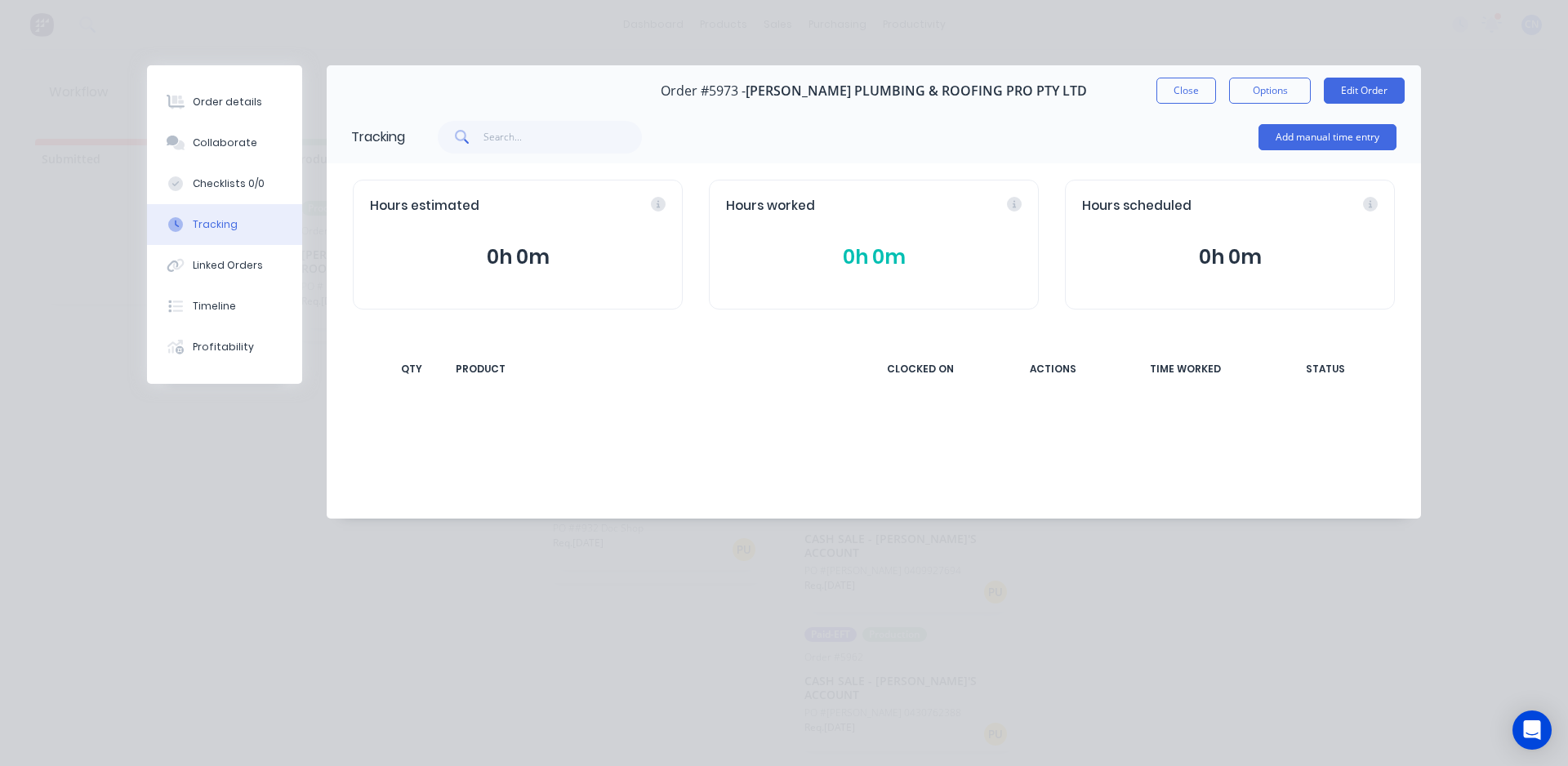
scroll to position [0, 0]
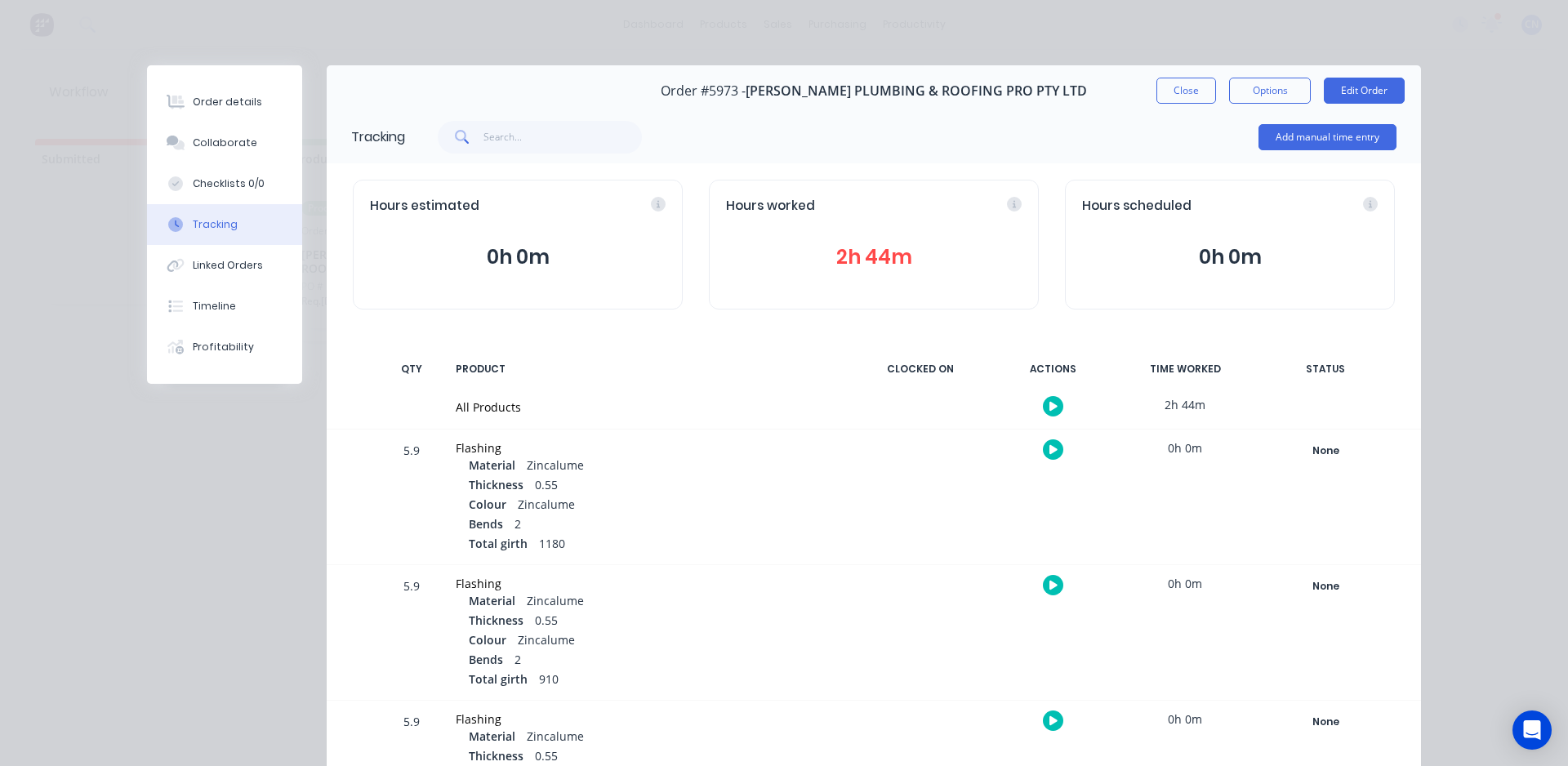
click at [1062, 407] on div at bounding box center [1052, 406] width 123 height 40
click at [1050, 411] on icon "button" at bounding box center [1054, 406] width 9 height 10
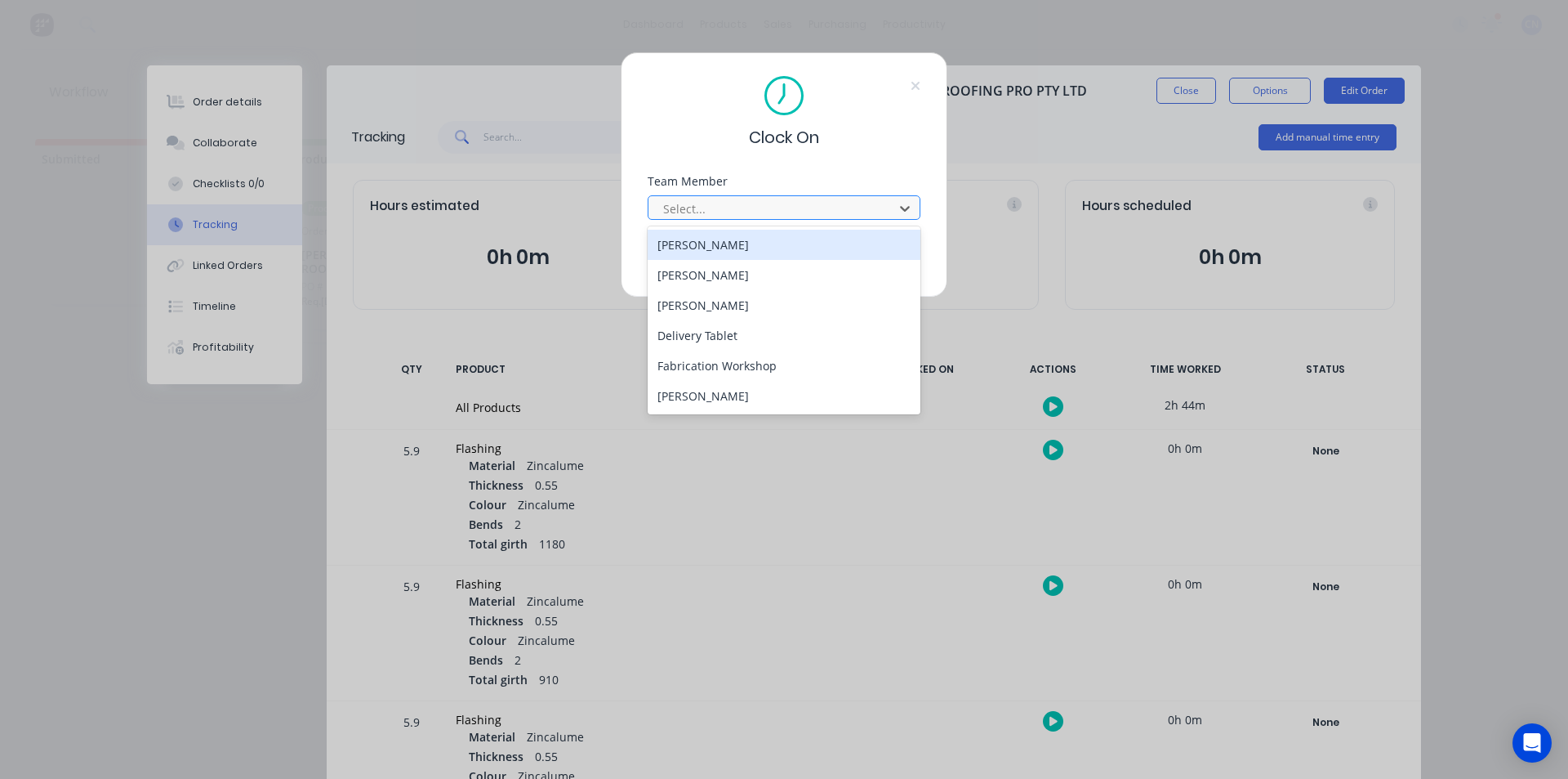
click at [698, 209] on div at bounding box center [773, 209] width 224 height 21
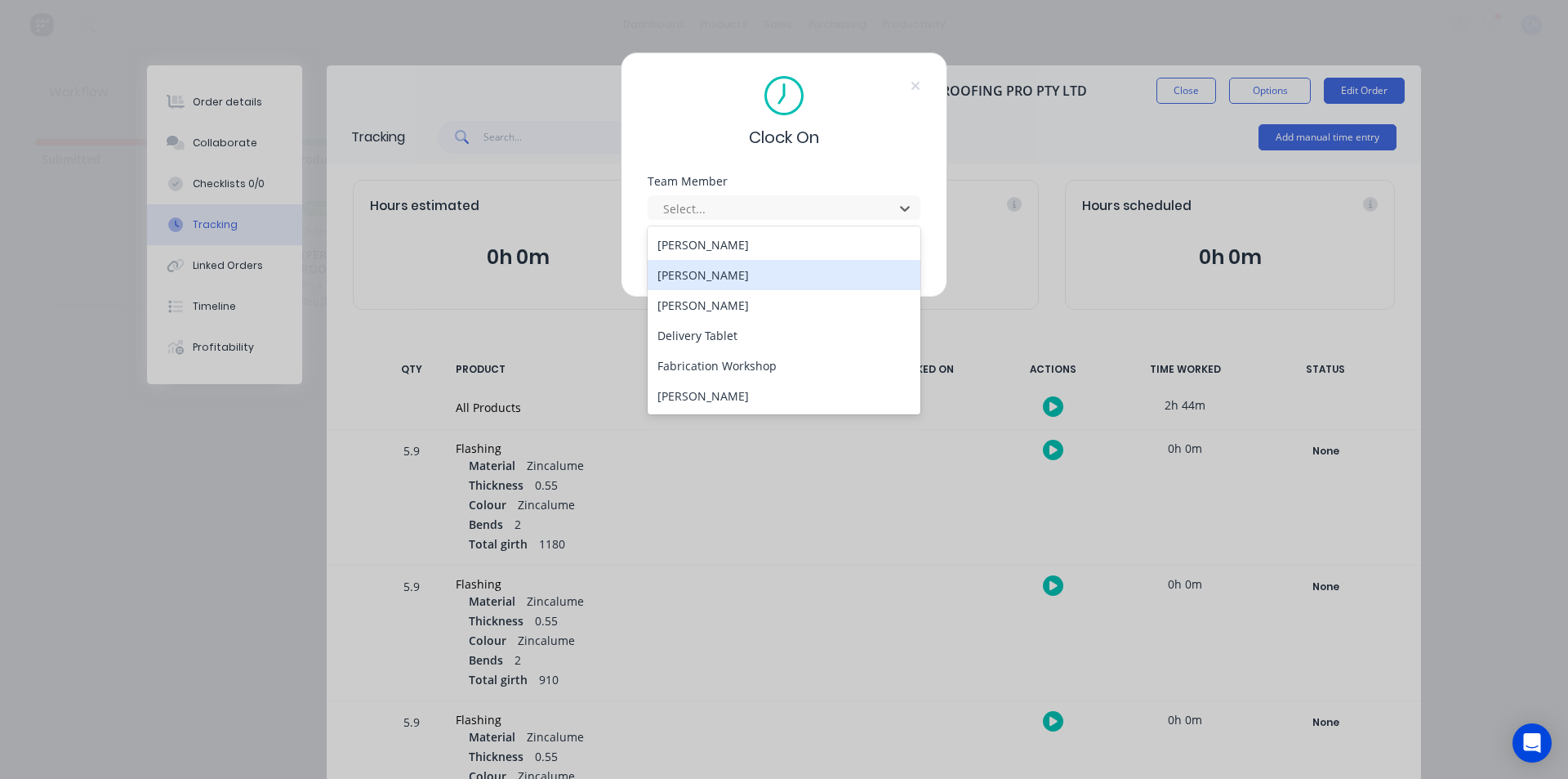
click at [538, 79] on div "Clock On Team Member 6 results available. Use Up and Down to choose options, pr…" at bounding box center [784, 389] width 1568 height 779
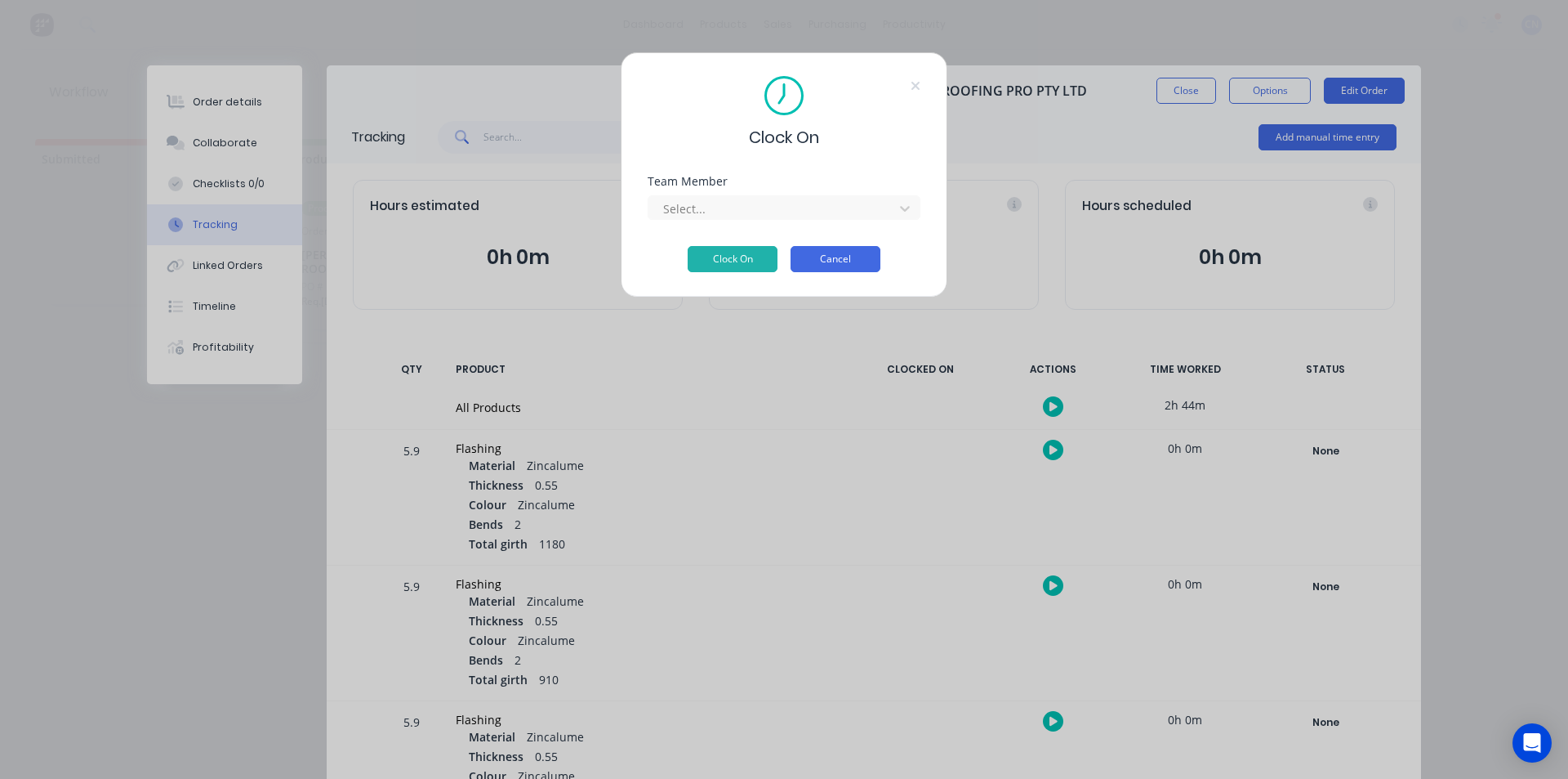
click at [832, 255] on button "Cancel" at bounding box center [835, 259] width 90 height 27
